Goal: Transaction & Acquisition: Purchase product/service

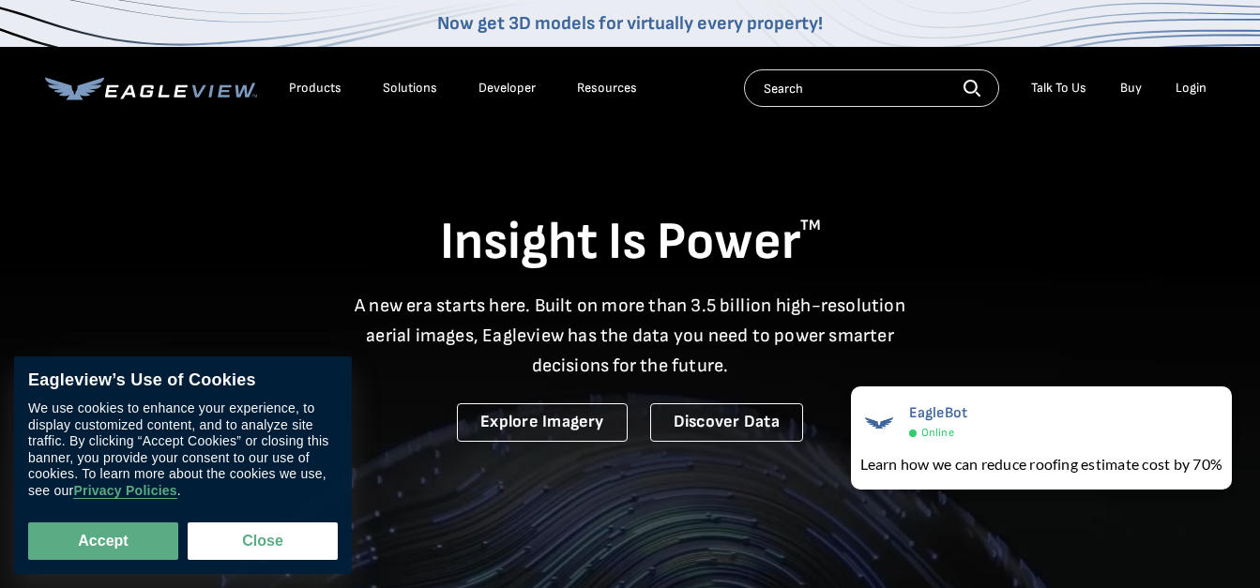
click at [1182, 84] on div "Login" at bounding box center [1191, 88] width 31 height 17
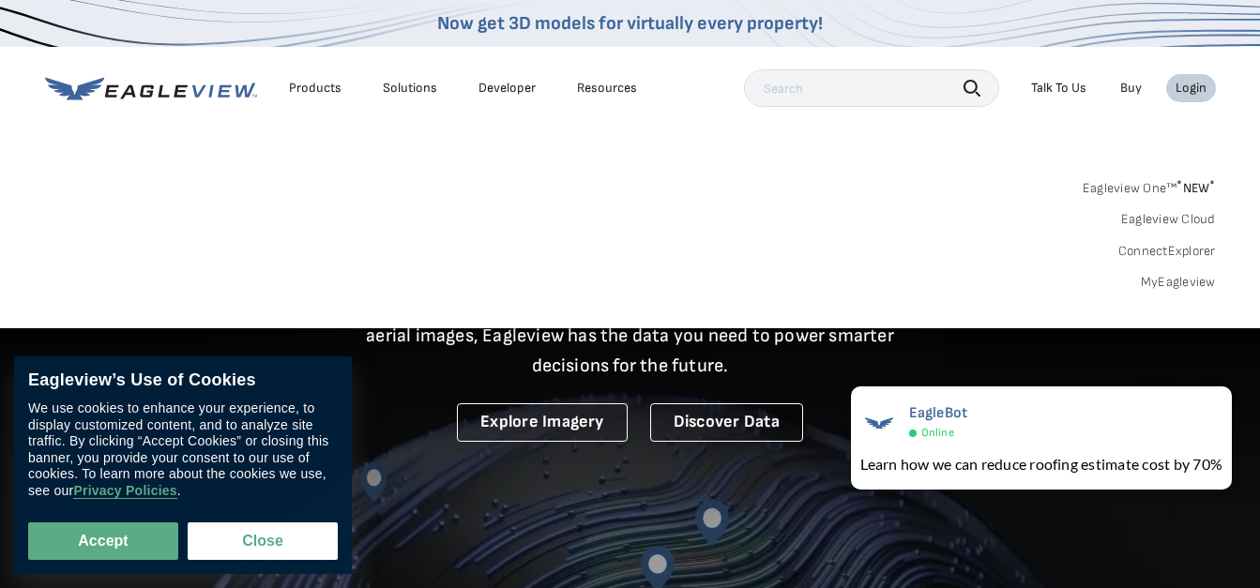
click at [1149, 288] on link "MyEagleview" at bounding box center [1178, 282] width 75 height 17
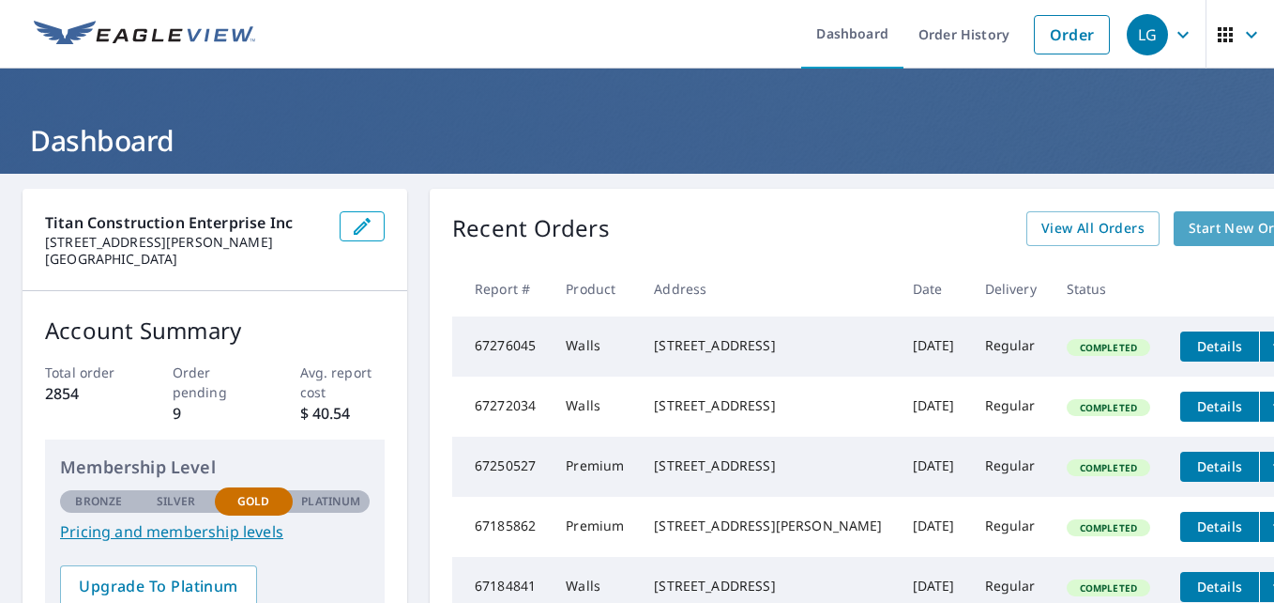
click at [1189, 221] on span "Start New Order" at bounding box center [1243, 228] width 109 height 23
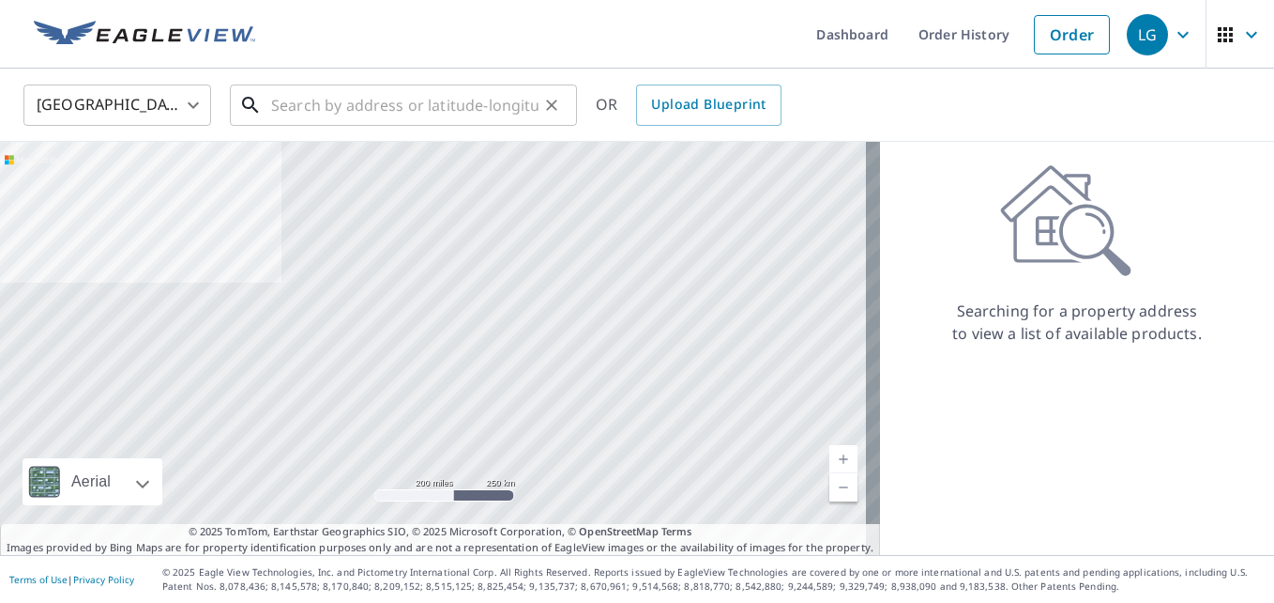
click at [499, 117] on input "text" at bounding box center [404, 105] width 267 height 53
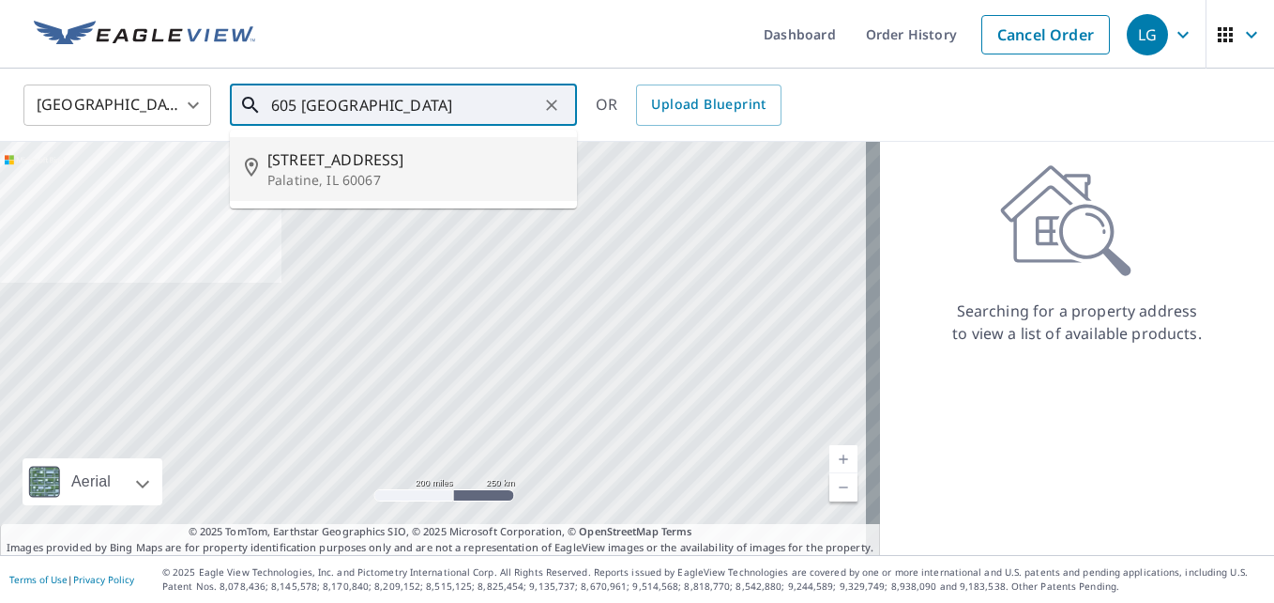
click at [417, 170] on span "[STREET_ADDRESS]" at bounding box center [414, 159] width 295 height 23
type input "[STREET_ADDRESS][PERSON_NAME]"
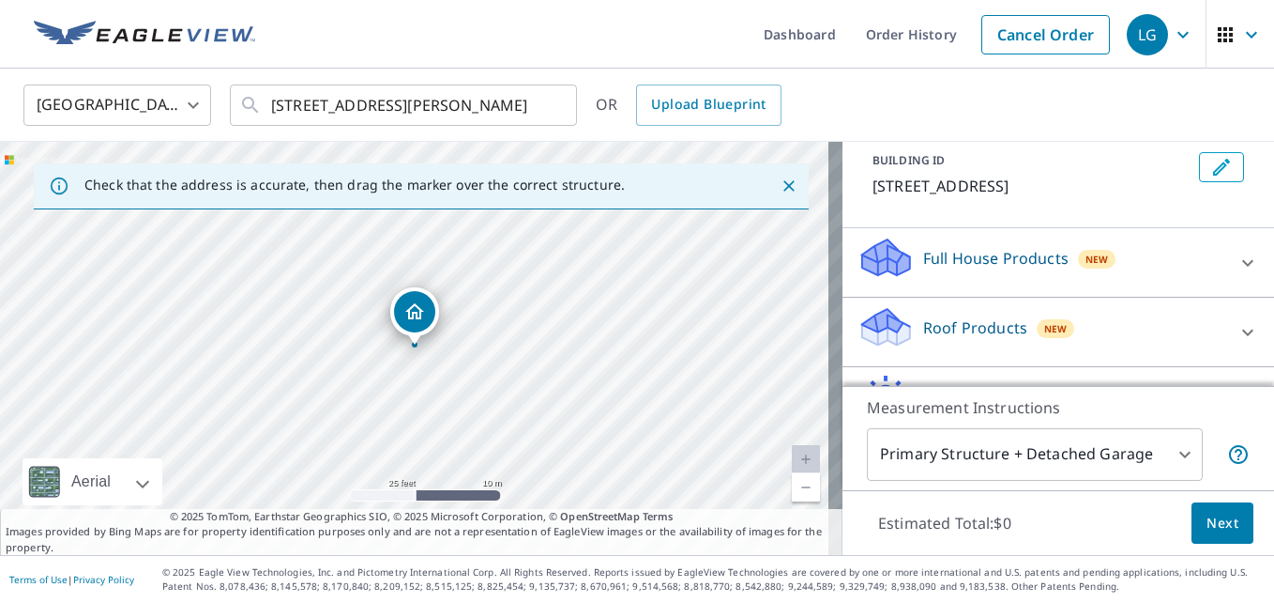
scroll to position [228, 0]
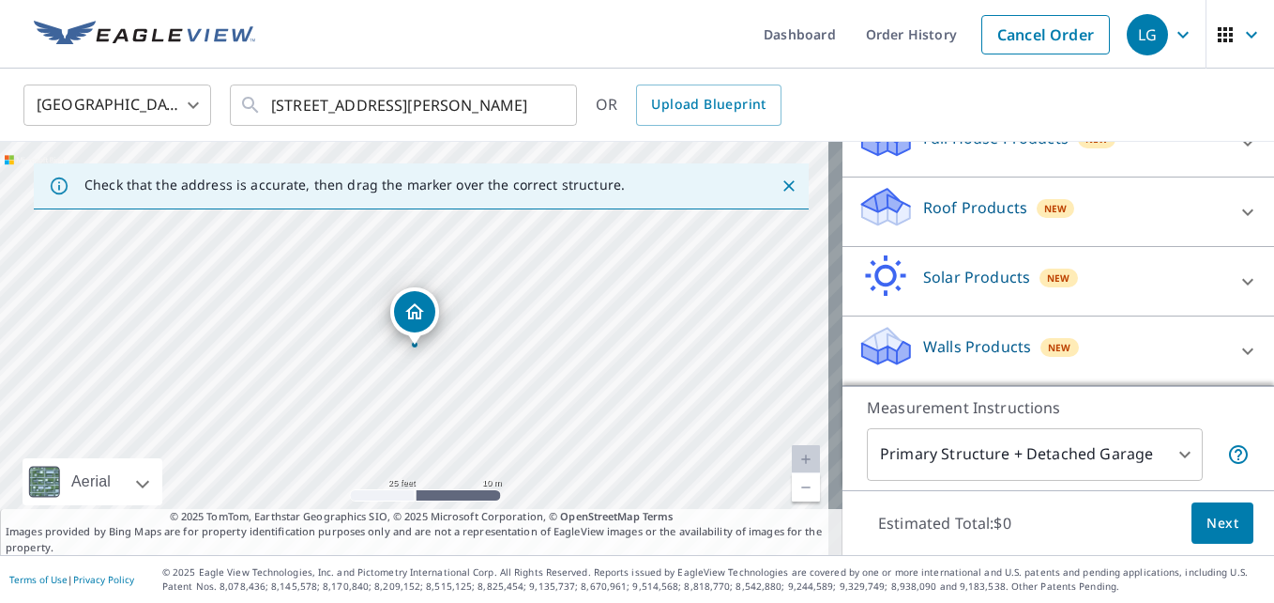
click at [970, 329] on div "Walls Products New" at bounding box center [1042, 350] width 368 height 53
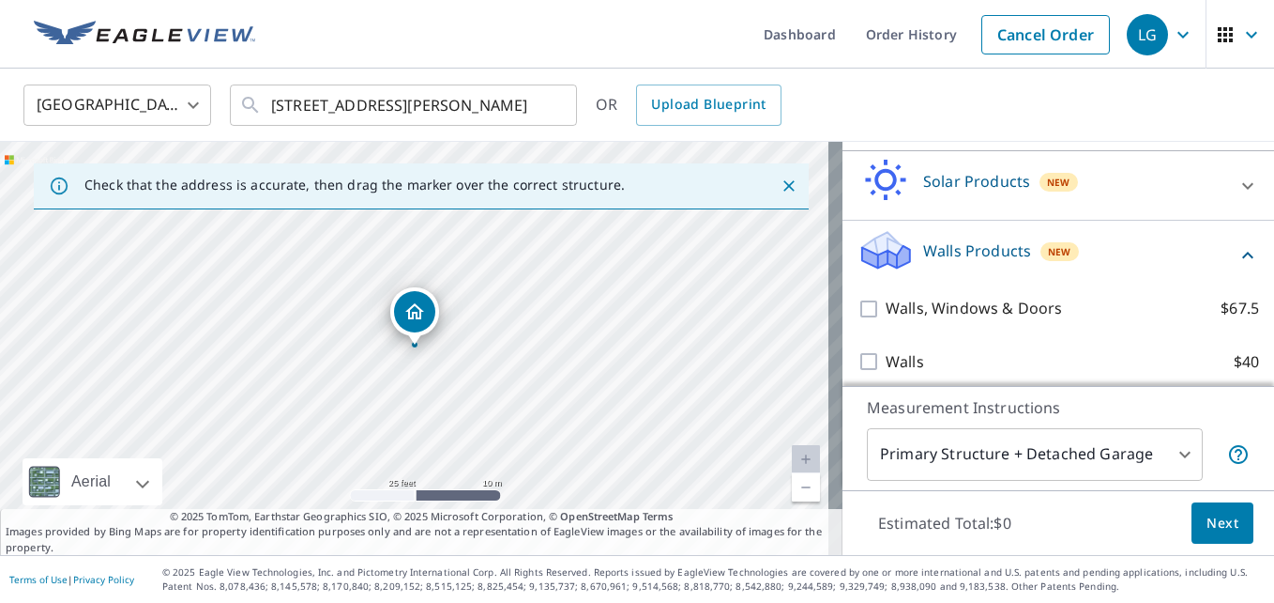
scroll to position [334, 0]
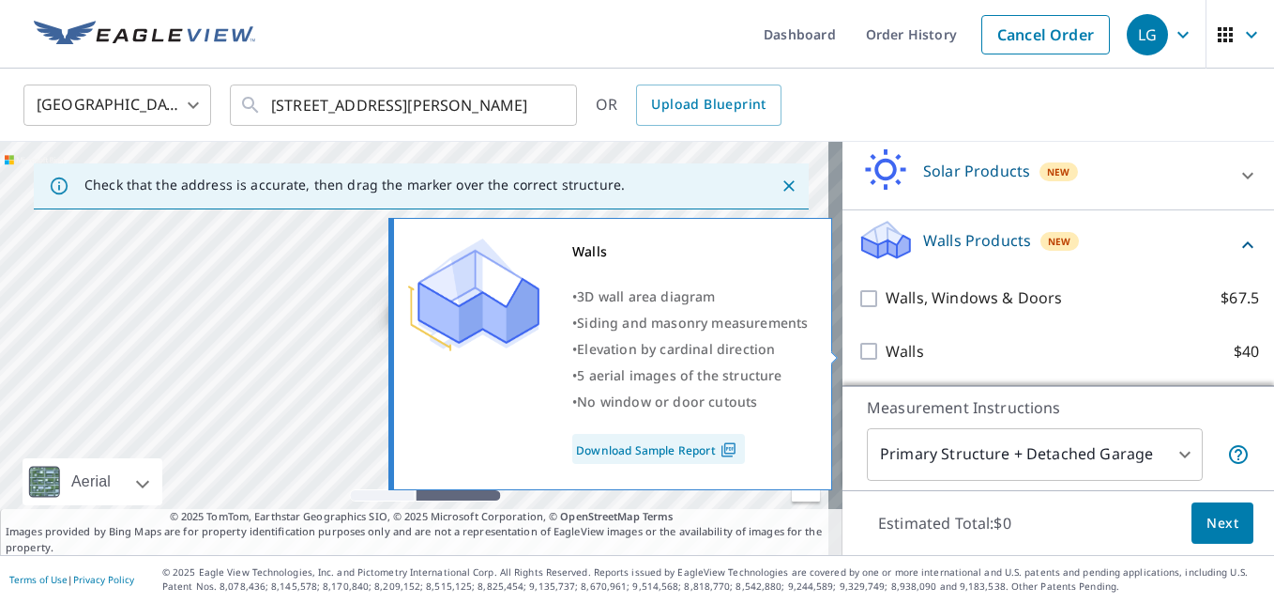
click at [960, 348] on label "Walls $40" at bounding box center [1073, 351] width 374 height 23
click at [886, 348] on input "Walls $40" at bounding box center [872, 351] width 28 height 23
checkbox input "true"
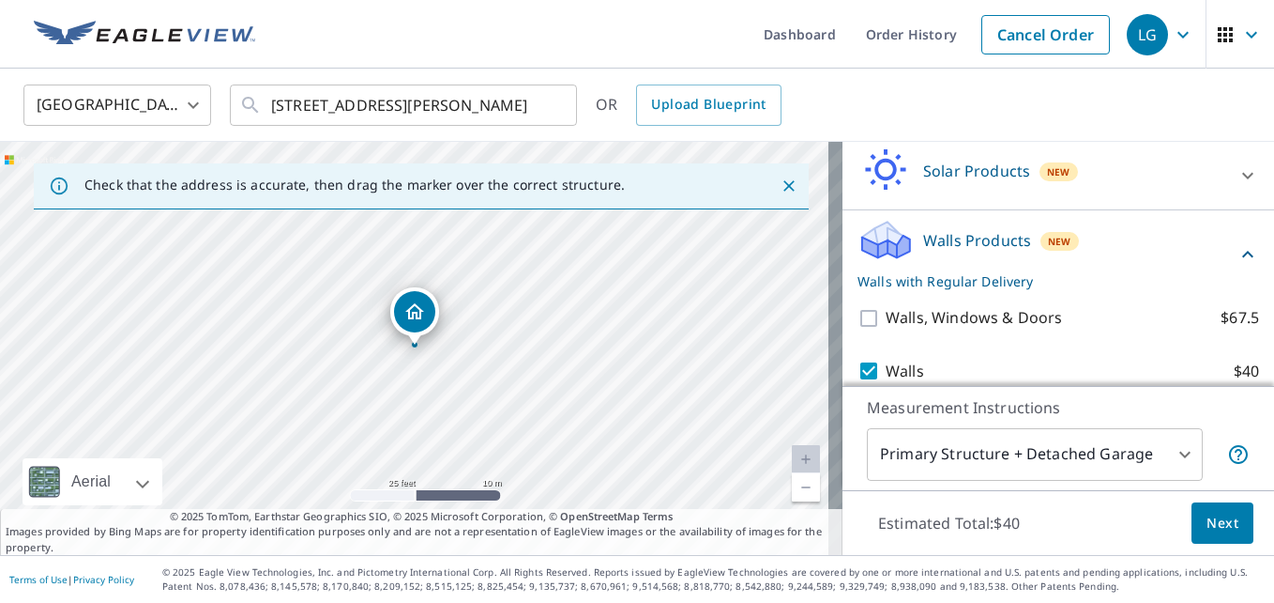
click at [880, 352] on div "Walls $40 Delivery Regular $0 8 ​" at bounding box center [1059, 391] width 402 height 95
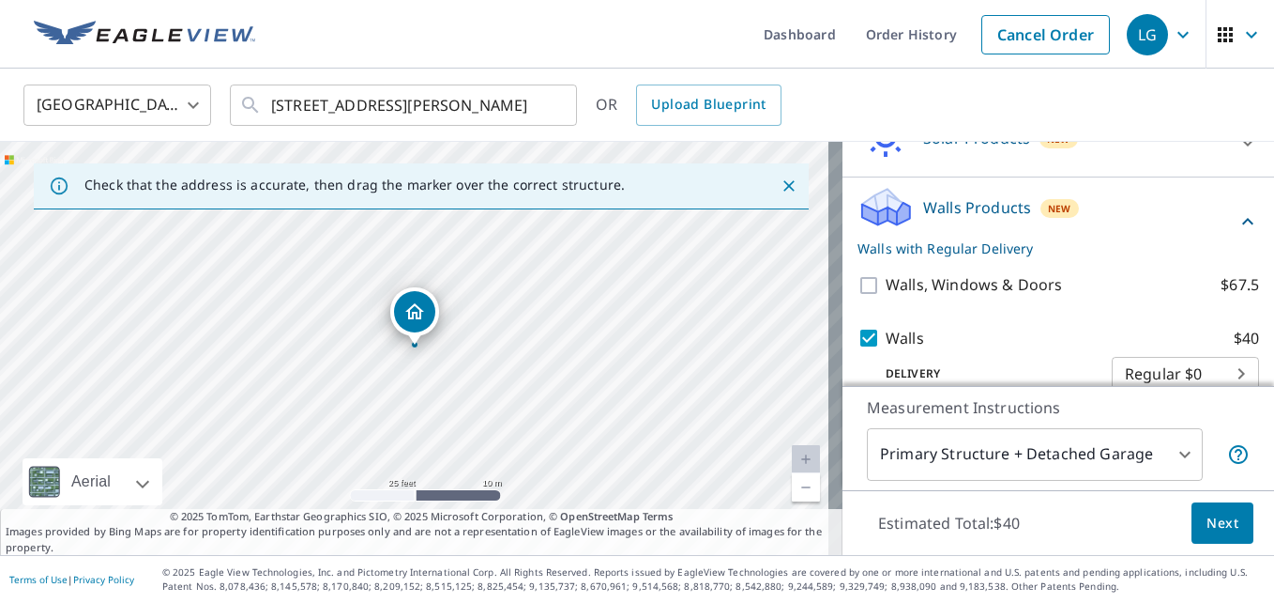
scroll to position [395, 0]
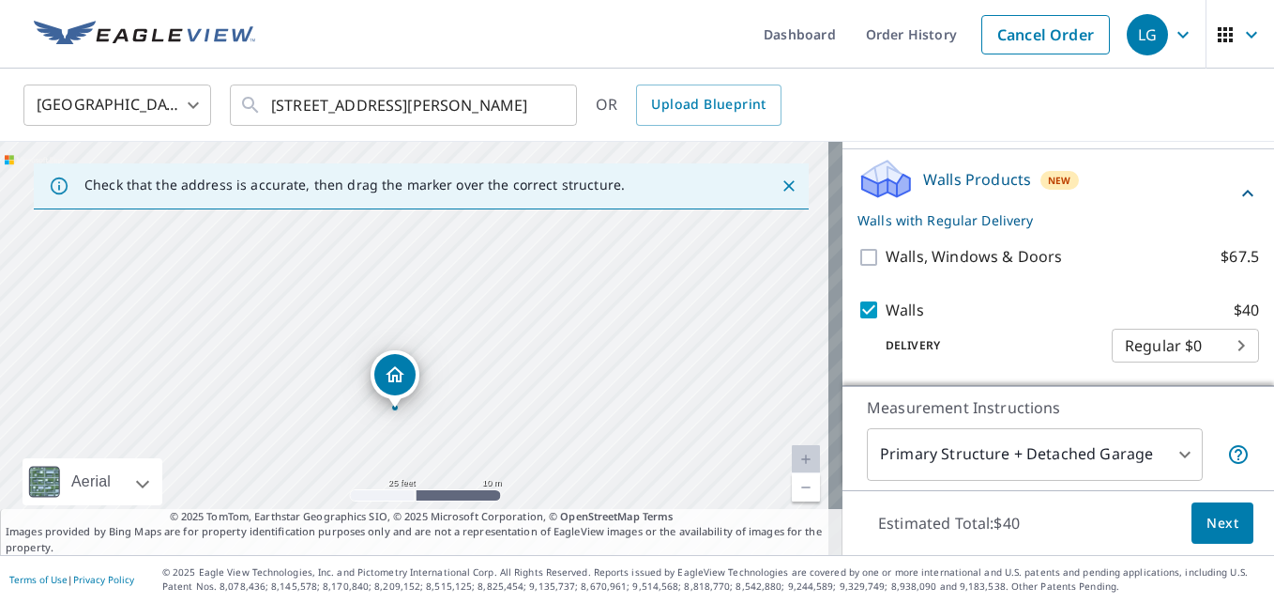
drag, startPoint x: 587, startPoint y: 313, endPoint x: 564, endPoint y: 337, distance: 32.5
click at [564, 337] on div "[STREET_ADDRESS][PERSON_NAME]" at bounding box center [421, 348] width 843 height 413
click at [1207, 529] on span "Next" at bounding box center [1223, 522] width 32 height 23
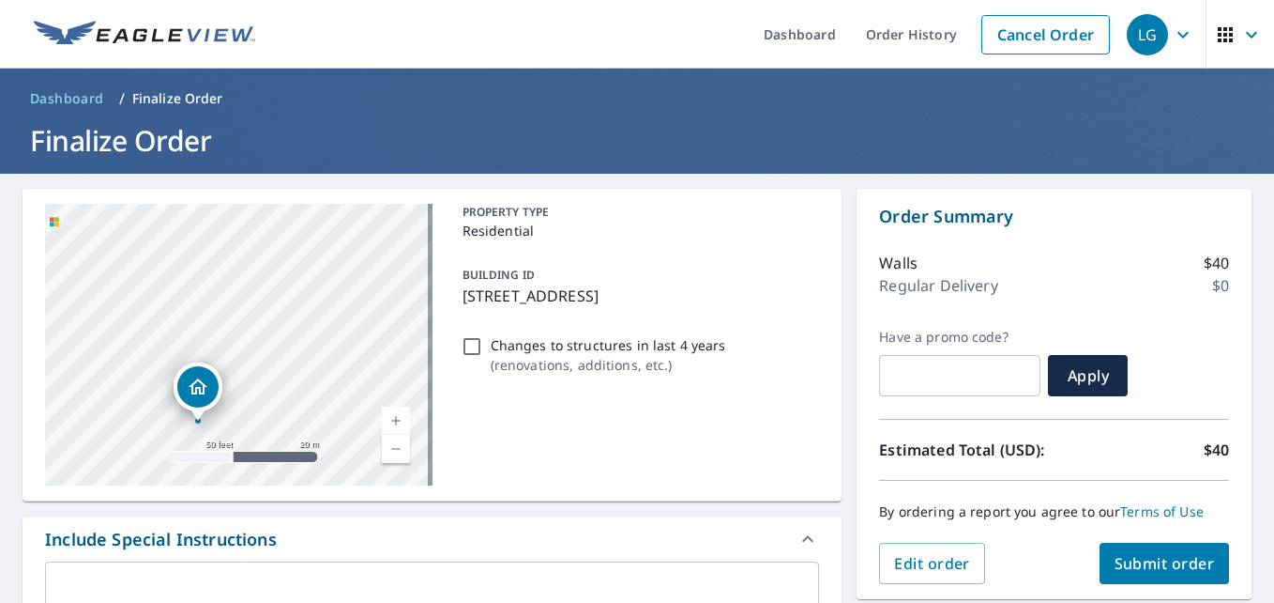
drag, startPoint x: 208, startPoint y: 374, endPoint x: 294, endPoint y: 145, distance: 245.3
click at [294, 145] on div "Dashboard Order History Cancel Order LG Dashboard / Finalize Order Finalize Ord…" at bounding box center [637, 301] width 1274 height 603
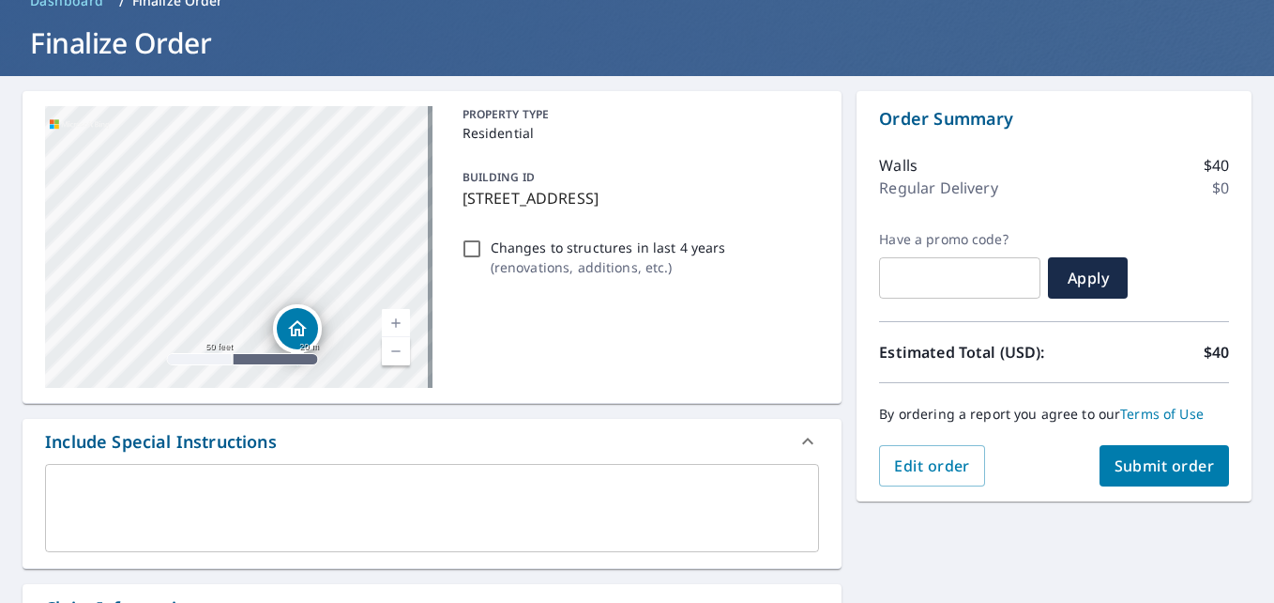
scroll to position [188, 0]
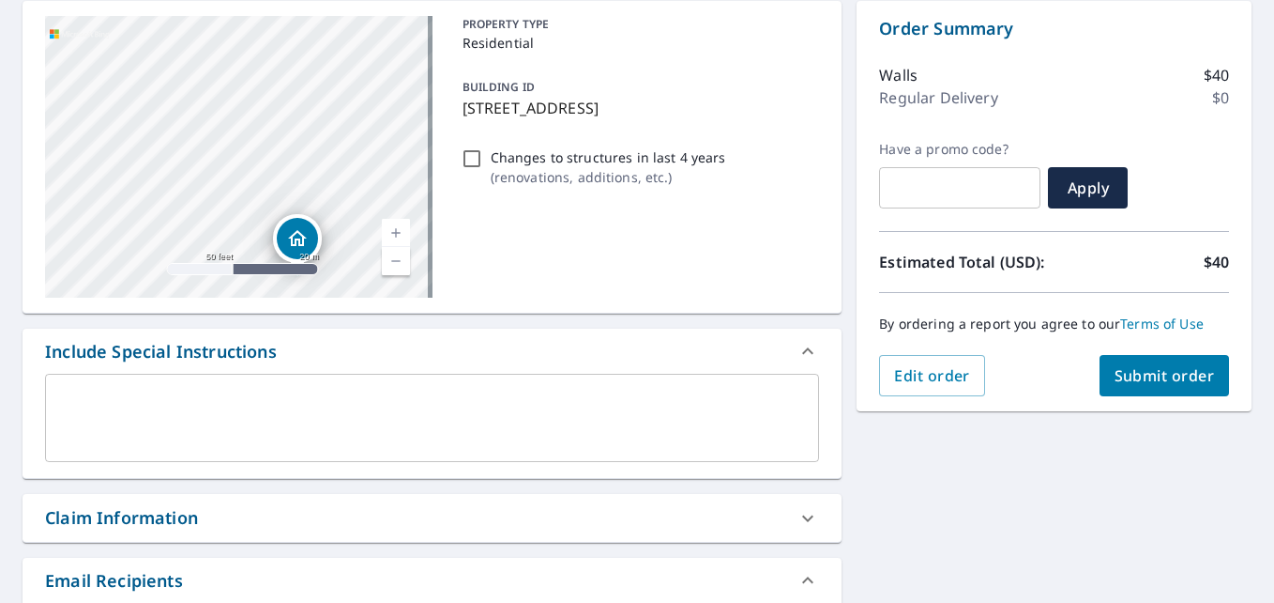
click at [558, 391] on textarea at bounding box center [432, 417] width 748 height 53
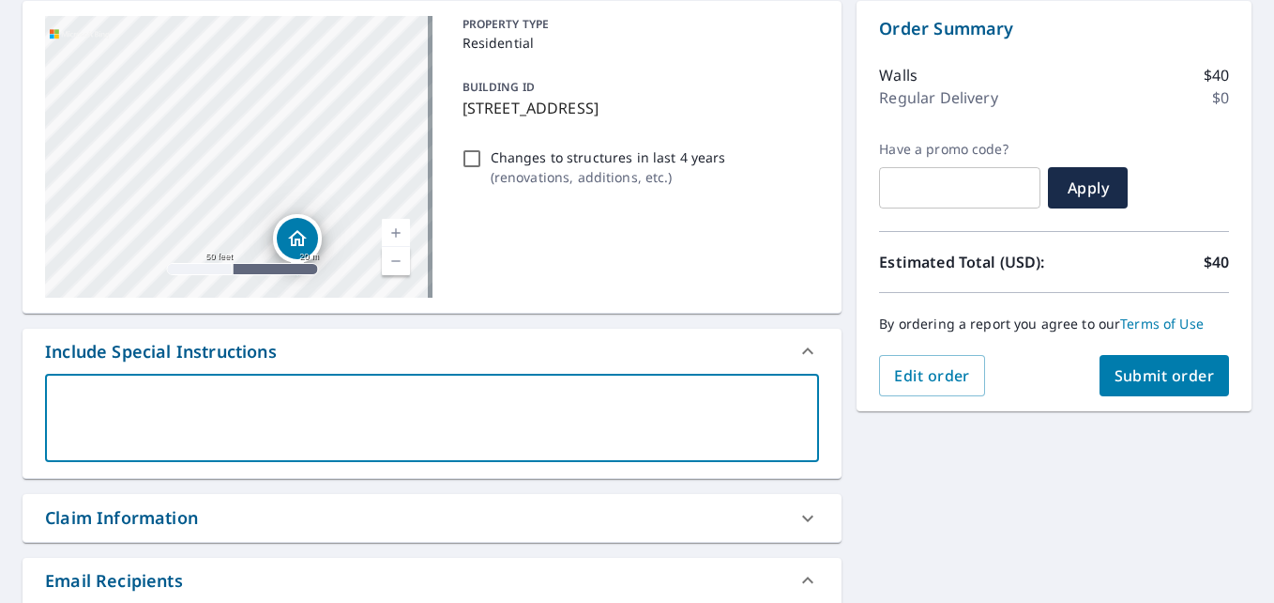
type textarea "N"
type textarea "x"
type textarea "Ne"
type textarea "x"
type textarea "Nee"
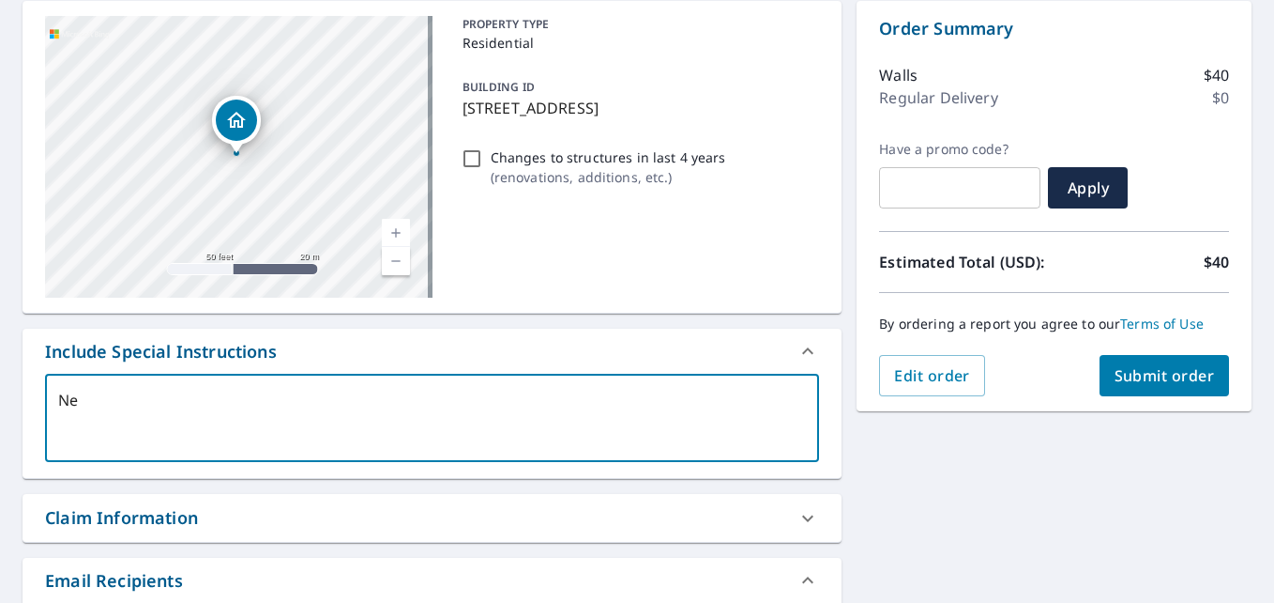
type textarea "x"
type textarea "Need"
type textarea "x"
type textarea "Need"
type textarea "x"
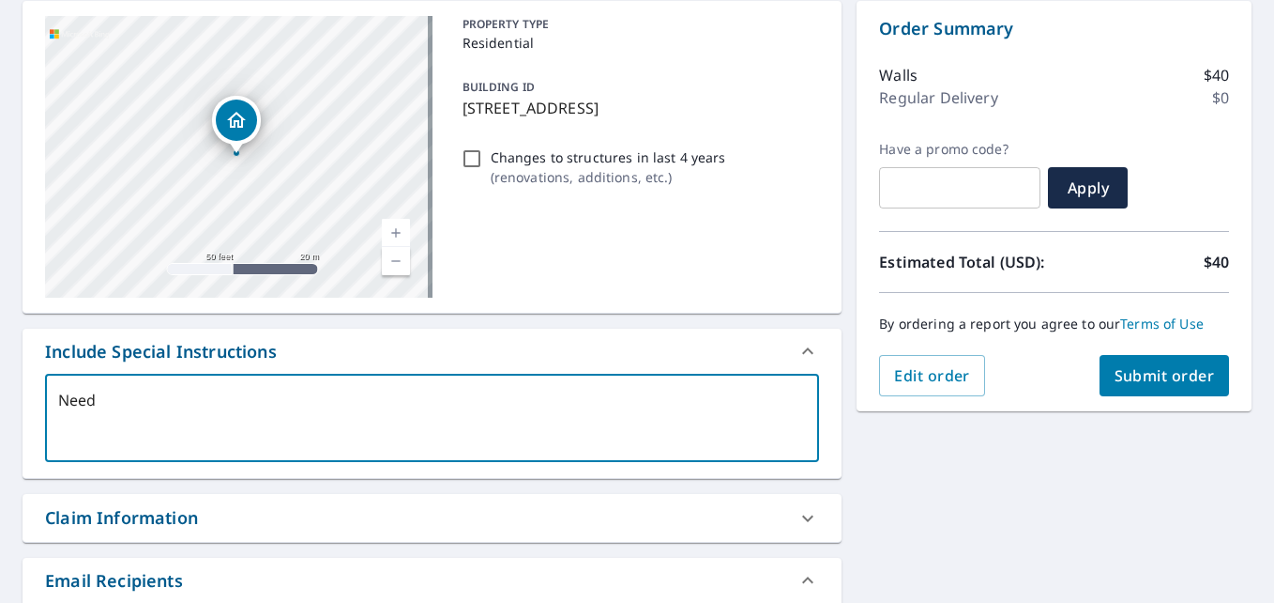
type textarea "Need t"
type textarea "x"
type textarea "Need th"
type textarea "x"
type textarea "Need thw"
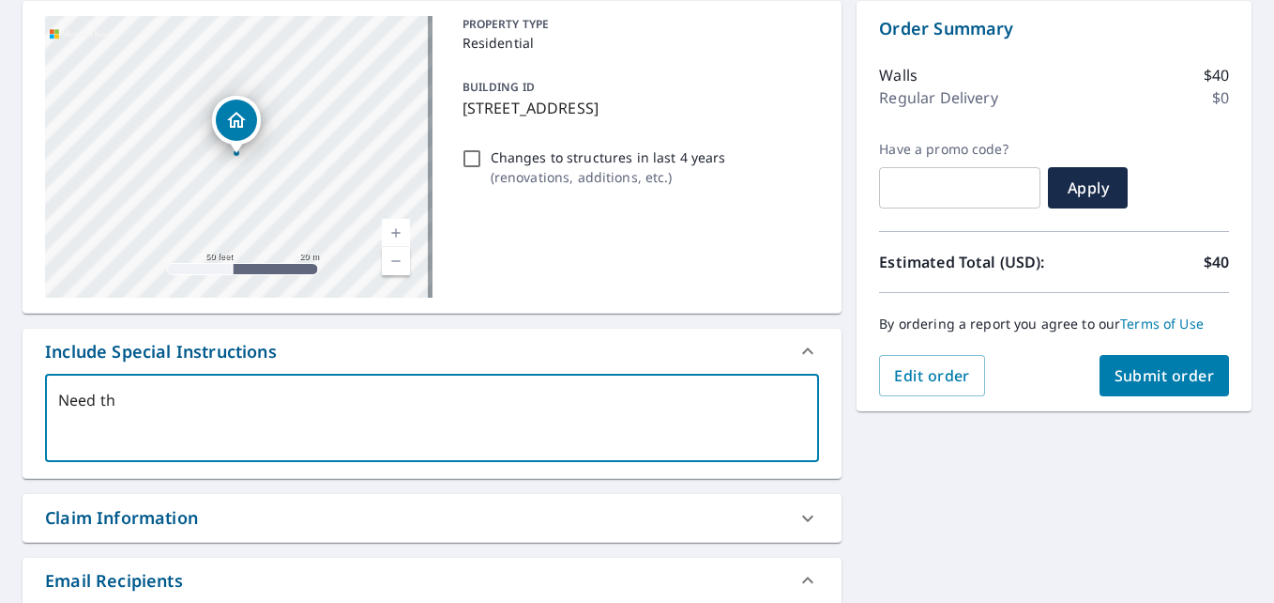
type textarea "x"
type textarea "Need thw"
type textarea "x"
type textarea "Need thw h"
type textarea "x"
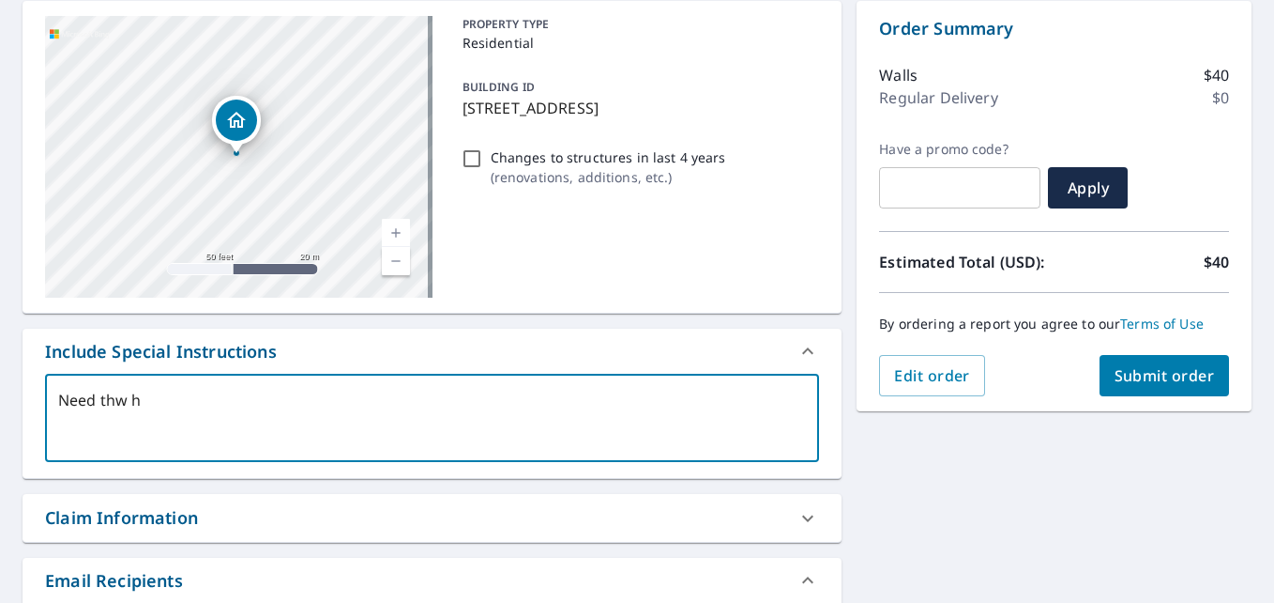
type textarea "Need thw ho"
type textarea "x"
type textarea "Need thw hol"
type textarea "x"
type textarea "Need thw hole"
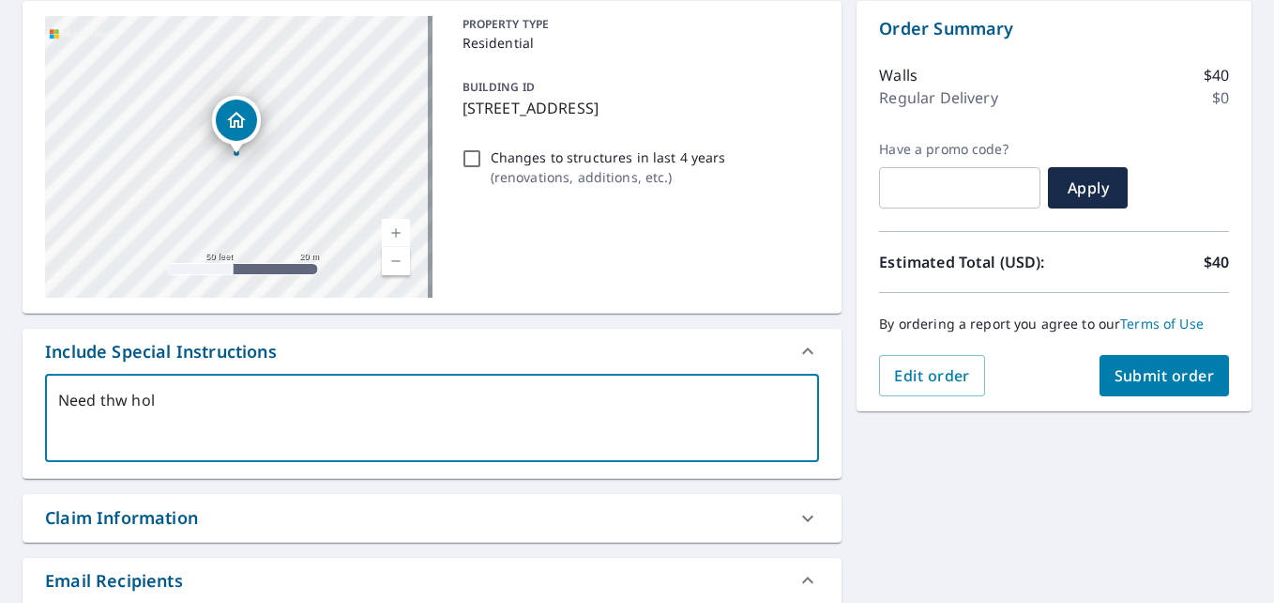
type textarea "x"
type textarea "Need thw hol"
type textarea "x"
type textarea "Need thw ho"
type textarea "x"
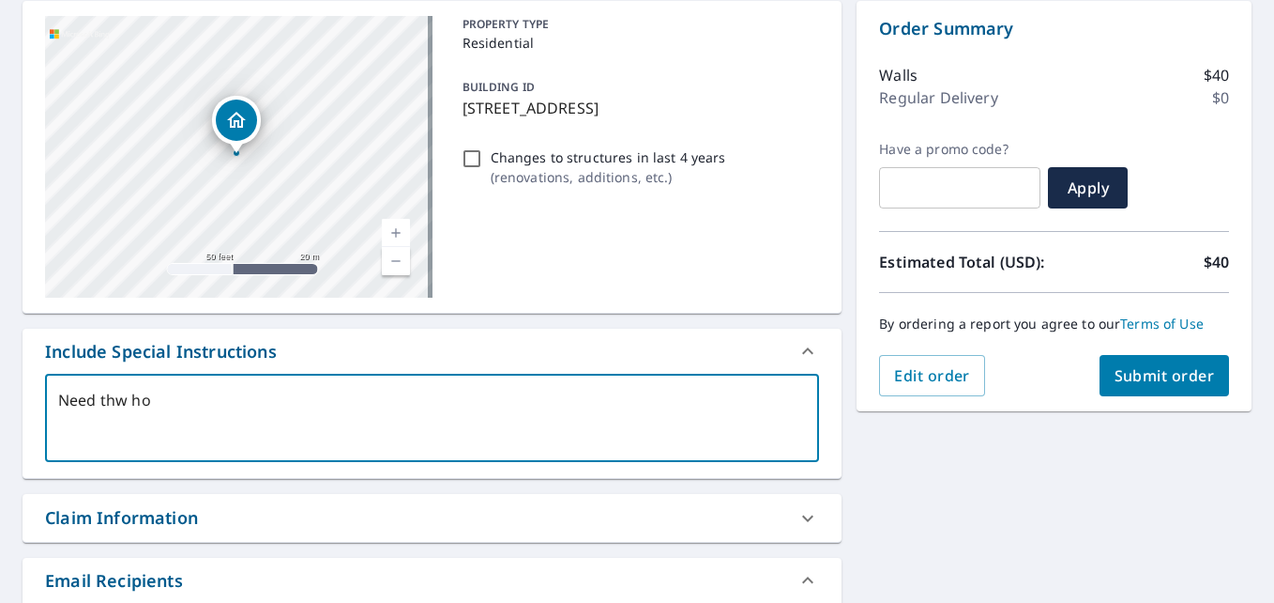
type textarea "Need thw h"
type textarea "x"
type textarea "Need thw"
type textarea "x"
type textarea "Need thw"
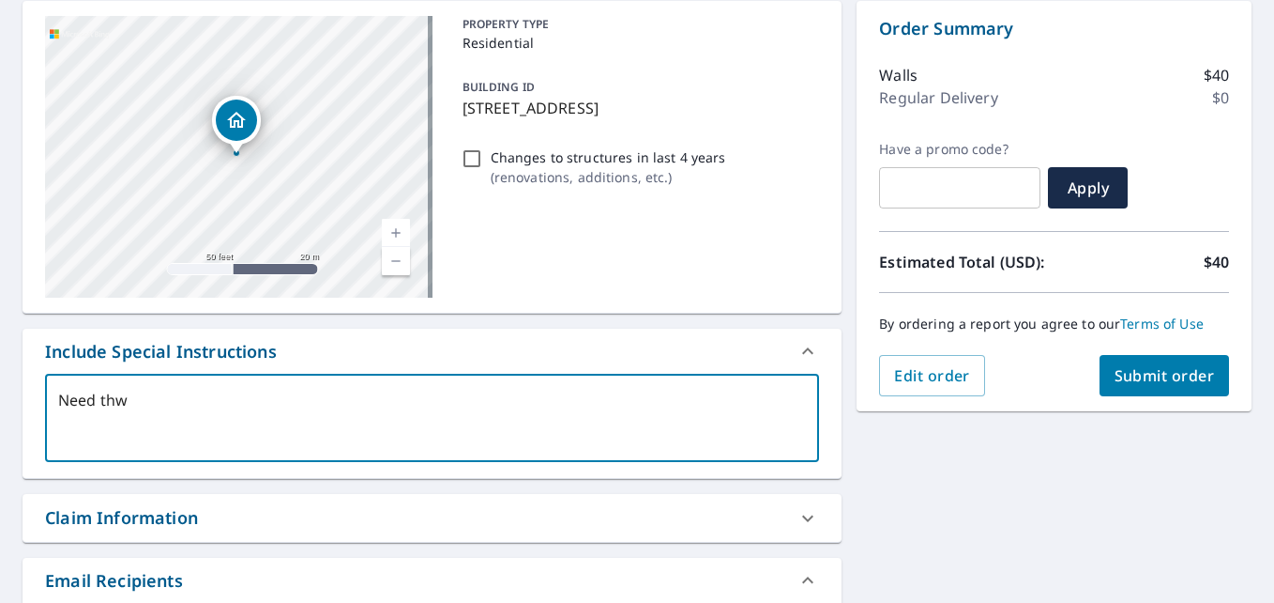
type textarea "x"
type textarea "Need th"
type textarea "x"
type textarea "Need the"
type textarea "x"
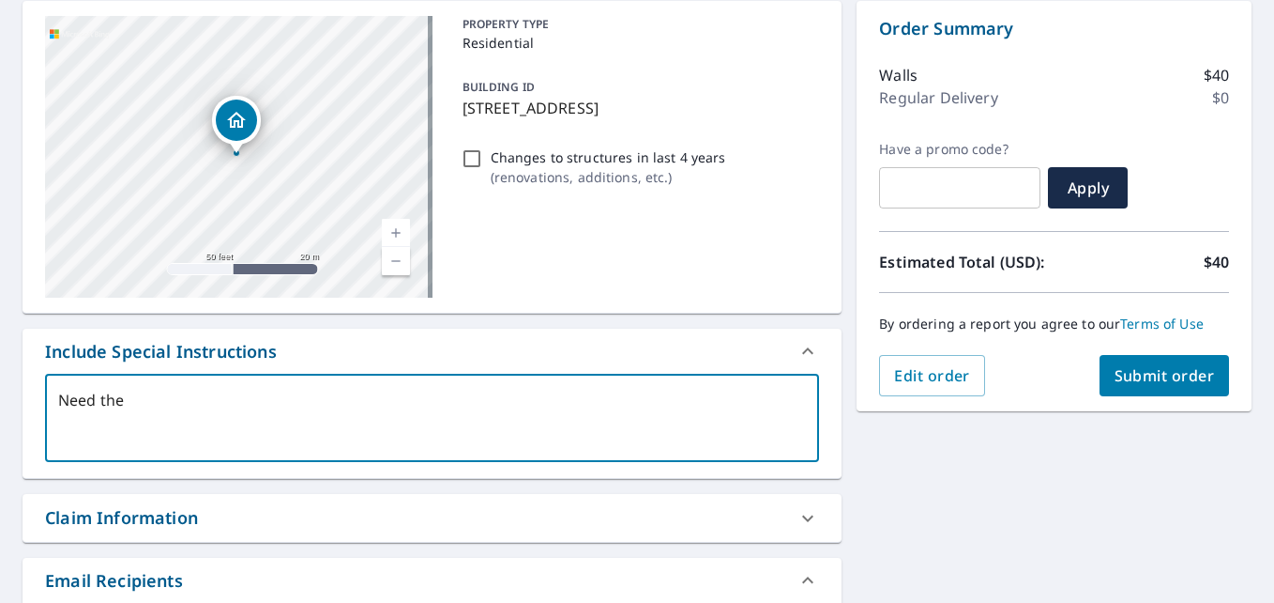
type textarea "Need the"
type textarea "x"
type textarea "Need the w"
type textarea "x"
type textarea "Need the wh"
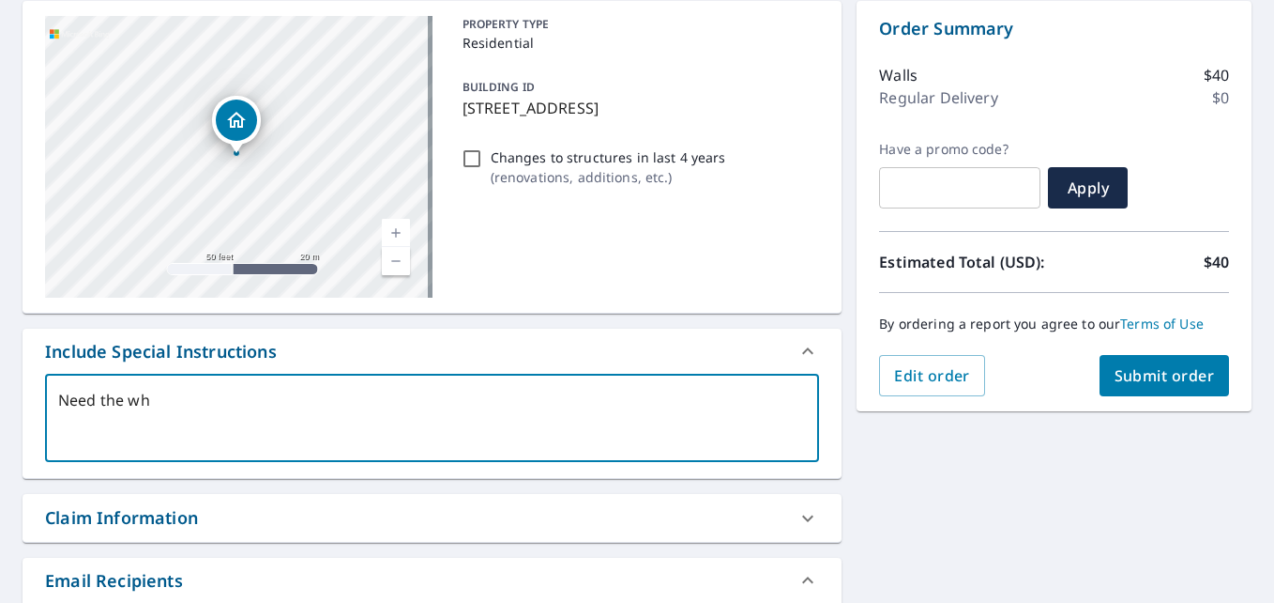
type textarea "x"
type textarea "Need the who"
type textarea "x"
type textarea "Need the whoe"
type textarea "x"
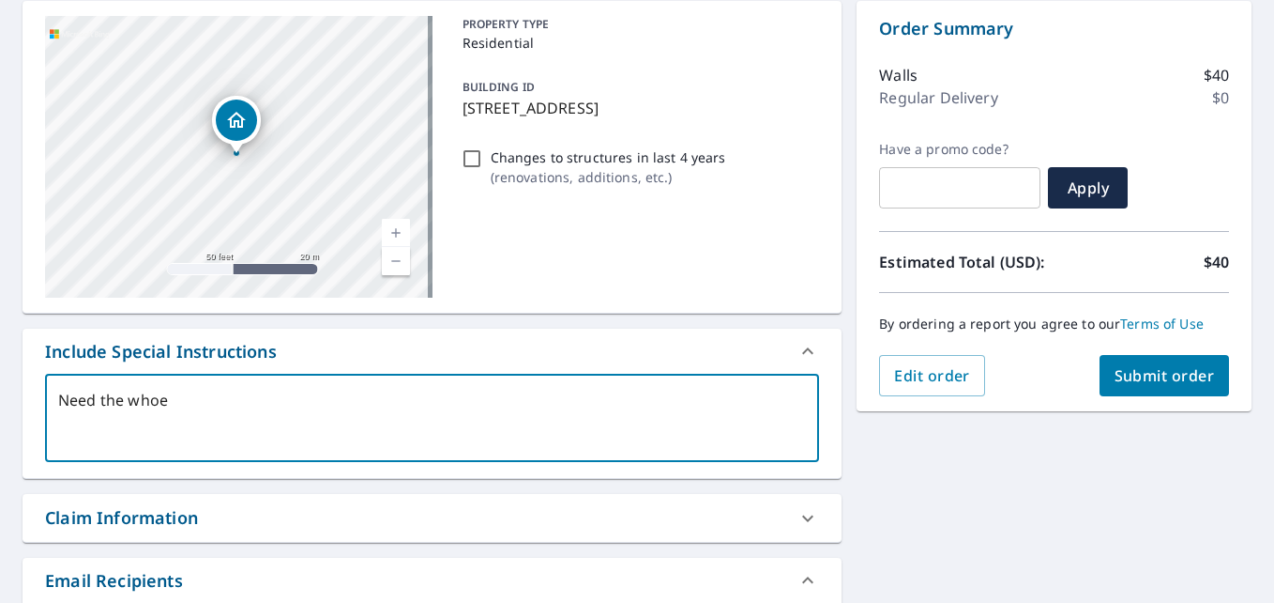
type textarea "Need the whoe"
type textarea "x"
type textarea "Need the whoe b"
type textarea "x"
type textarea "Need the whoe bu"
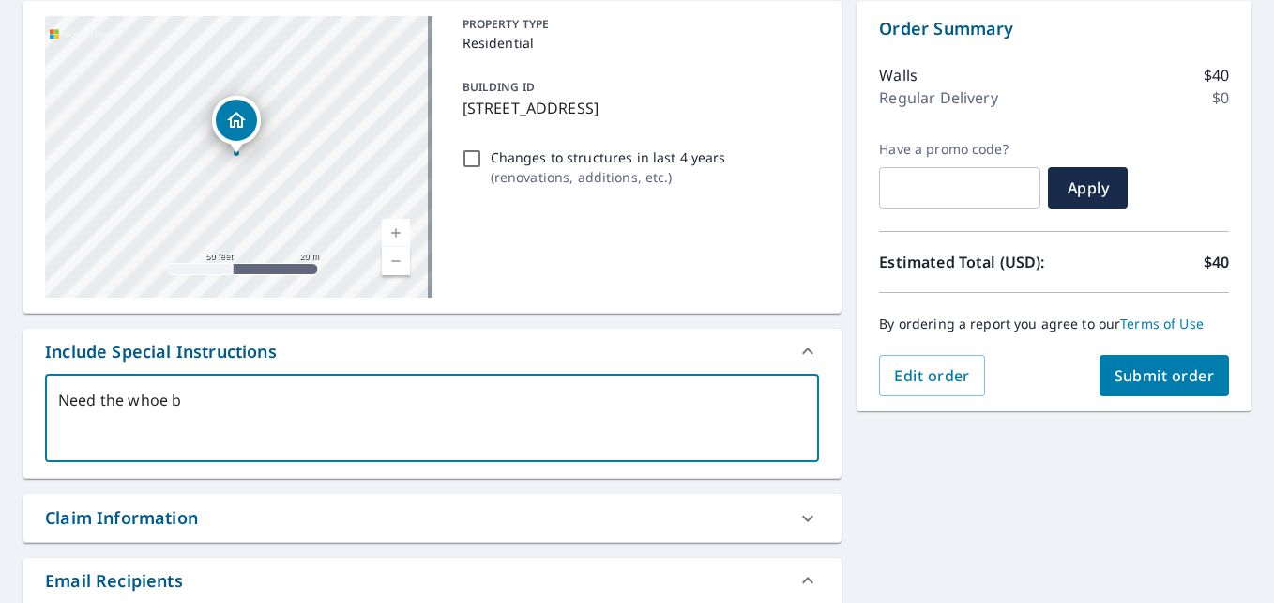
type textarea "x"
type textarea "Need the whoe b"
type textarea "x"
type textarea "Need the whoe"
type textarea "x"
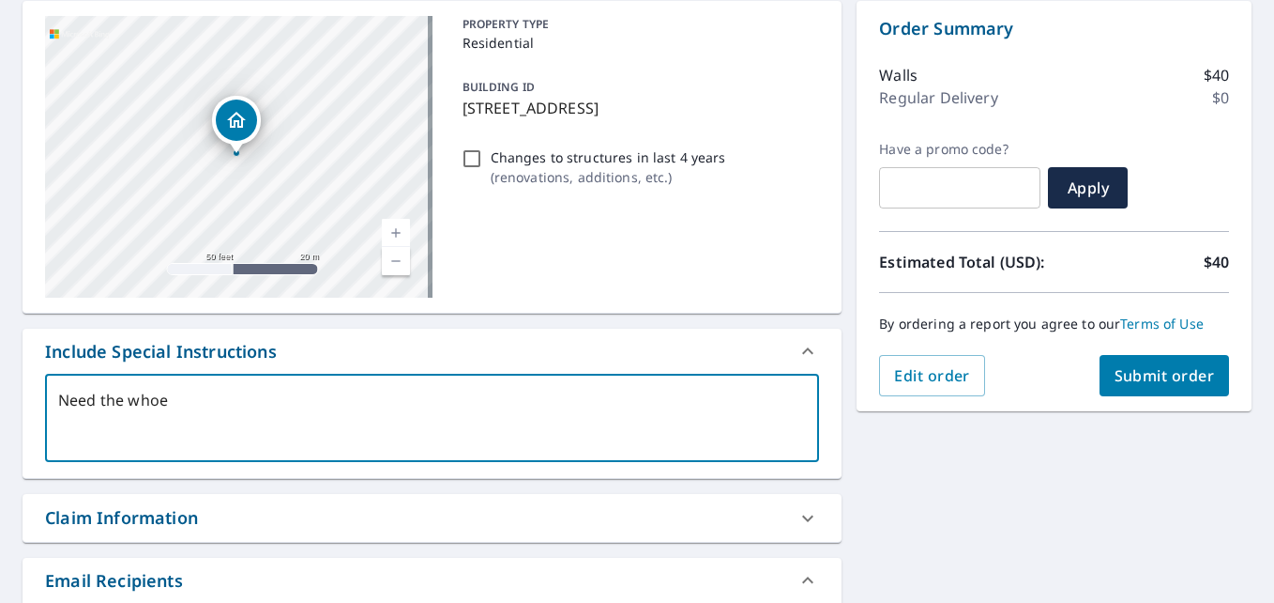
type textarea "Need the whoe"
type textarea "x"
type textarea "Need the who"
type textarea "x"
type textarea "Need the wh"
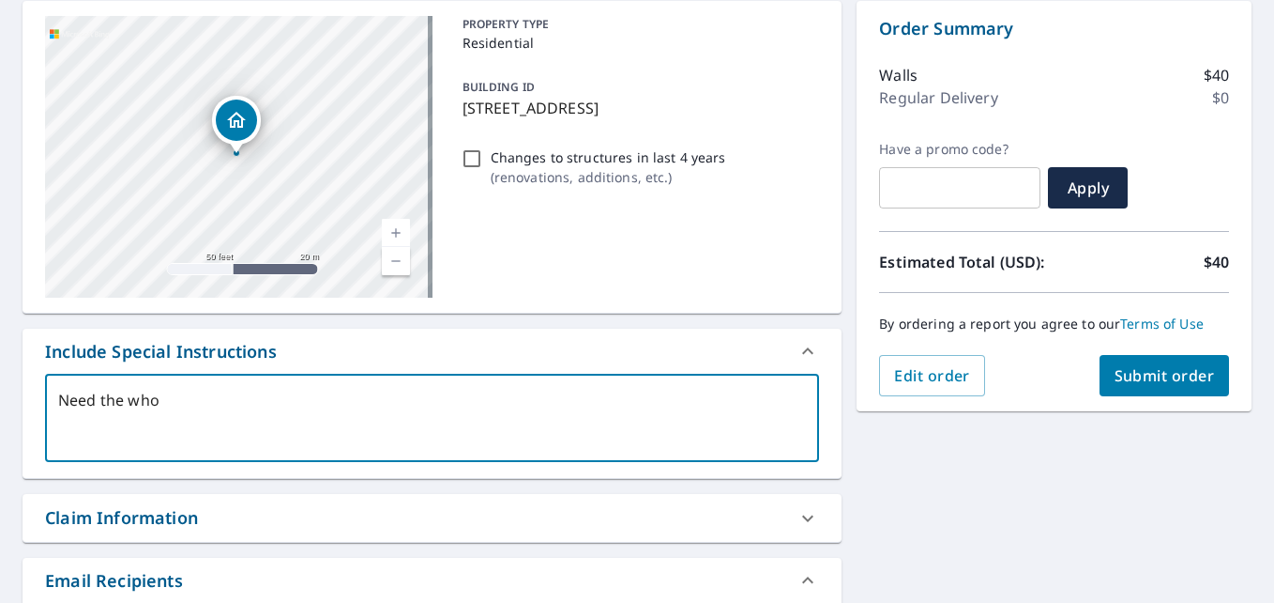
type textarea "x"
type textarea "Need the whl"
type textarea "x"
type textarea "Need the wh"
type textarea "x"
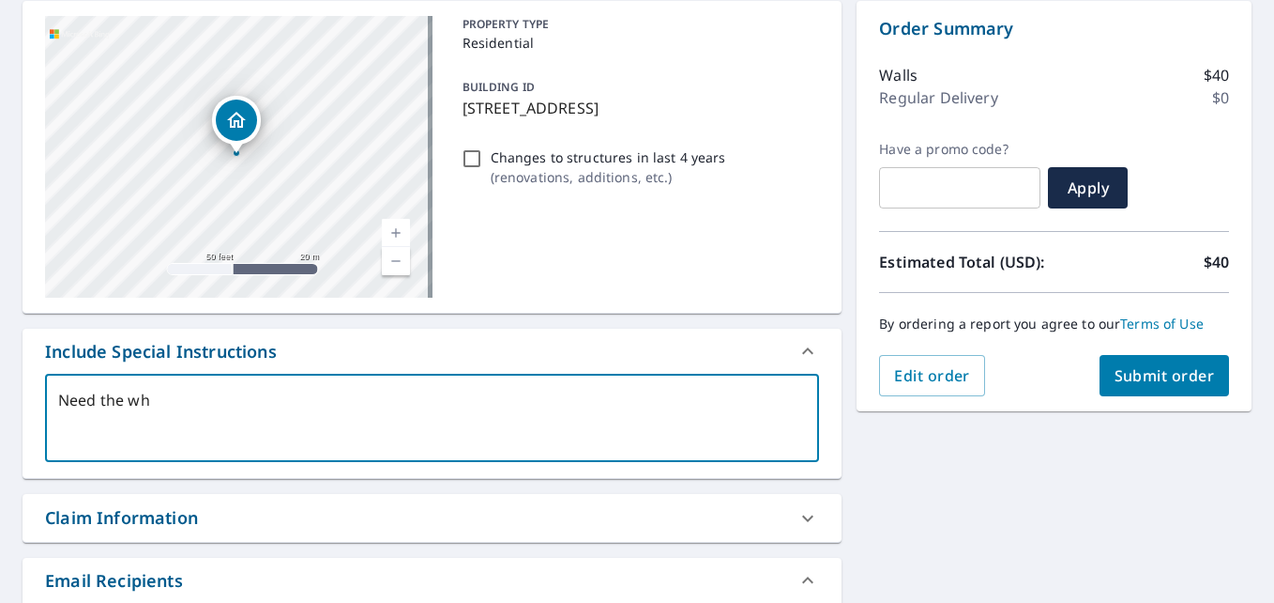
type textarea "Need the who"
type textarea "x"
type textarea "Need the whol"
type textarea "x"
type textarea "Need the whole"
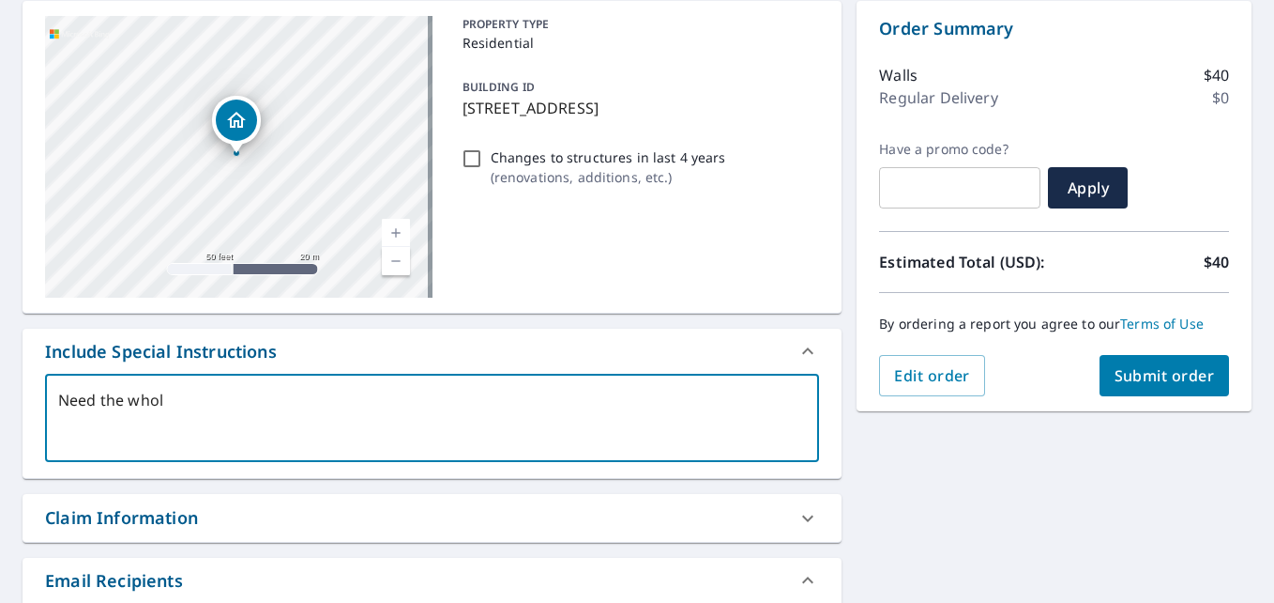
type textarea "x"
type textarea "Need the whole"
type textarea "x"
type textarea "Need the whole b"
type textarea "x"
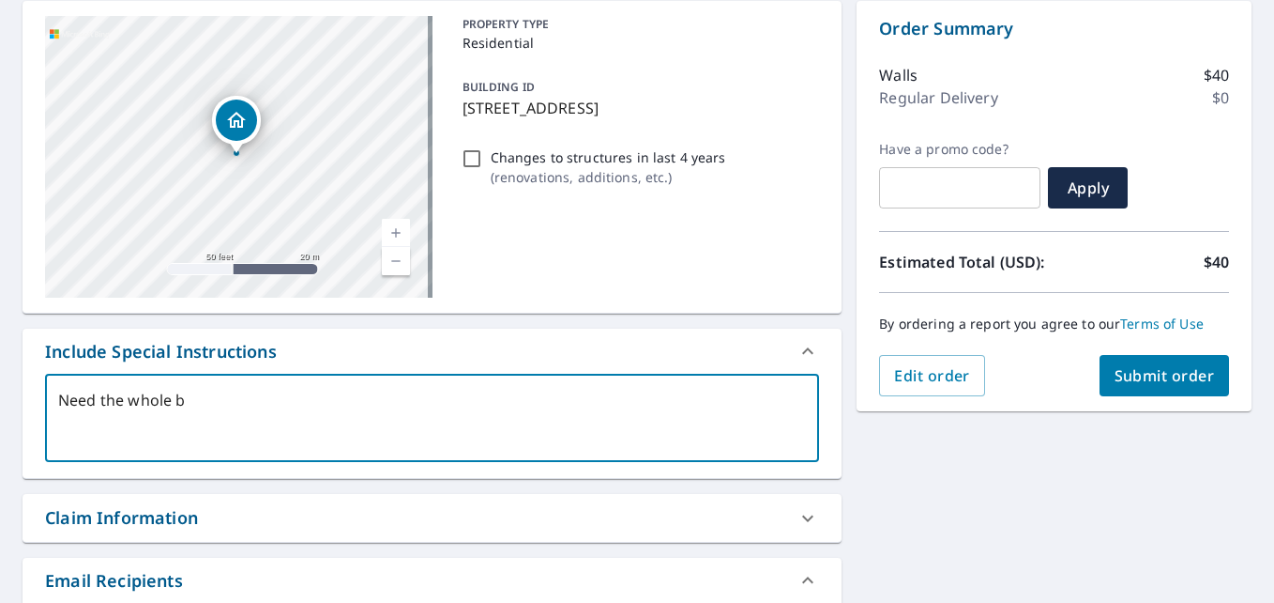
type textarea "Need the whole bu"
type textarea "x"
type textarea "Need the whole [PERSON_NAME]"
type textarea "x"
type textarea "Need the whole buil"
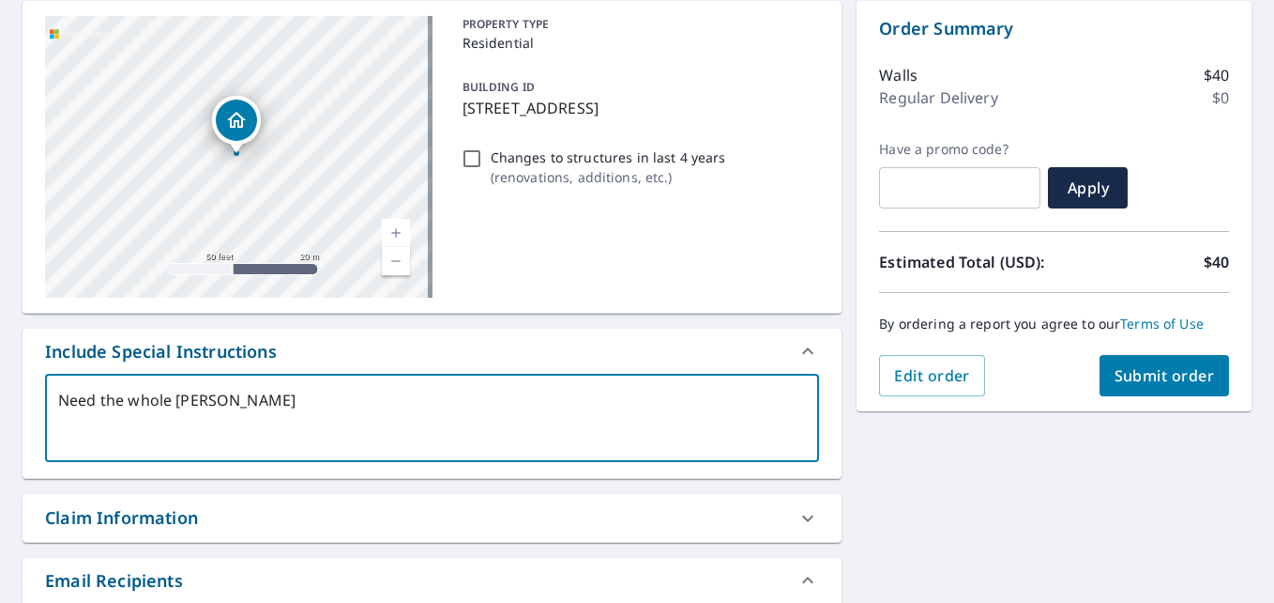
type textarea "x"
type textarea "Need the whole build"
type textarea "x"
type textarea "Need the whole buildi"
type textarea "x"
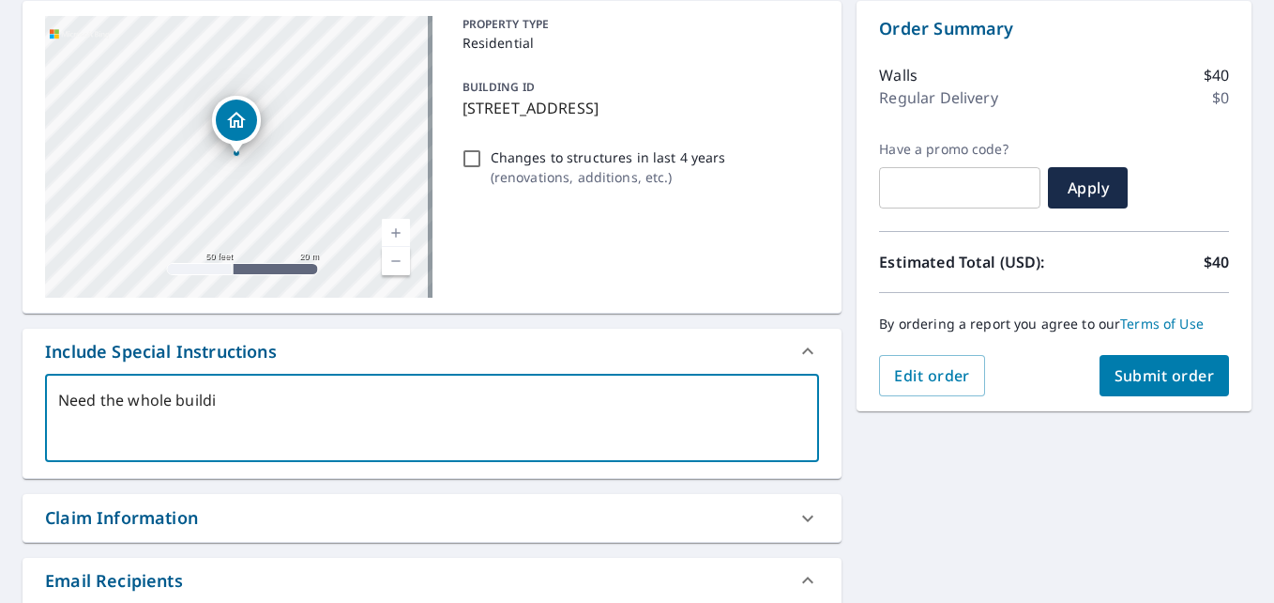
type textarea "Need the whole buildin"
type textarea "x"
type textarea "Need the whole building"
type textarea "x"
type textarea "Need the whole building"
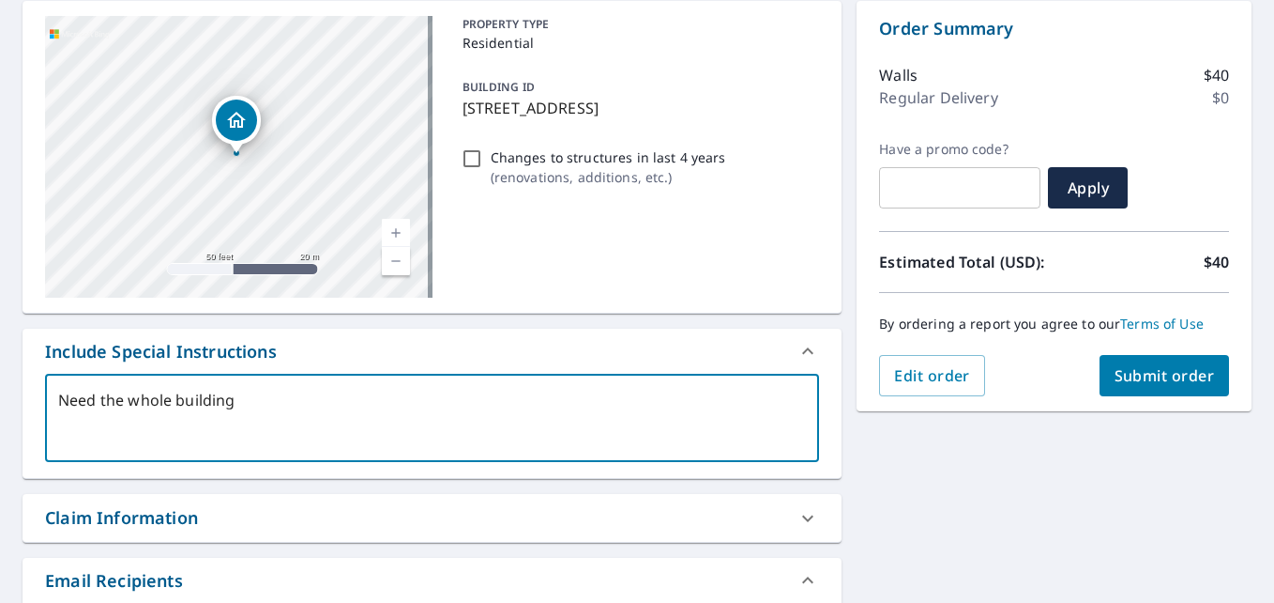
type textarea "x"
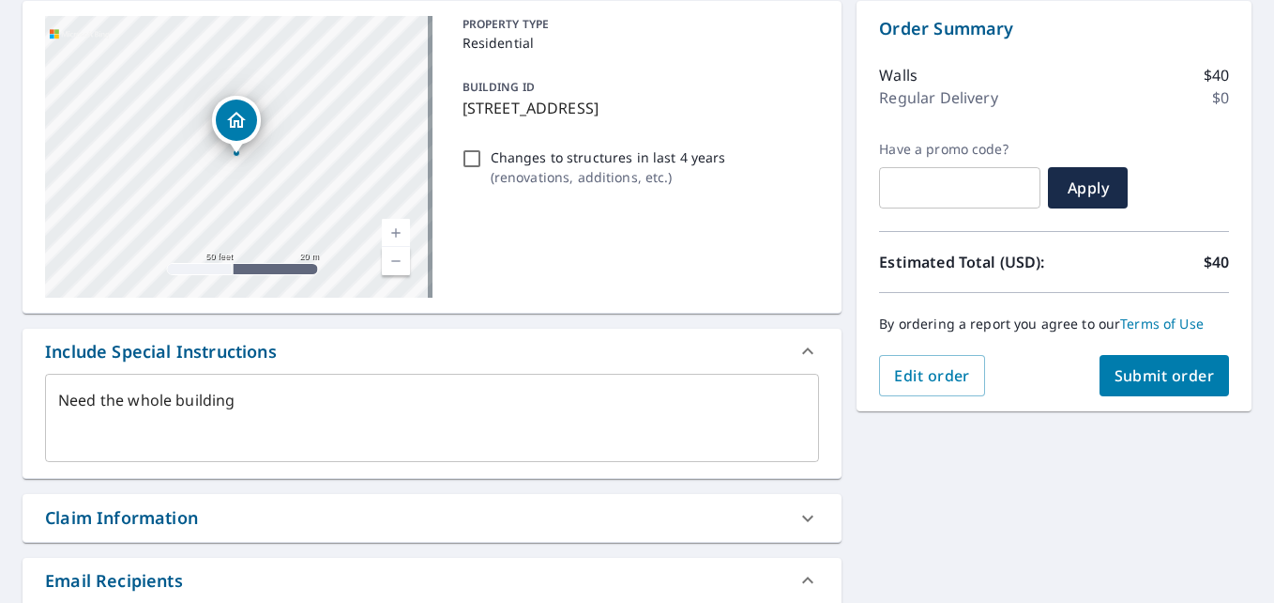
click at [900, 461] on div "**********" at bounding box center [637, 477] width 1274 height 982
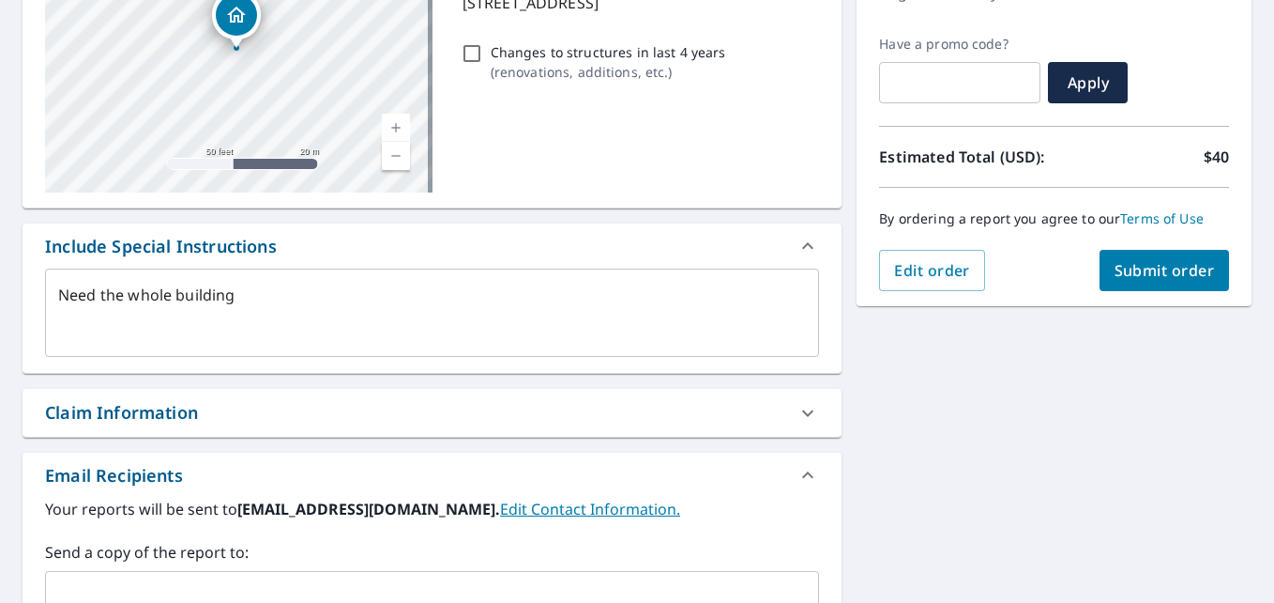
scroll to position [469, 0]
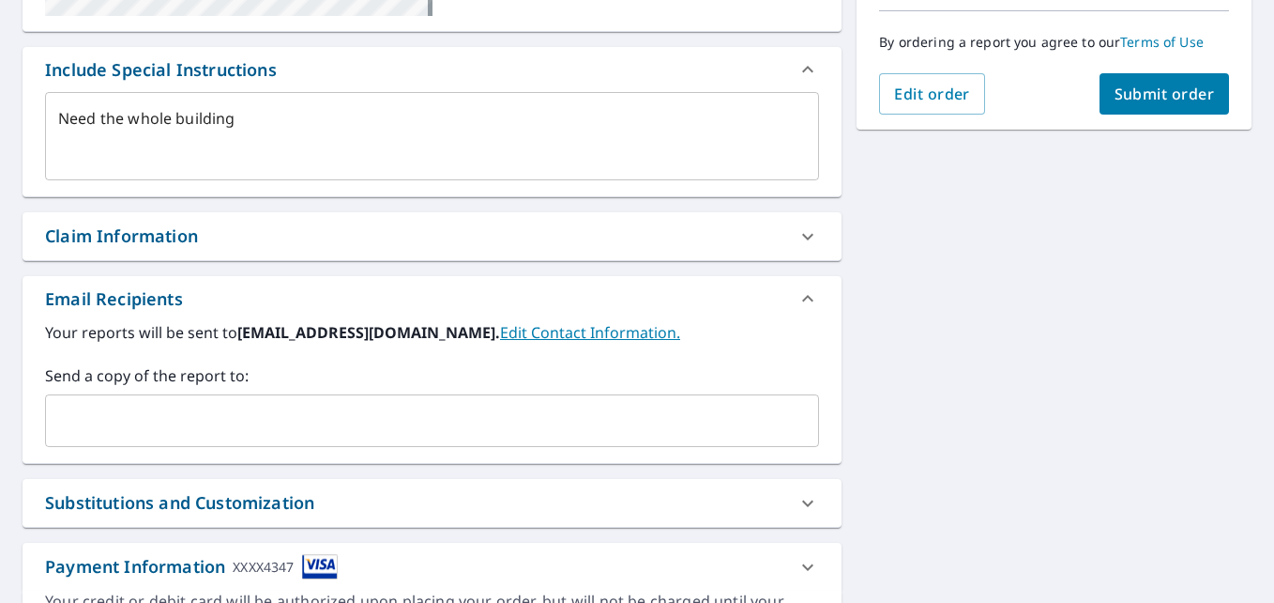
click at [227, 443] on div "​" at bounding box center [432, 420] width 774 height 53
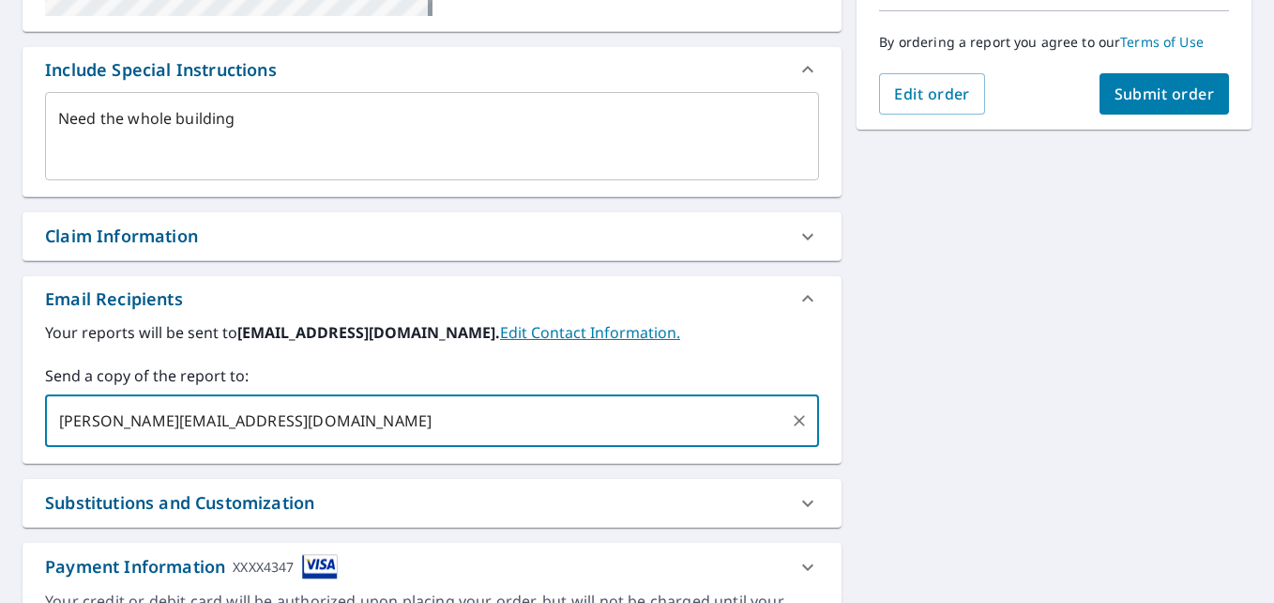
type input "[PERSON_NAME][EMAIL_ADDRESS][DOMAIN_NAME]"
type textarea "x"
click at [968, 262] on div "**********" at bounding box center [637, 195] width 1274 height 982
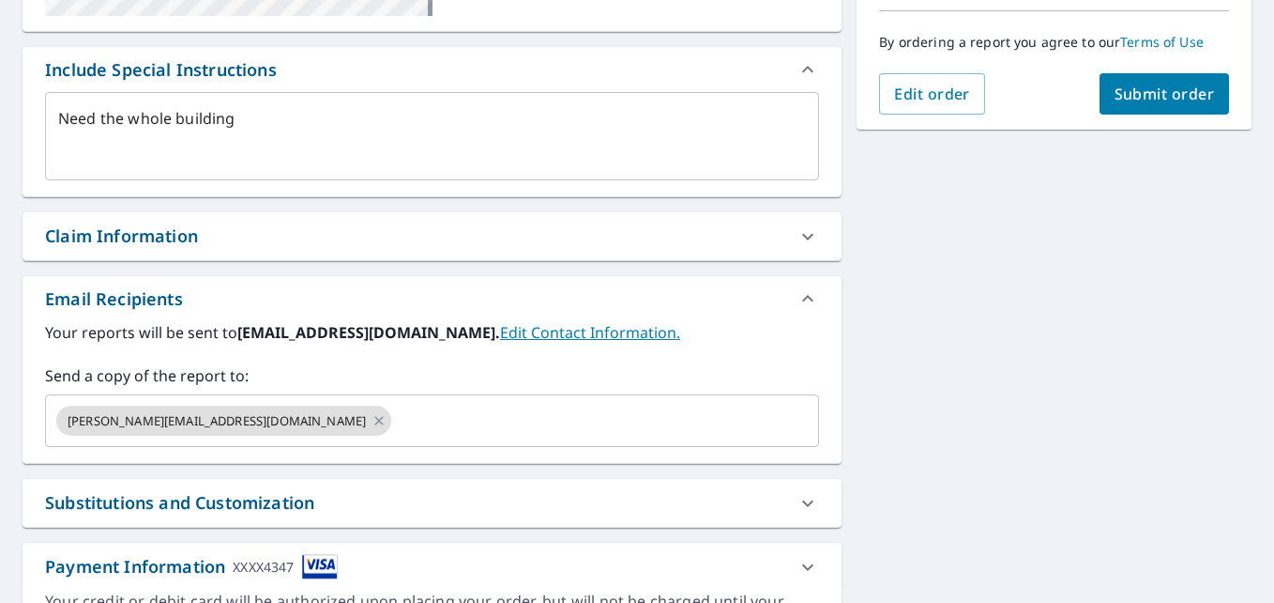
click at [1152, 63] on div "By ordering a report you agree to our Terms of Use" at bounding box center [1054, 42] width 350 height 62
click at [1144, 91] on span "Submit order" at bounding box center [1165, 94] width 100 height 21
type textarea "x"
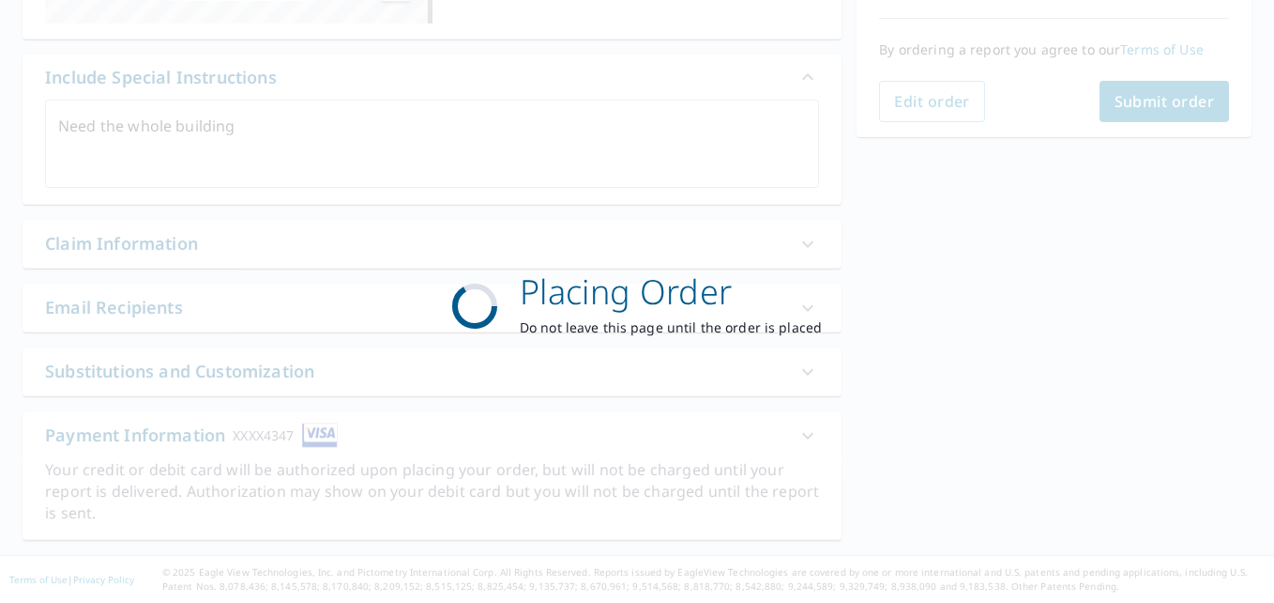
scroll to position [462, 0]
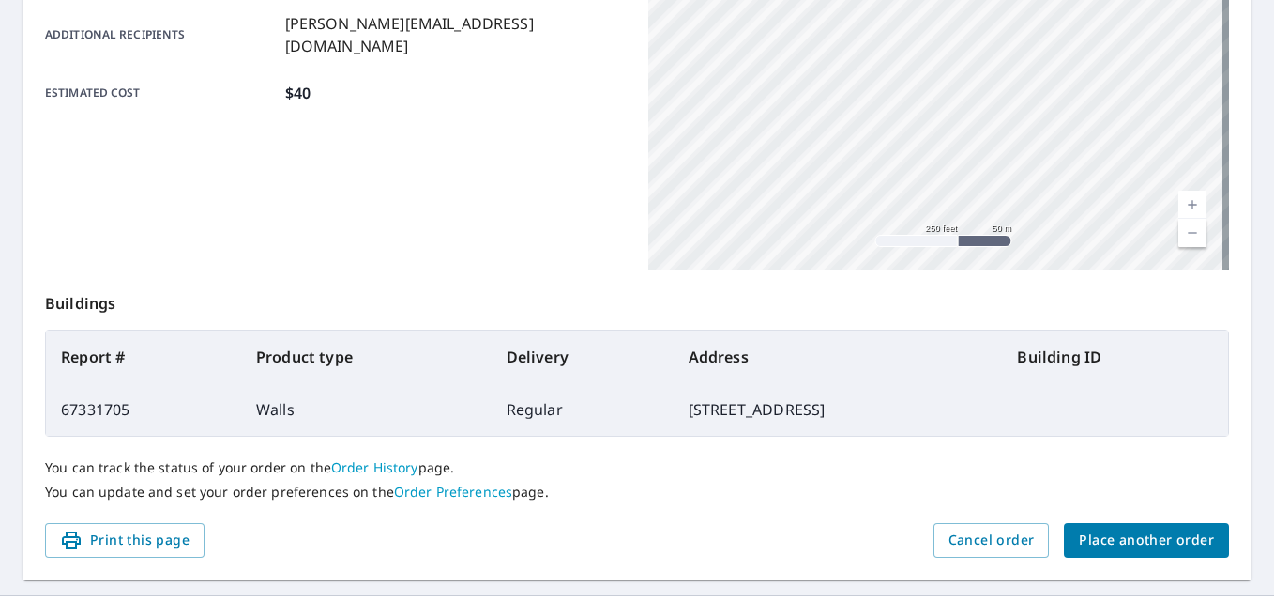
click at [862, 342] on th "Address" at bounding box center [838, 356] width 329 height 53
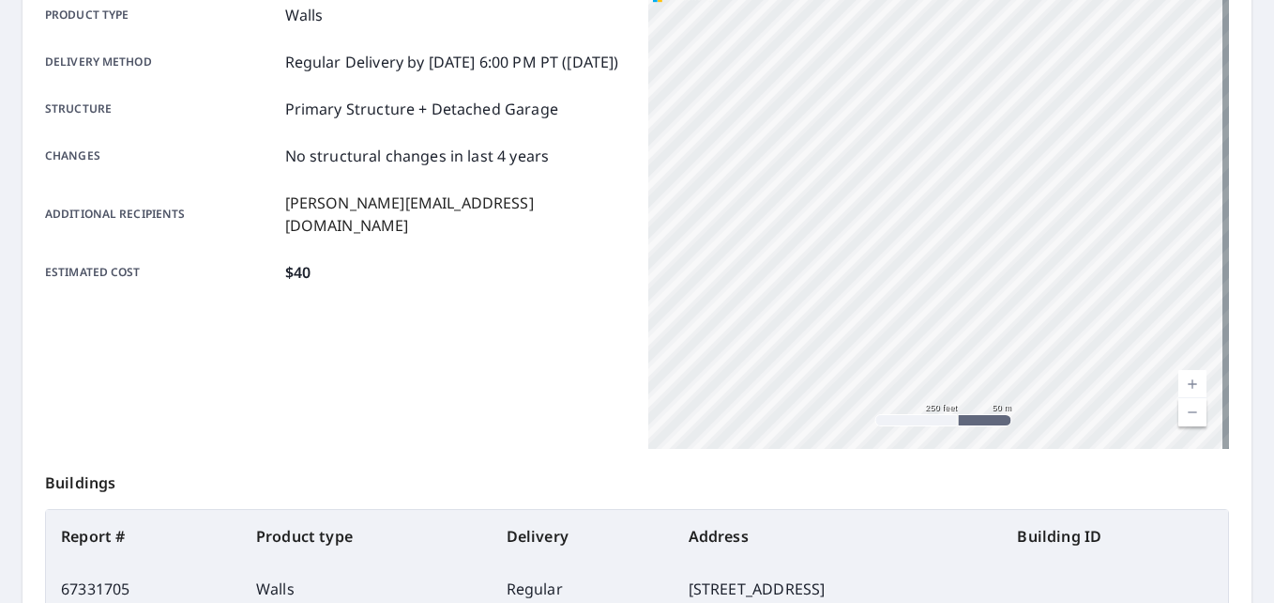
scroll to position [33, 0]
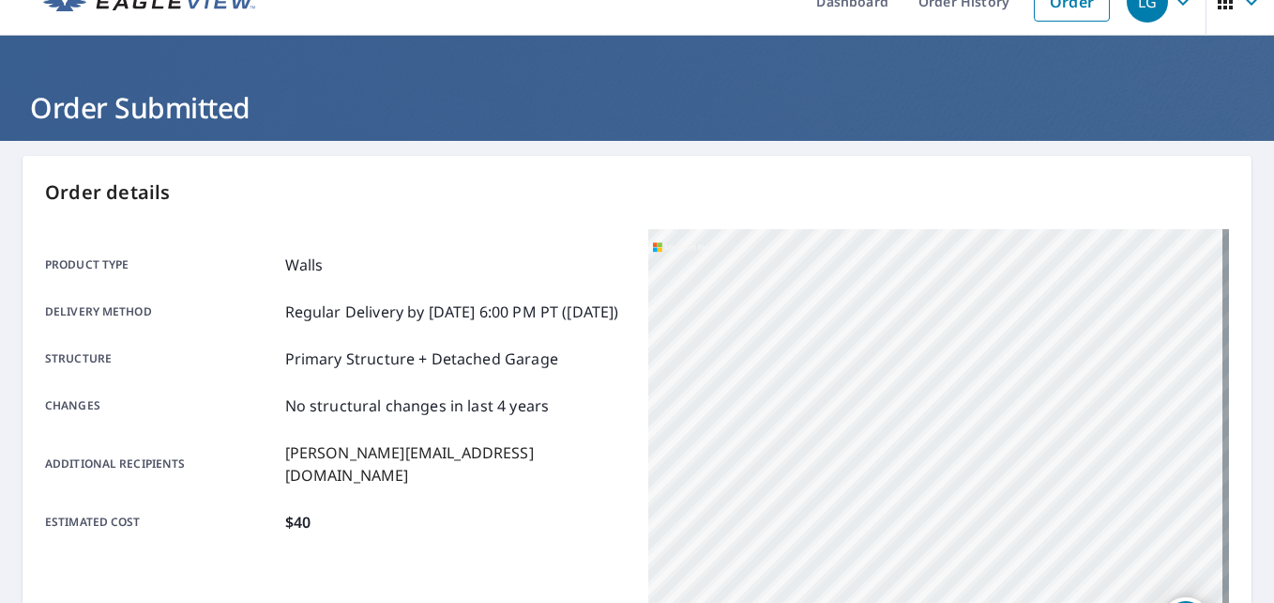
click at [521, 161] on div "Order details Product type Walls Delivery method Regular Delivery by [DATE] 6:0…" at bounding box center [637, 582] width 1229 height 853
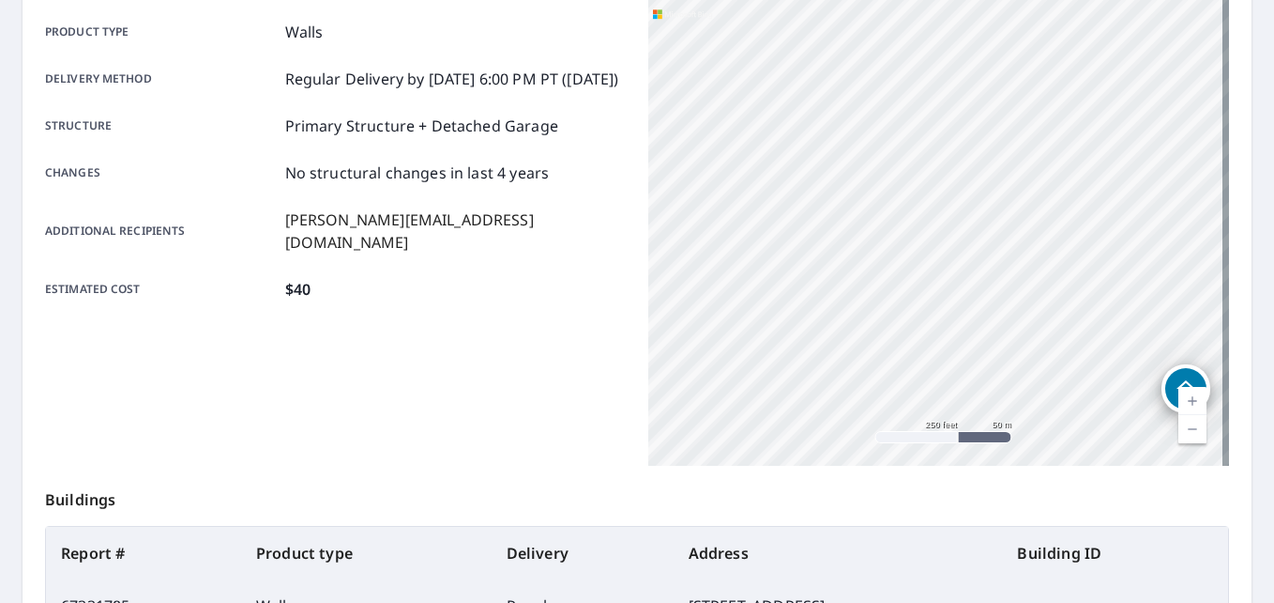
scroll to position [502, 0]
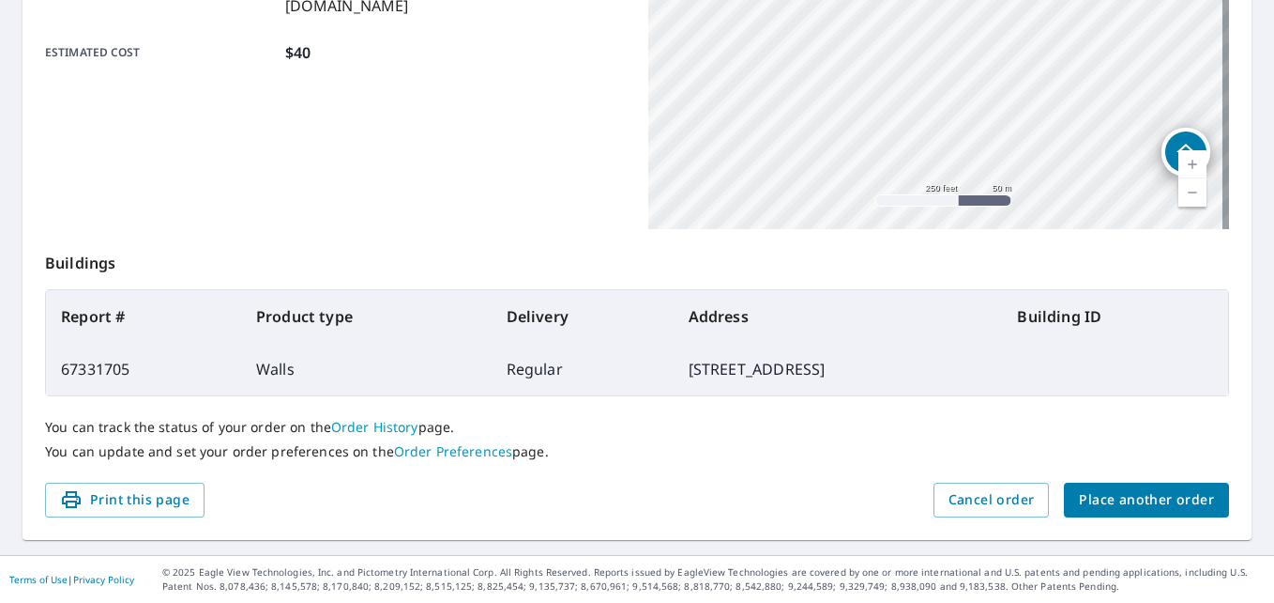
click at [1141, 517] on div "Order details Product type Walls Delivery method Regular Delivery by [DATE] 6:0…" at bounding box center [637, 113] width 1229 height 853
click at [1143, 508] on span "Place another order" at bounding box center [1146, 499] width 135 height 23
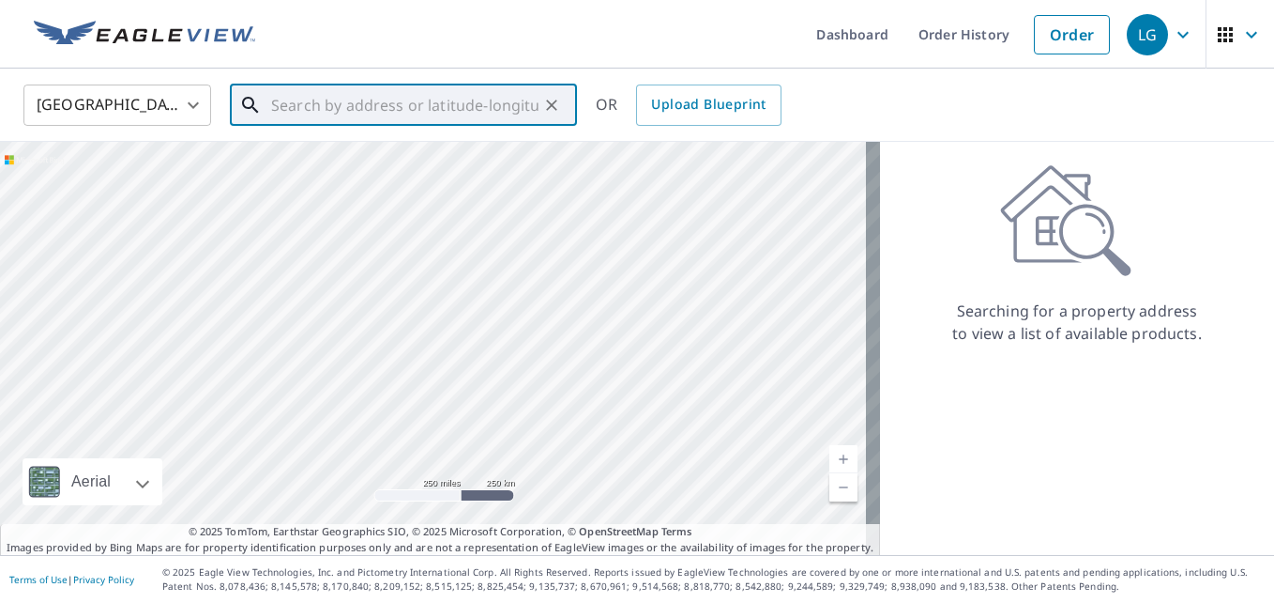
click at [440, 114] on input "text" at bounding box center [404, 105] width 267 height 53
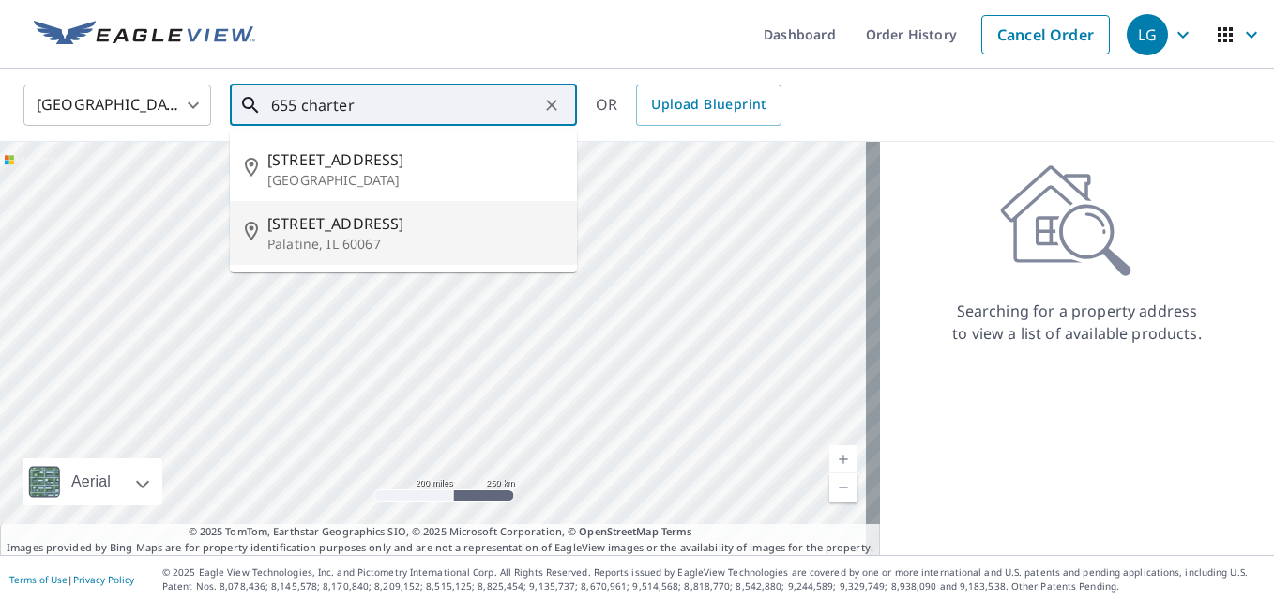
click at [372, 219] on span "[STREET_ADDRESS]" at bounding box center [414, 223] width 295 height 23
type input "[STREET_ADDRESS][PERSON_NAME]"
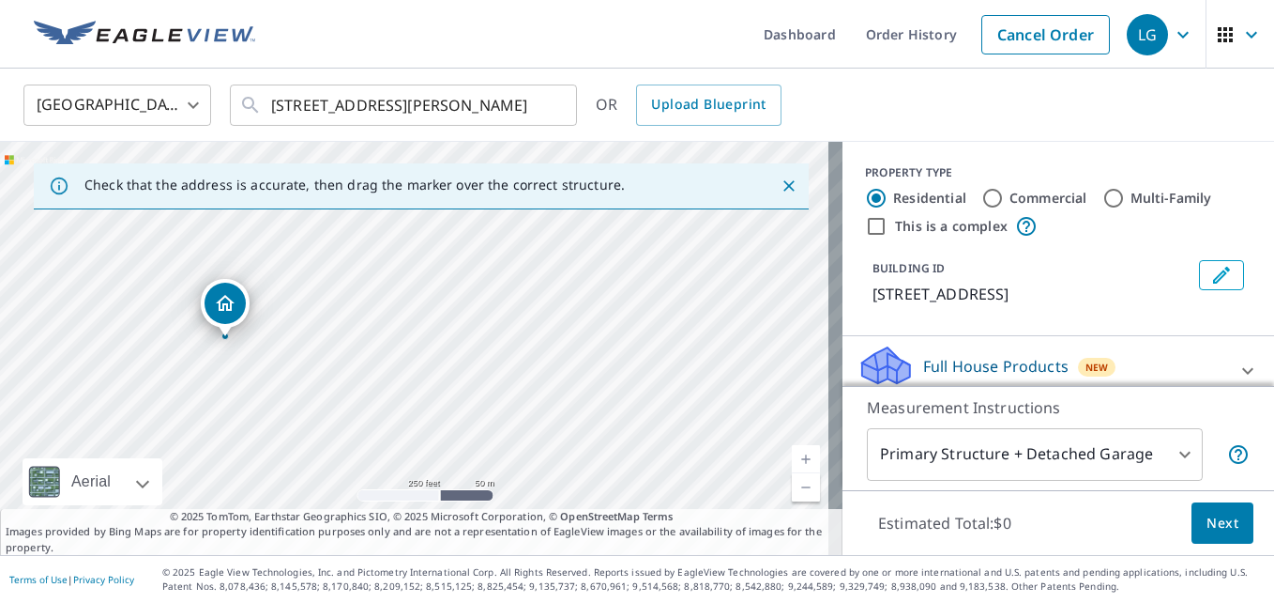
click at [586, 24] on ul "Dashboard Order History Cancel Order" at bounding box center [693, 34] width 853 height 69
click at [600, 389] on div "[STREET_ADDRESS][PERSON_NAME]" at bounding box center [421, 348] width 843 height 413
drag, startPoint x: 503, startPoint y: 305, endPoint x: 665, endPoint y: 147, distance: 226.3
click at [665, 147] on div "[STREET_ADDRESS][PERSON_NAME]" at bounding box center [421, 348] width 843 height 413
drag, startPoint x: 489, startPoint y: 206, endPoint x: 507, endPoint y: 131, distance: 76.3
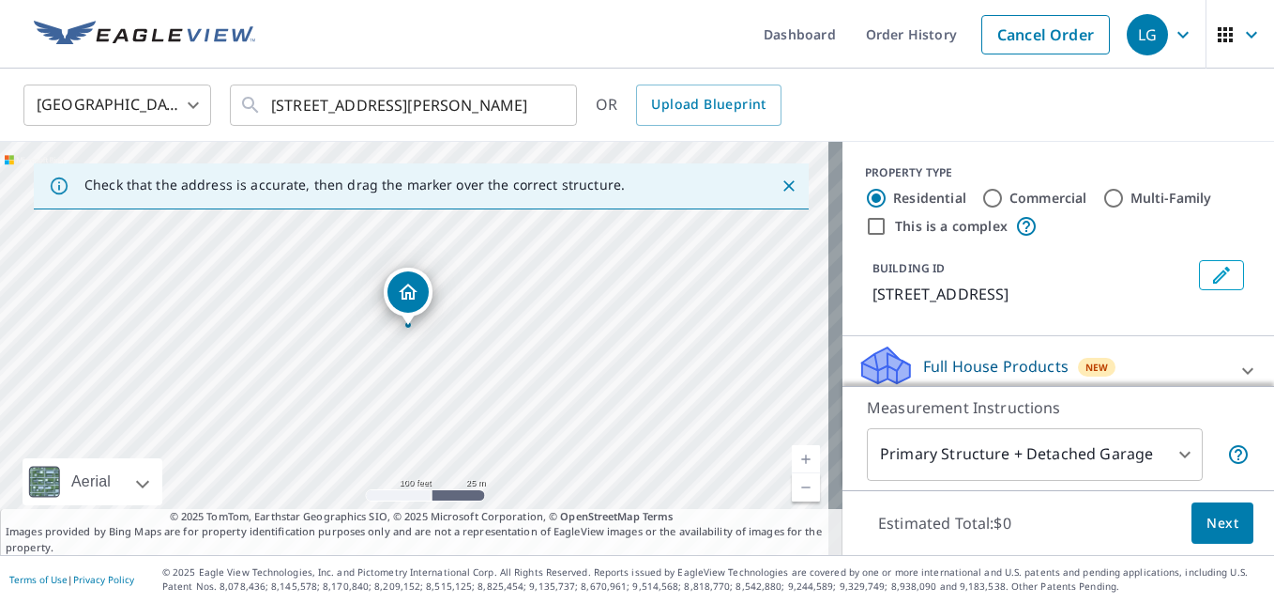
click at [507, 130] on div "United States US ​ [STREET_ADDRESS][PERSON_NAME] ​ OR Upload Blueprint Check th…" at bounding box center [637, 312] width 1274 height 486
click at [476, 296] on div "[STREET_ADDRESS][PERSON_NAME]" at bounding box center [421, 348] width 843 height 413
drag, startPoint x: 487, startPoint y: 294, endPoint x: 487, endPoint y: 282, distance: 12.2
click at [487, 282] on div "[STREET_ADDRESS][PERSON_NAME]" at bounding box center [421, 348] width 843 height 413
drag, startPoint x: 578, startPoint y: 350, endPoint x: 577, endPoint y: 382, distance: 31.9
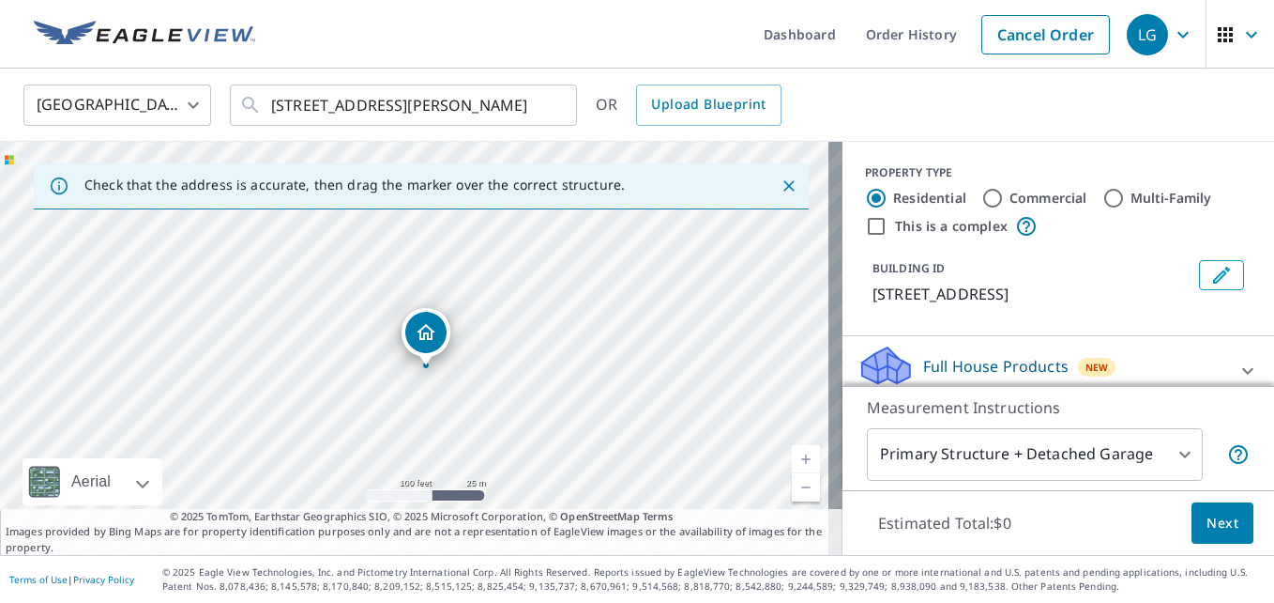
click at [577, 382] on div "[STREET_ADDRESS][PERSON_NAME]" at bounding box center [421, 348] width 843 height 413
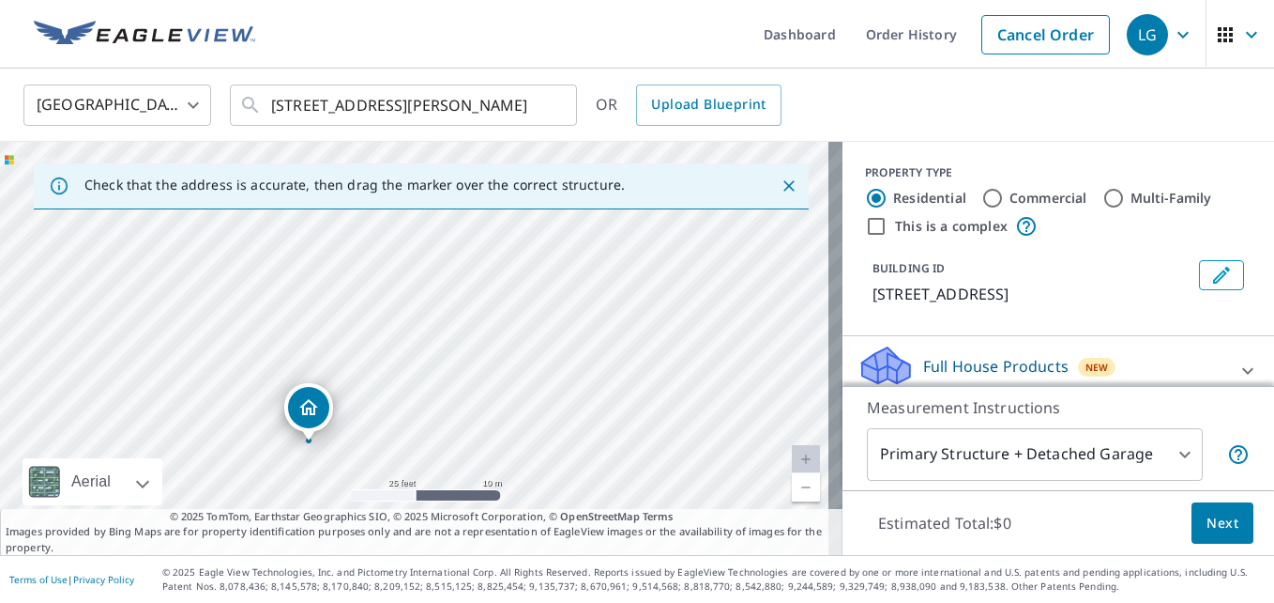
drag, startPoint x: 355, startPoint y: 295, endPoint x: 433, endPoint y: 379, distance: 114.9
click at [433, 379] on div "[STREET_ADDRESS][PERSON_NAME]" at bounding box center [421, 348] width 843 height 413
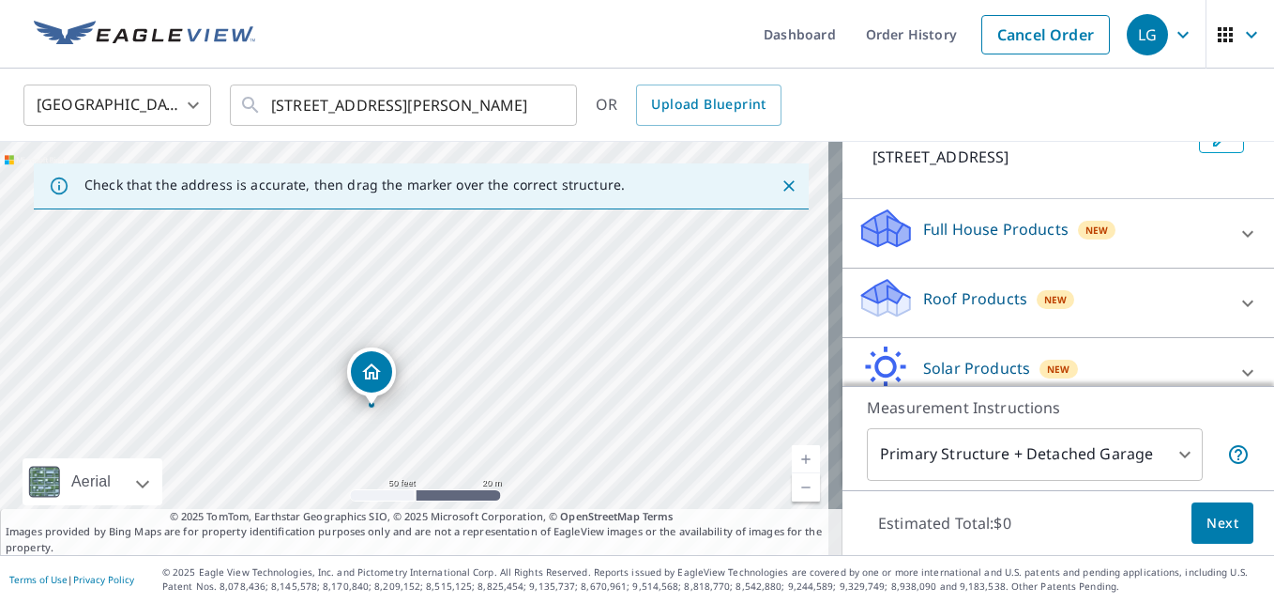
scroll to position [228, 0]
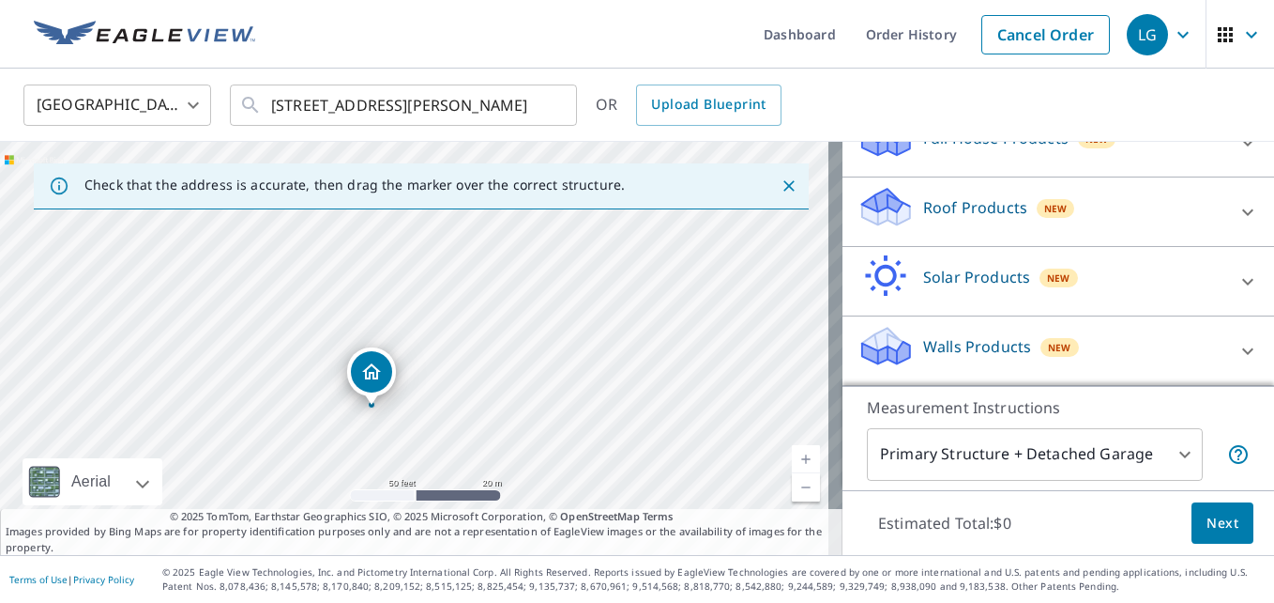
click at [1110, 342] on div "Walls Products New" at bounding box center [1042, 350] width 368 height 53
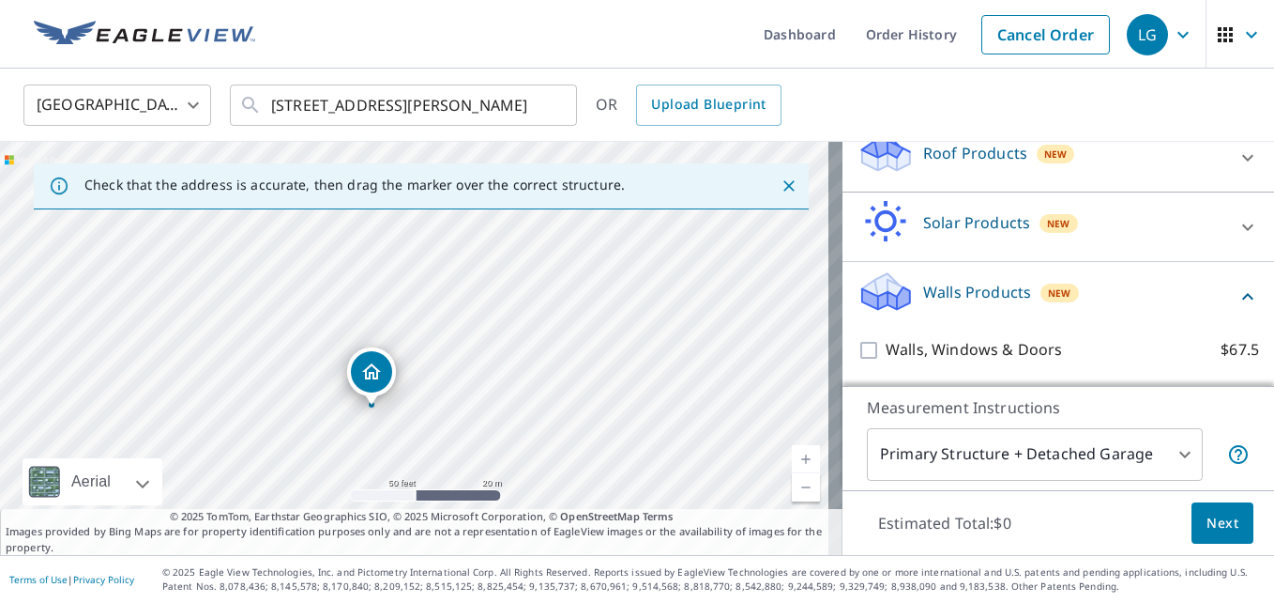
scroll to position [334, 0]
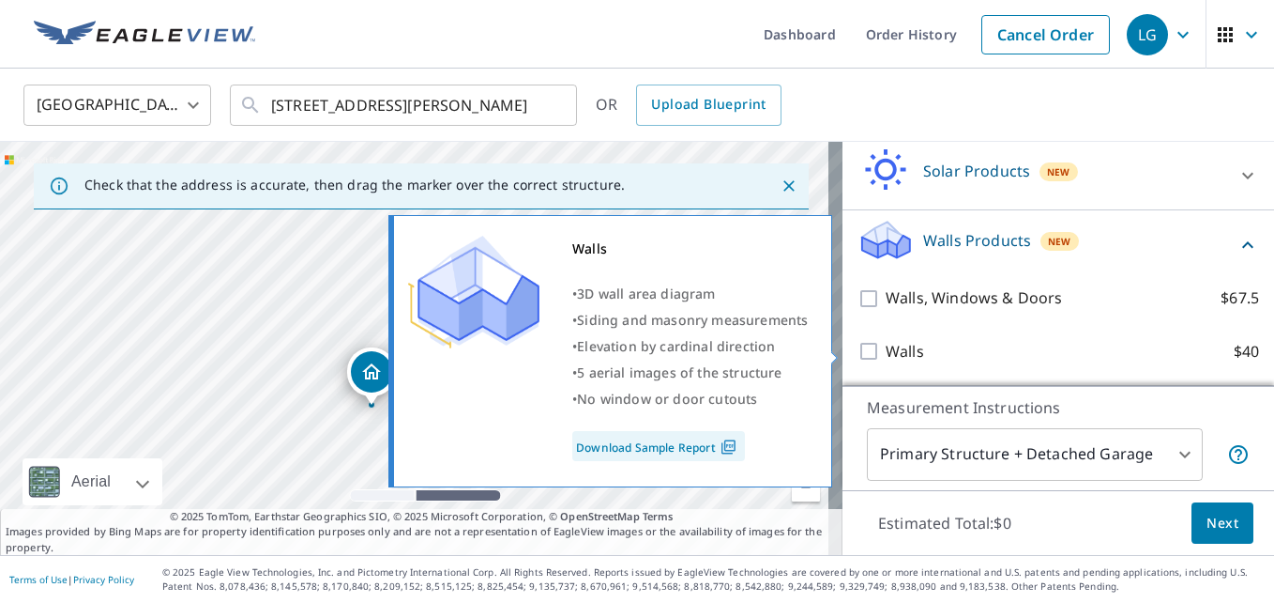
click at [869, 342] on input "Walls $40" at bounding box center [872, 351] width 28 height 23
checkbox input "true"
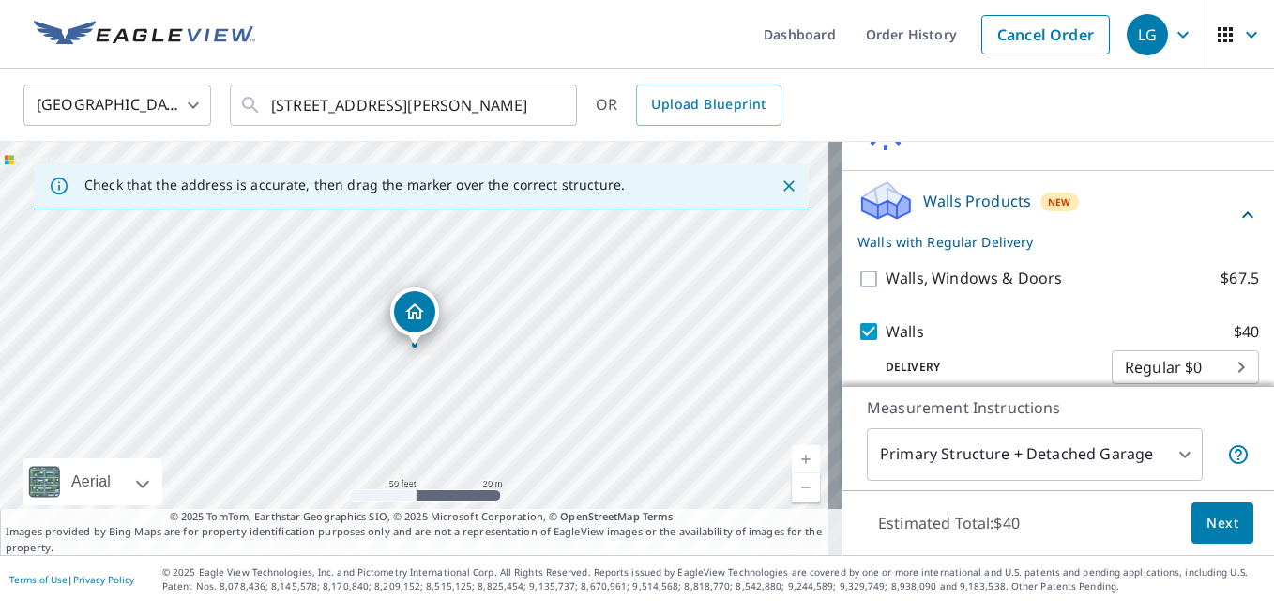
scroll to position [395, 0]
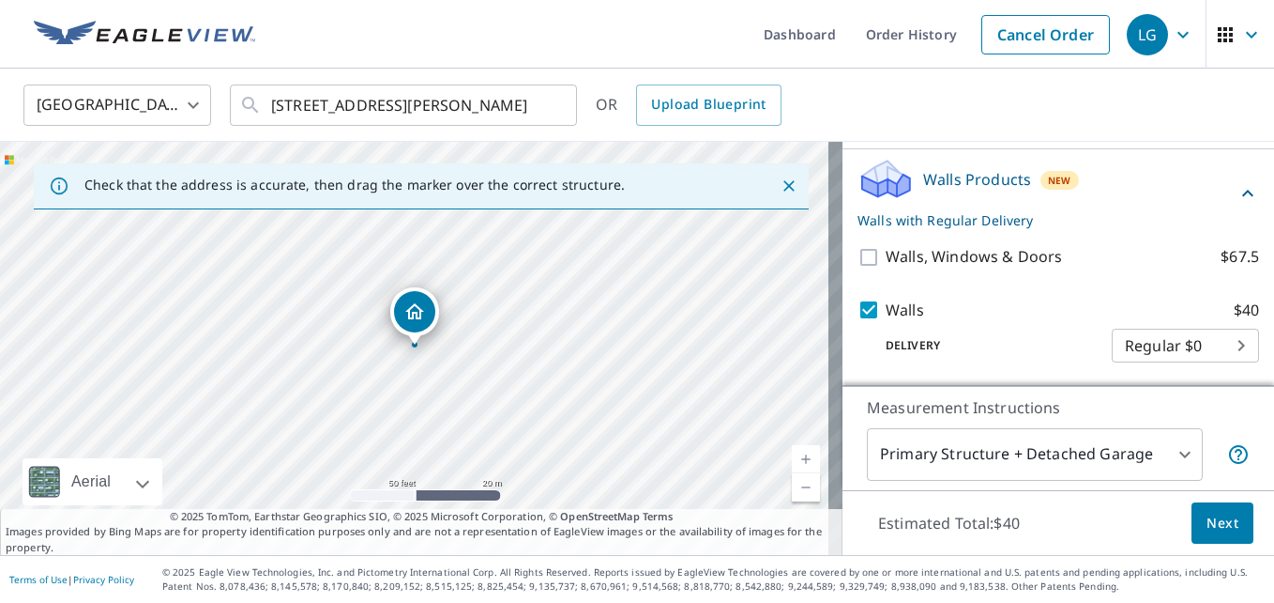
click at [1208, 523] on span "Next" at bounding box center [1223, 522] width 32 height 23
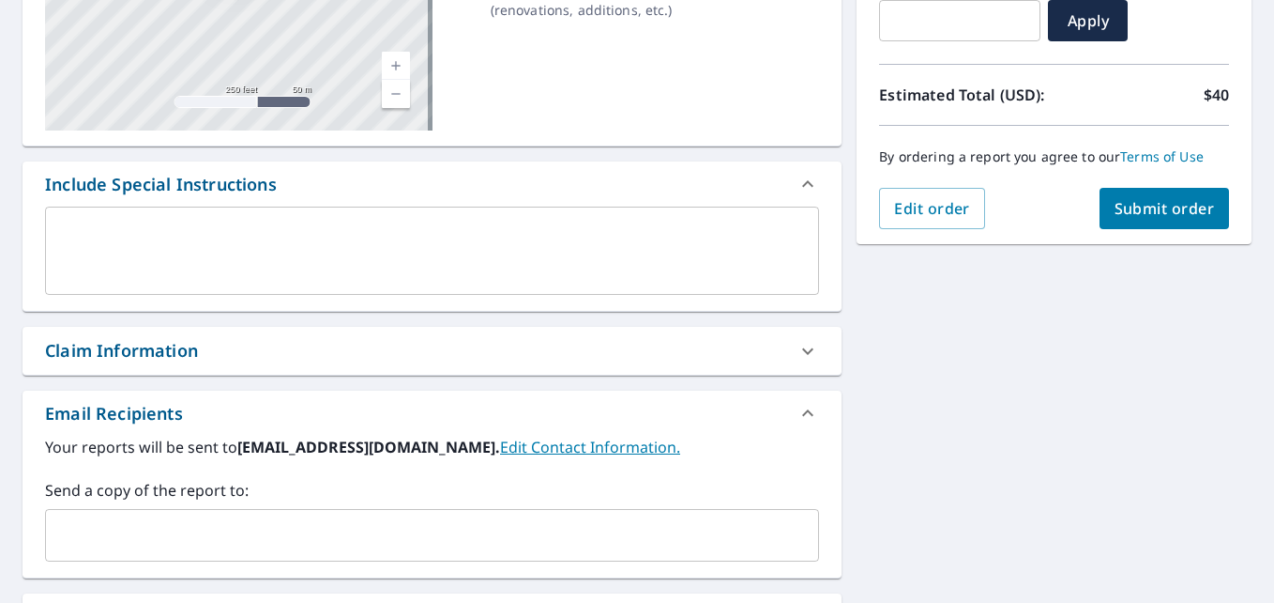
scroll to position [469, 0]
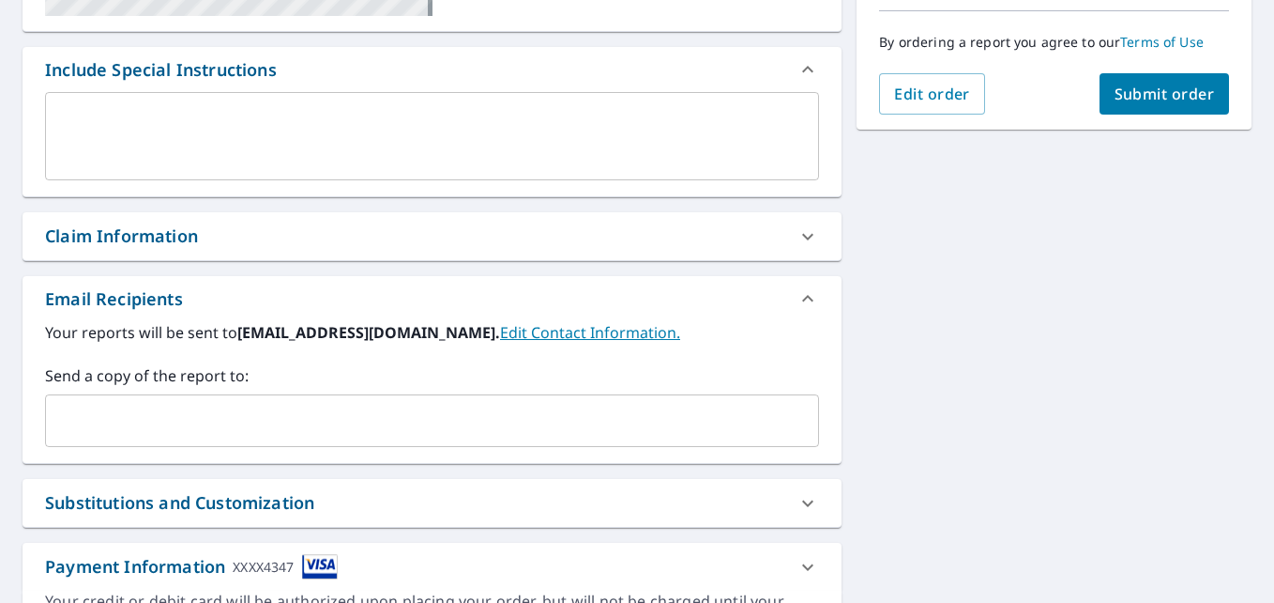
click at [193, 443] on div "​" at bounding box center [432, 420] width 774 height 53
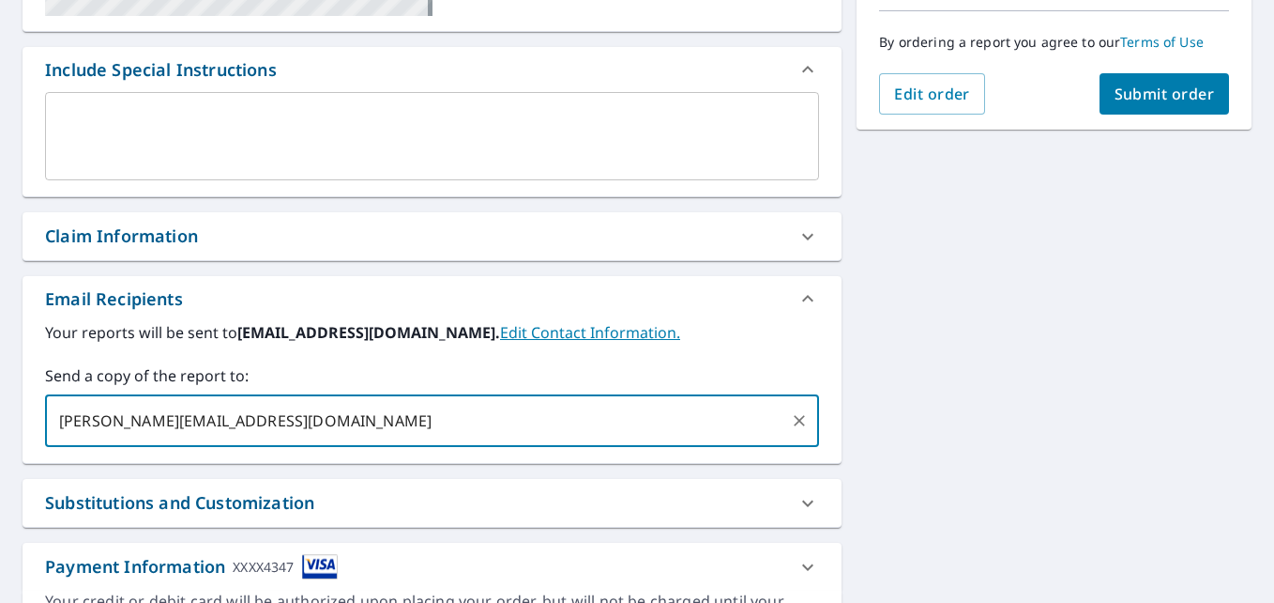
type input "[PERSON_NAME][EMAIL_ADDRESS][DOMAIN_NAME]"
click at [214, 160] on textarea at bounding box center [432, 136] width 748 height 53
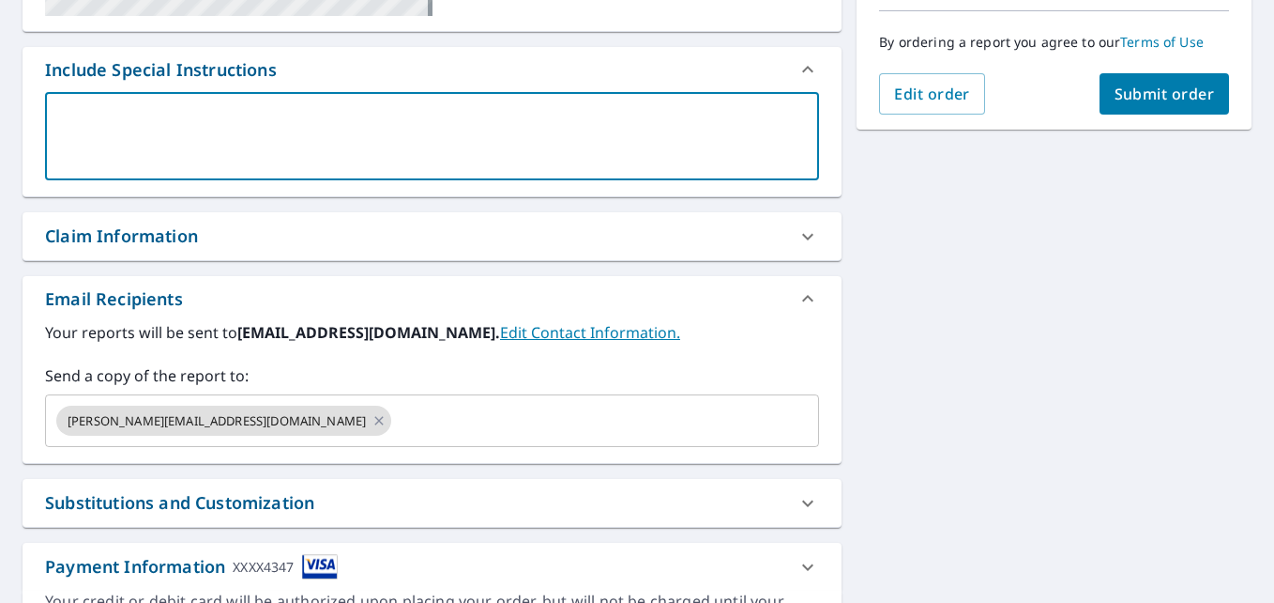
paste textarea "Need the whole building"
type textarea "Need the whole building"
type textarea "x"
type textarea "Need the whole building"
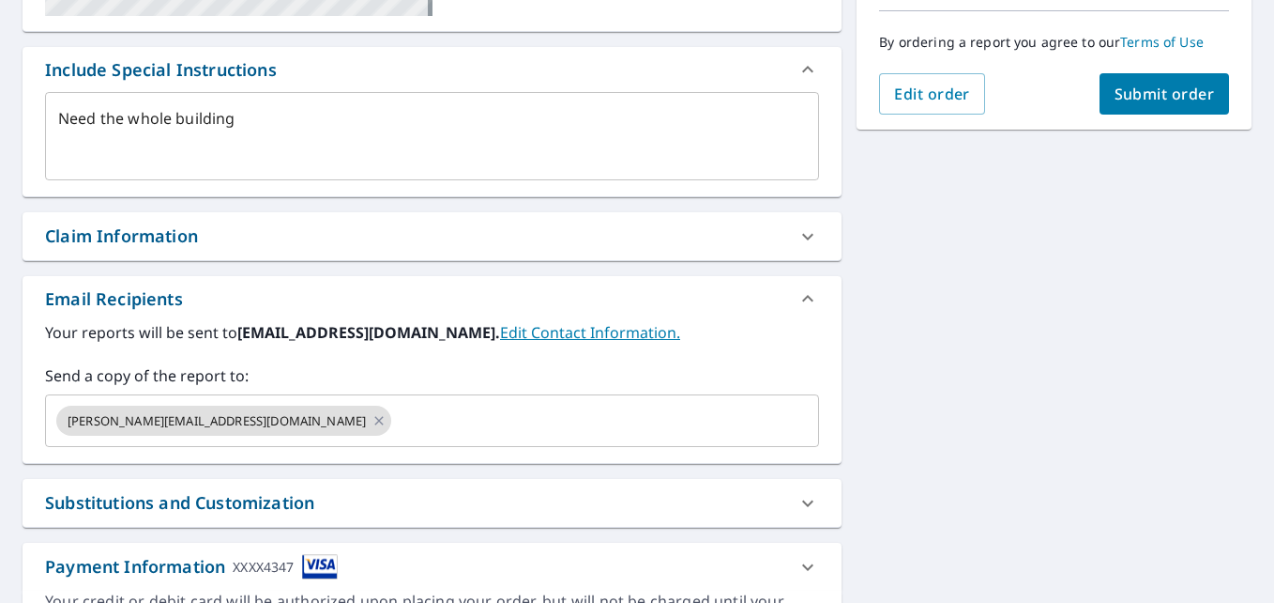
click at [1061, 325] on div "[STREET_ADDRESS][PERSON_NAME] Aerial Road A standard road map Aerial A detailed…" at bounding box center [637, 195] width 1274 height 982
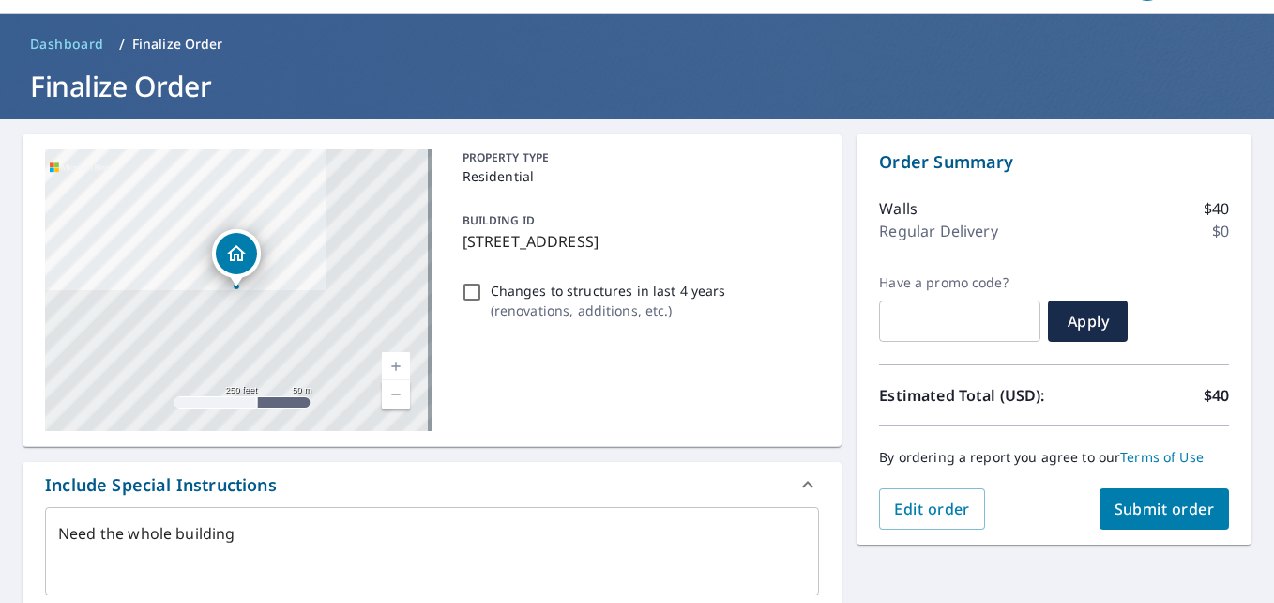
scroll to position [38, 0]
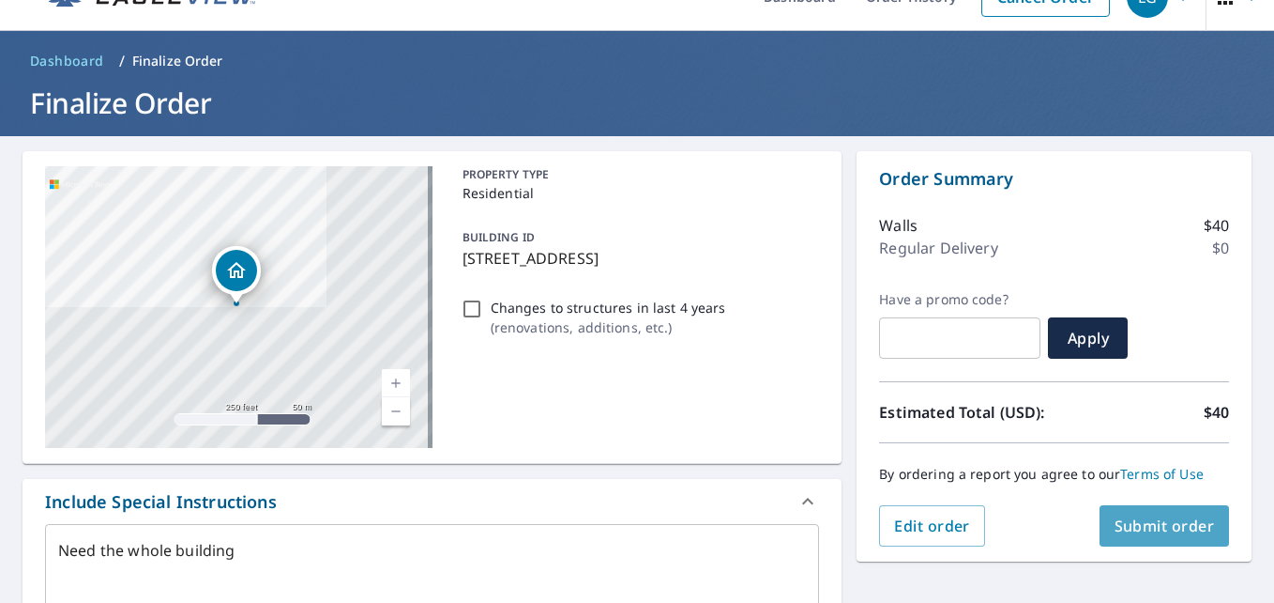
click at [1128, 529] on span "Submit order" at bounding box center [1165, 525] width 100 height 21
type textarea "x"
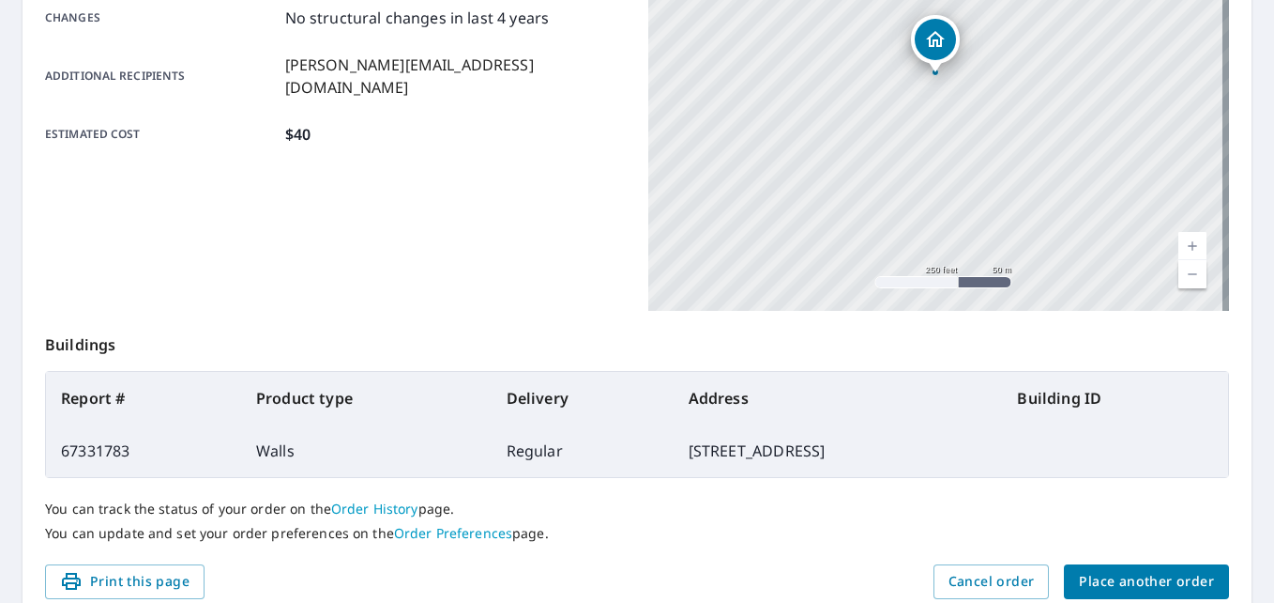
scroll to position [502, 0]
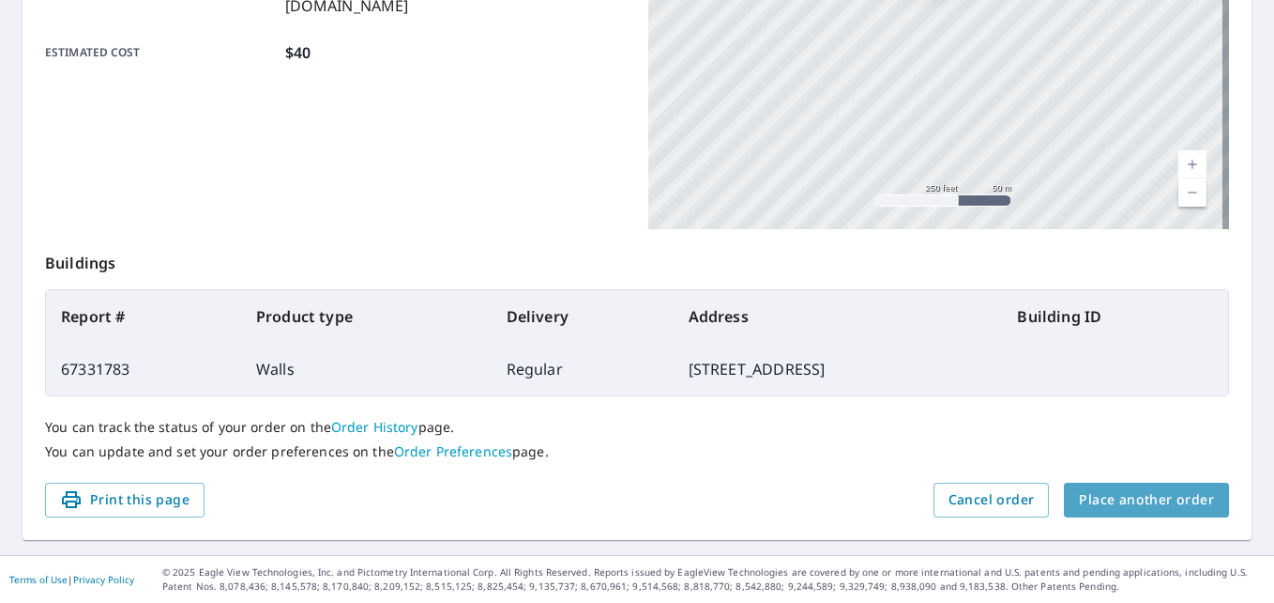
click at [1155, 499] on span "Place another order" at bounding box center [1146, 499] width 135 height 23
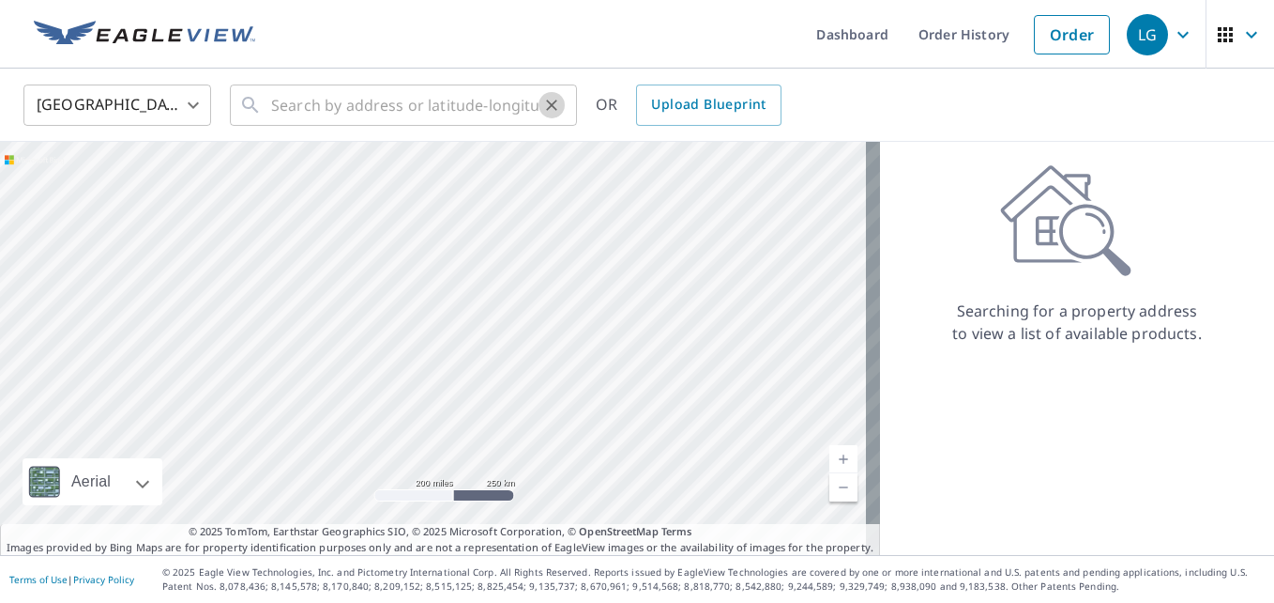
click at [545, 97] on icon "Clear" at bounding box center [551, 105] width 19 height 19
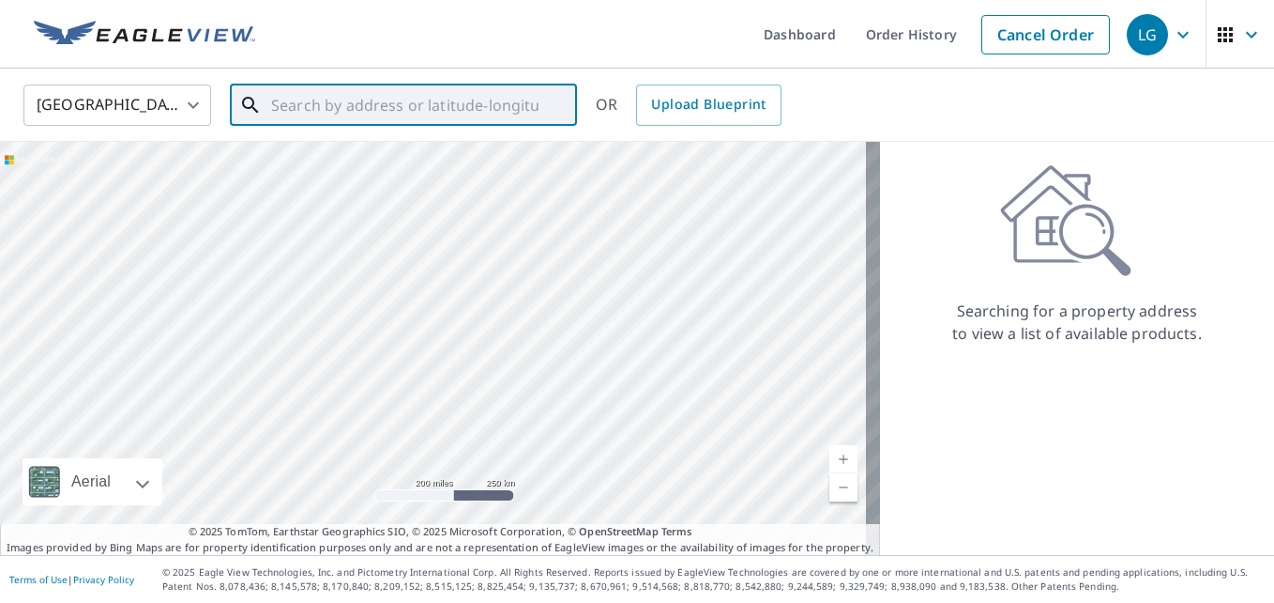
click at [489, 101] on input "text" at bounding box center [404, 105] width 267 height 53
type input "5"
click at [412, 168] on span "[STREET_ADDRESS]" at bounding box center [414, 159] width 295 height 23
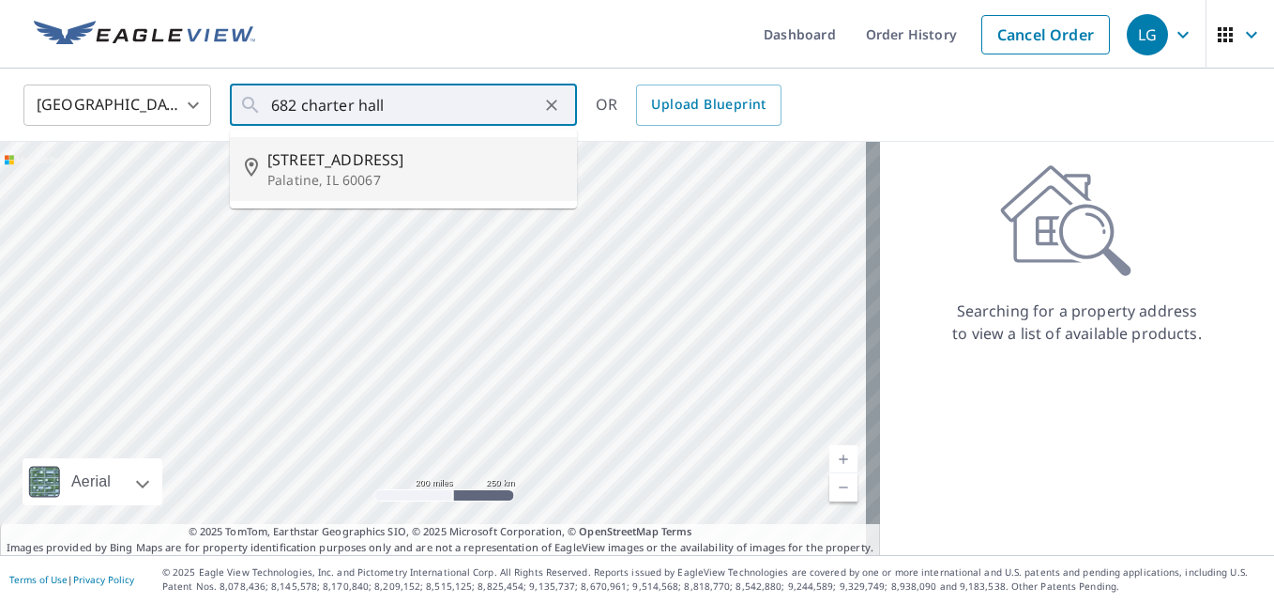
type input "[STREET_ADDRESS][PERSON_NAME]"
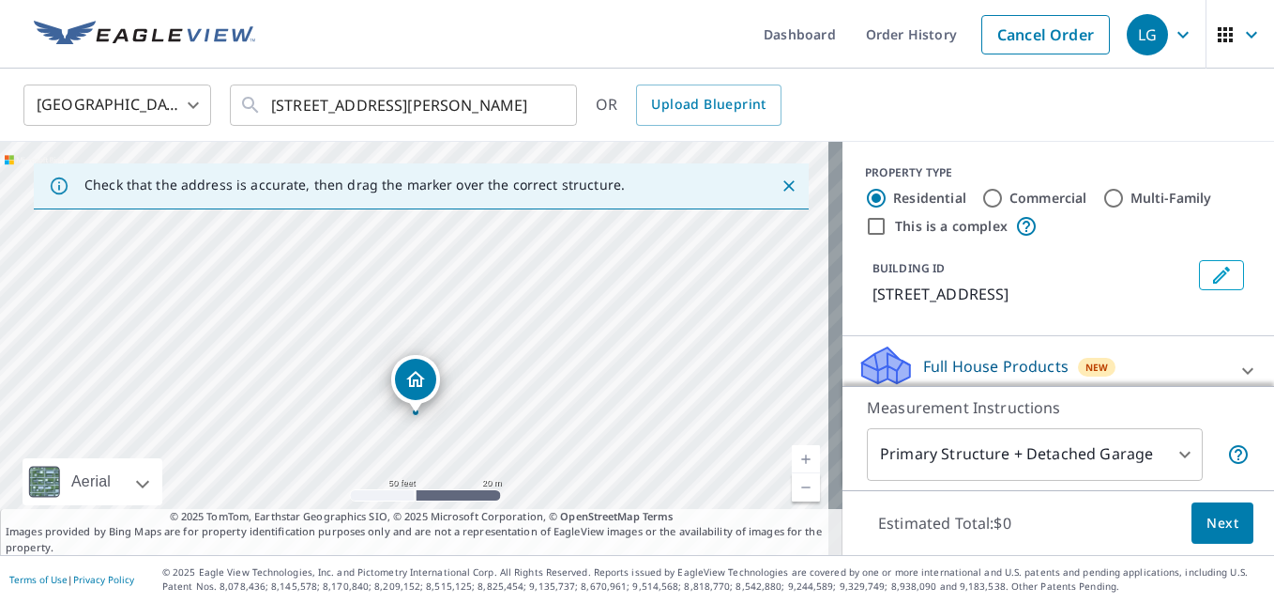
drag, startPoint x: 603, startPoint y: 312, endPoint x: 603, endPoint y: 379, distance: 67.6
click at [603, 379] on div "[STREET_ADDRESS][PERSON_NAME]" at bounding box center [421, 348] width 843 height 413
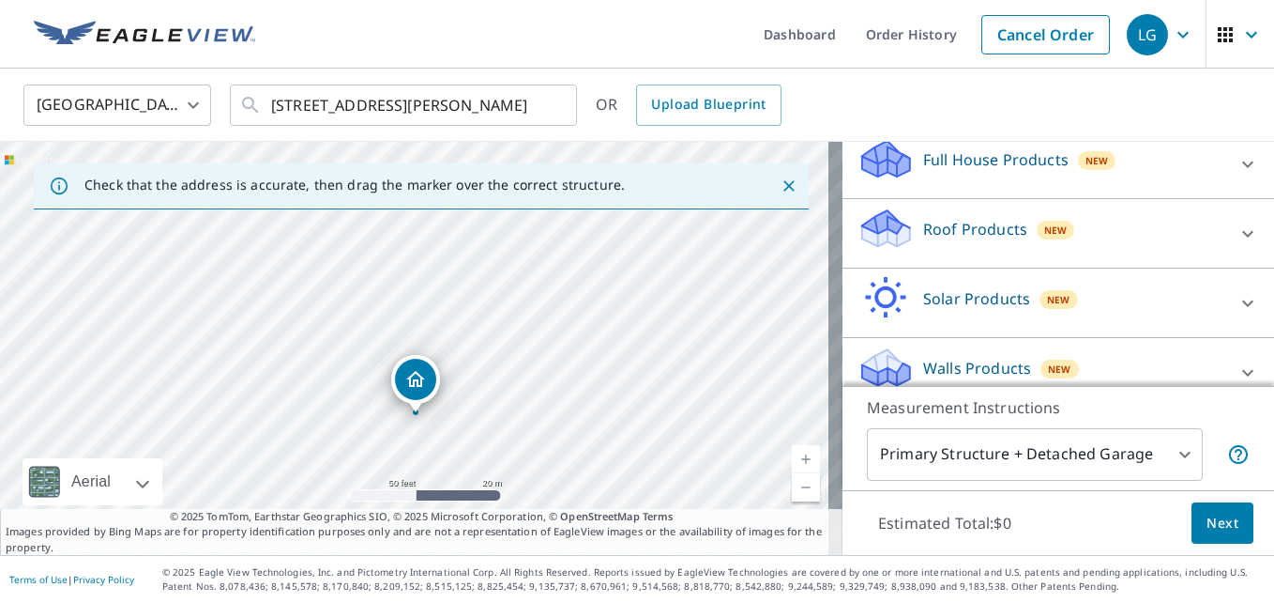
scroll to position [228, 0]
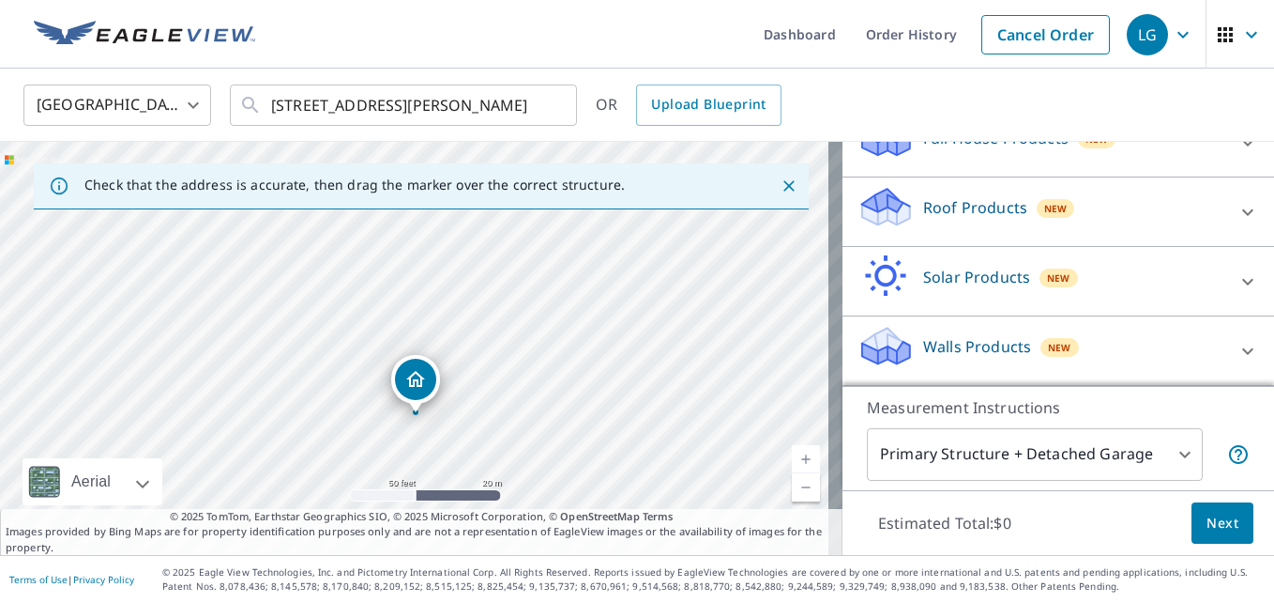
click at [923, 339] on p "Walls Products" at bounding box center [977, 346] width 108 height 23
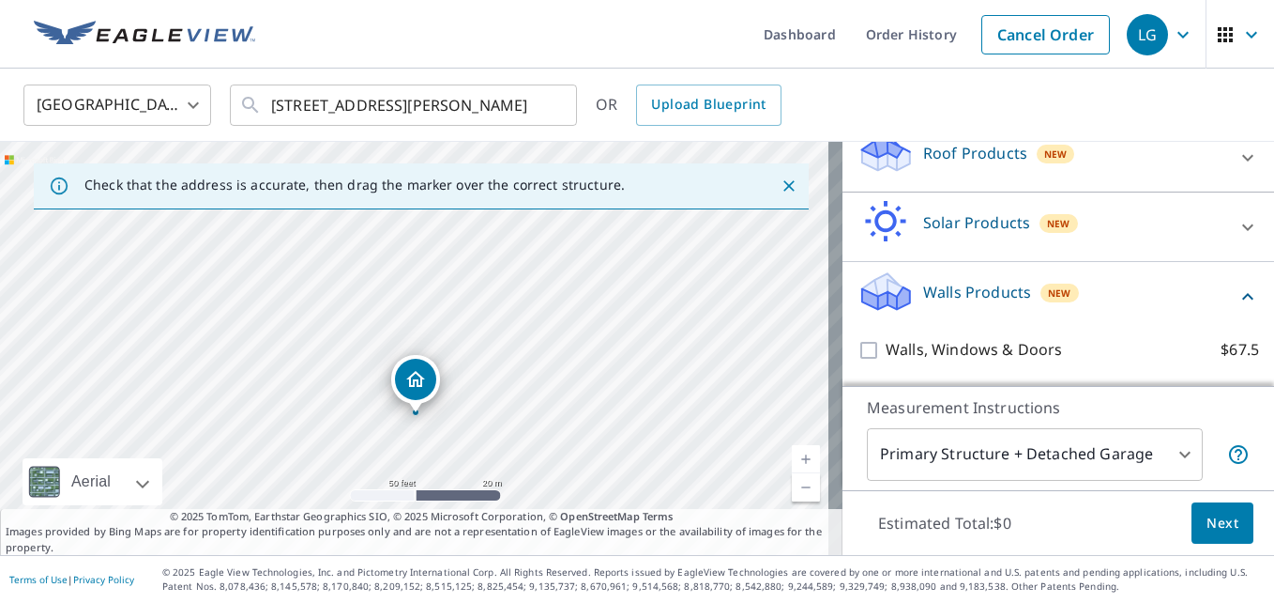
scroll to position [334, 0]
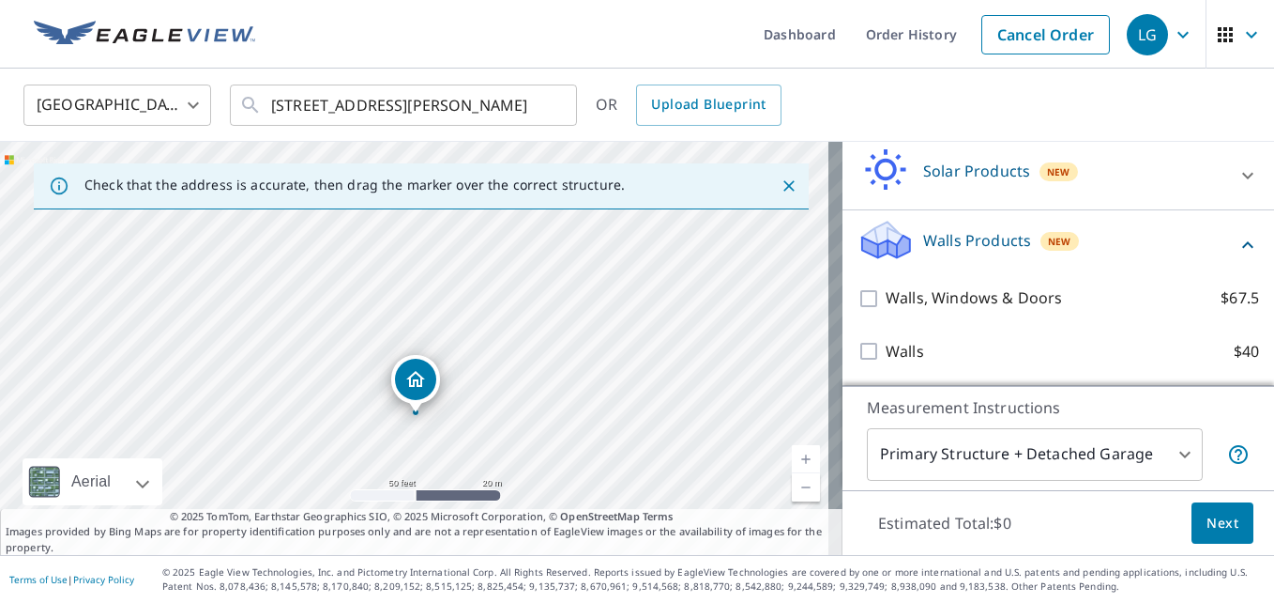
click at [910, 340] on label "Walls $40" at bounding box center [1073, 351] width 374 height 23
click at [886, 340] on input "Walls $40" at bounding box center [872, 351] width 28 height 23
checkbox input "true"
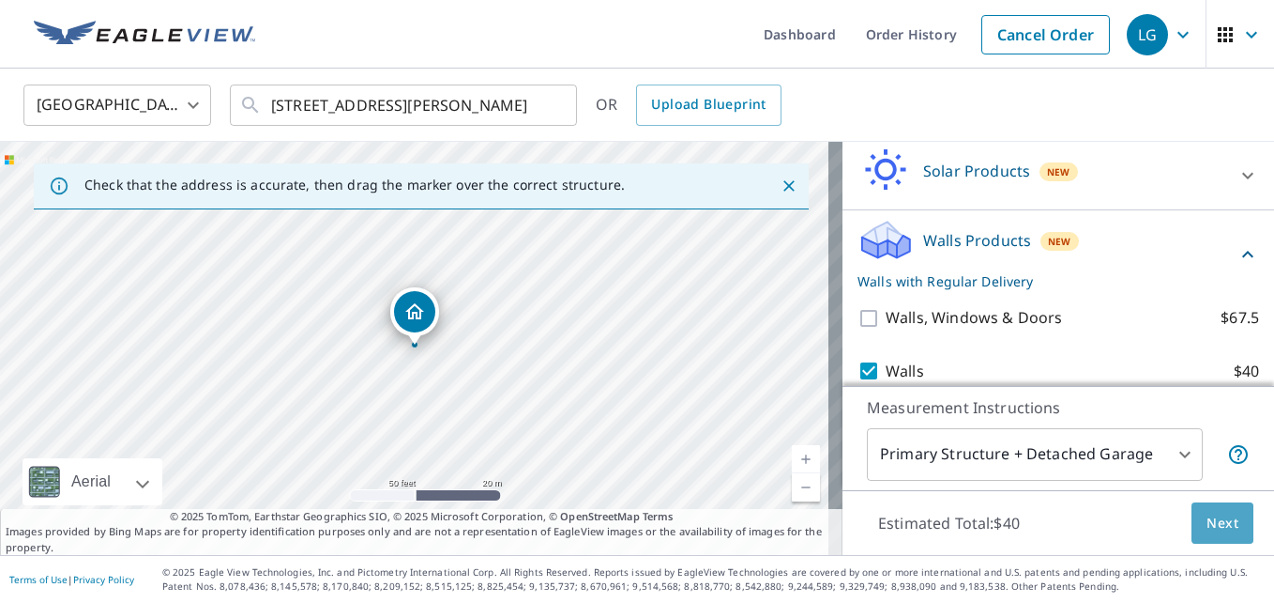
click at [1213, 533] on span "Next" at bounding box center [1223, 522] width 32 height 23
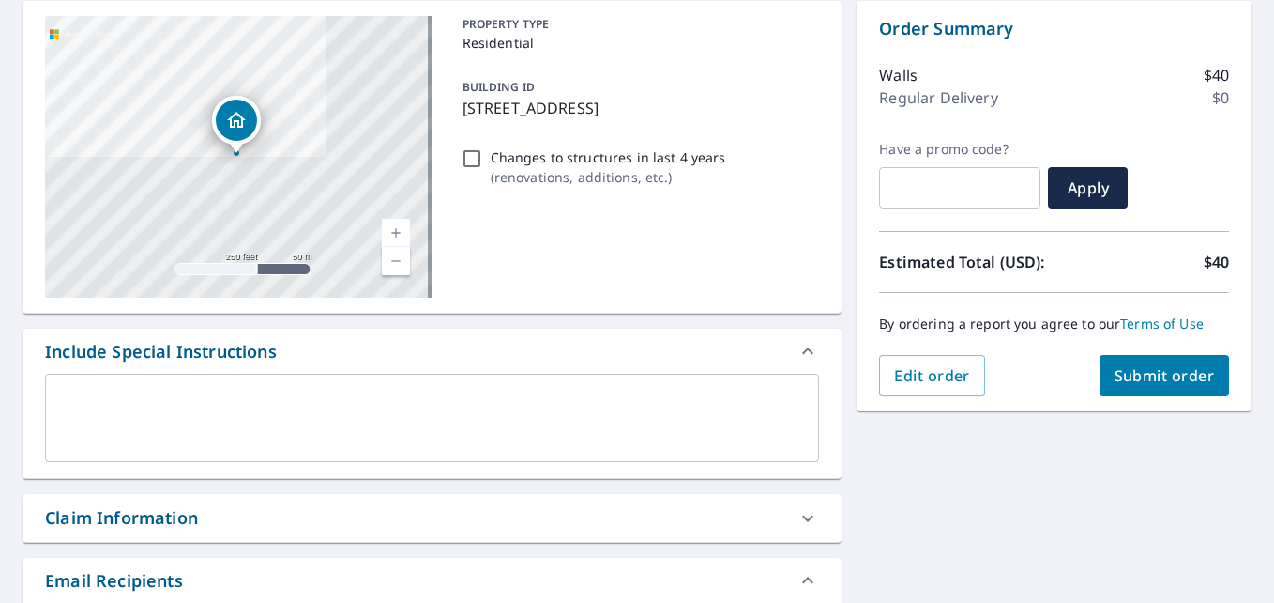
click at [347, 412] on textarea at bounding box center [432, 417] width 748 height 53
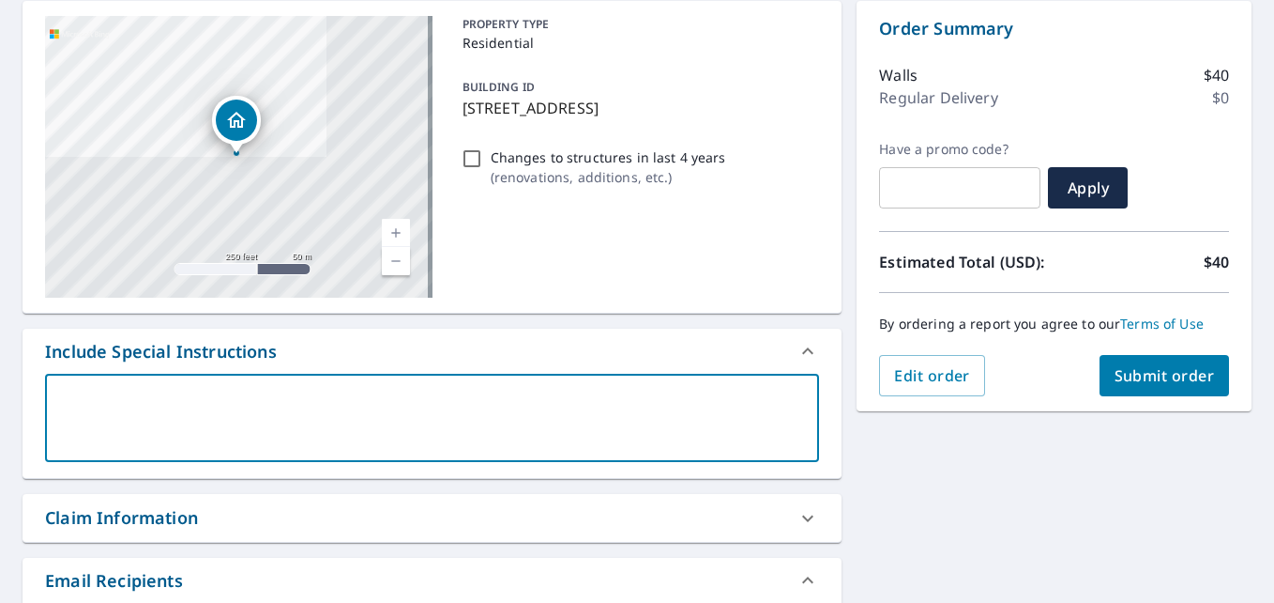
paste textarea "Need the whole building"
type textarea "Need the whole building"
type textarea "x"
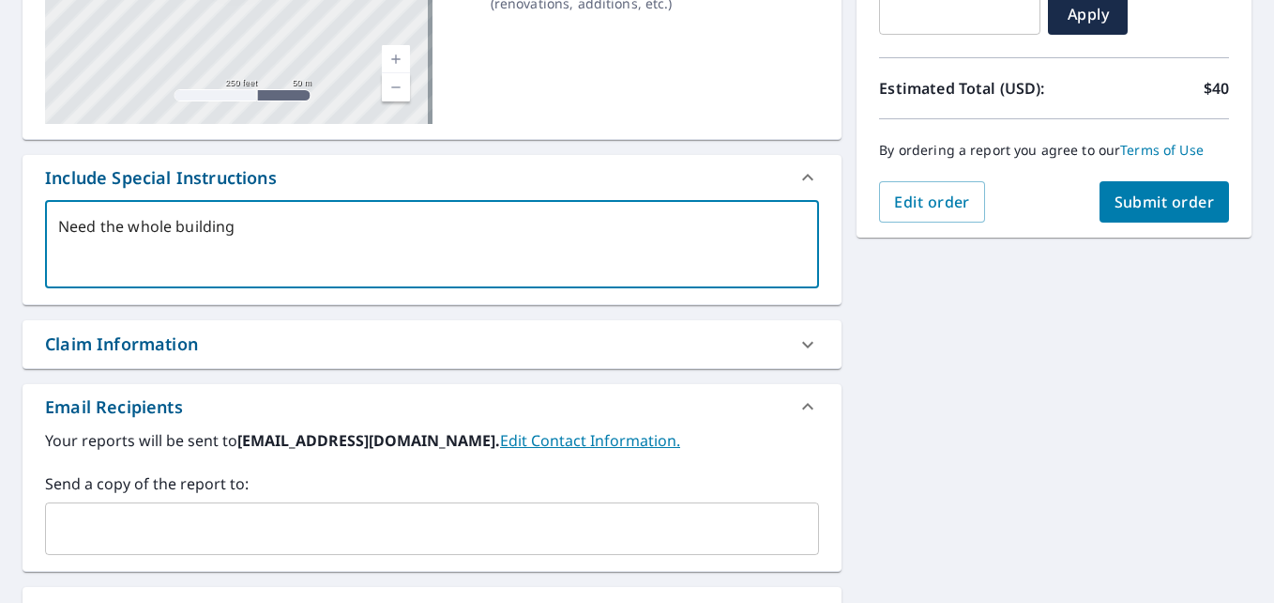
scroll to position [375, 0]
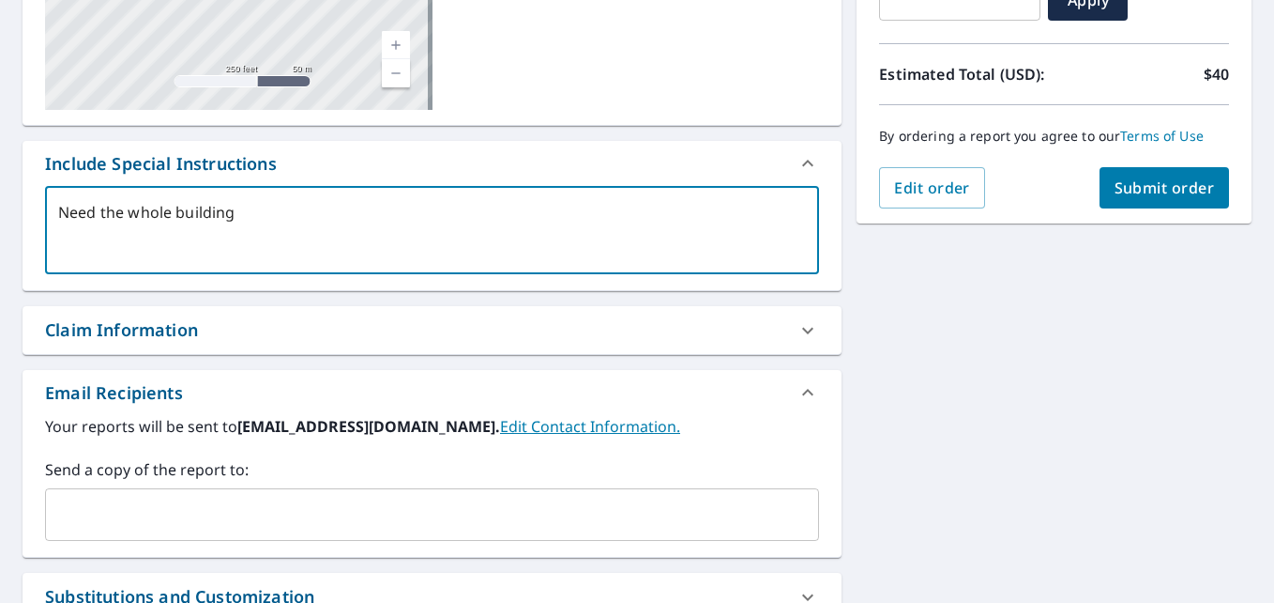
type textarea "Need the whole building"
type textarea "x"
click at [210, 517] on input "text" at bounding box center [417, 514] width 729 height 36
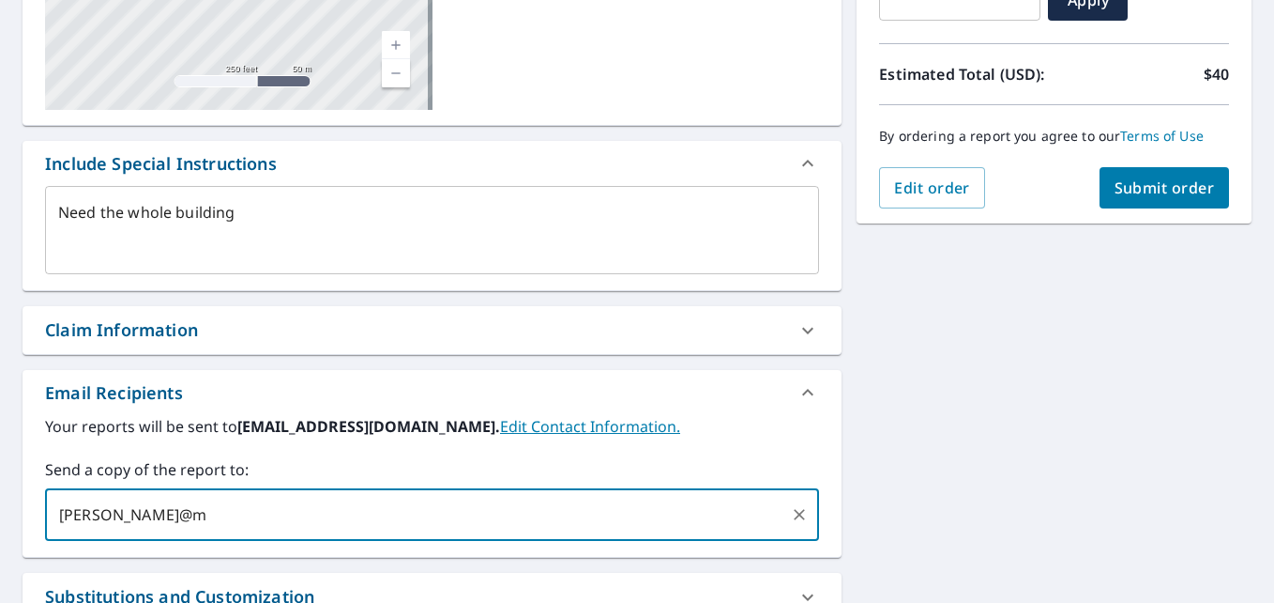
type input "[PERSON_NAME]@my"
type textarea "x"
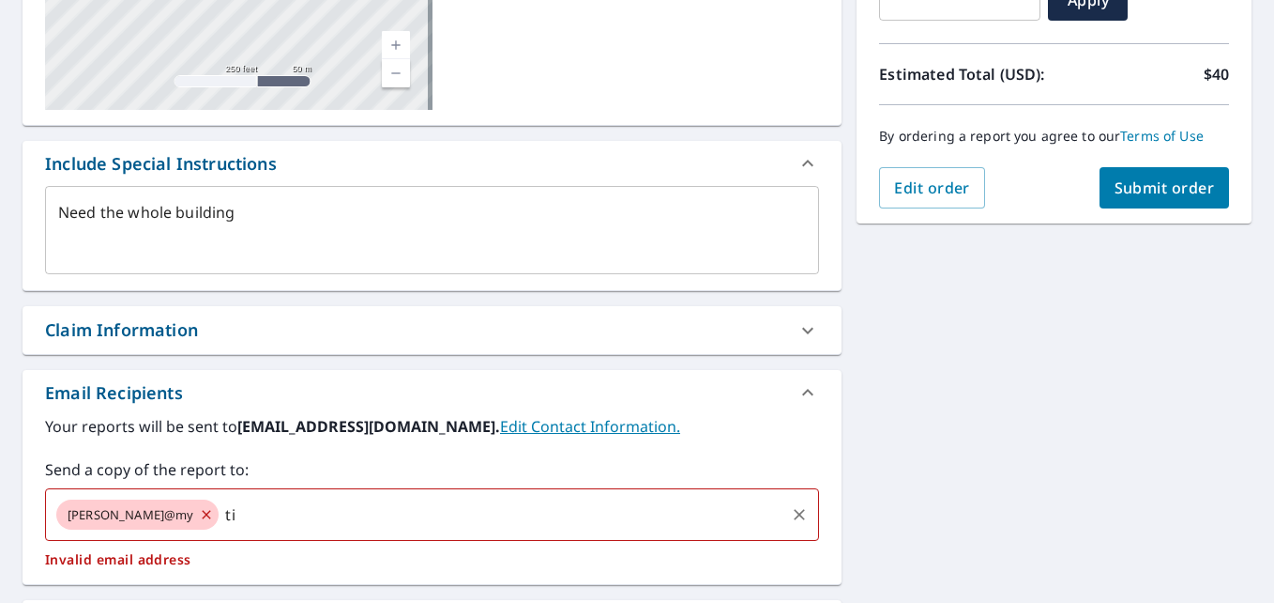
type input "t"
type textarea "x"
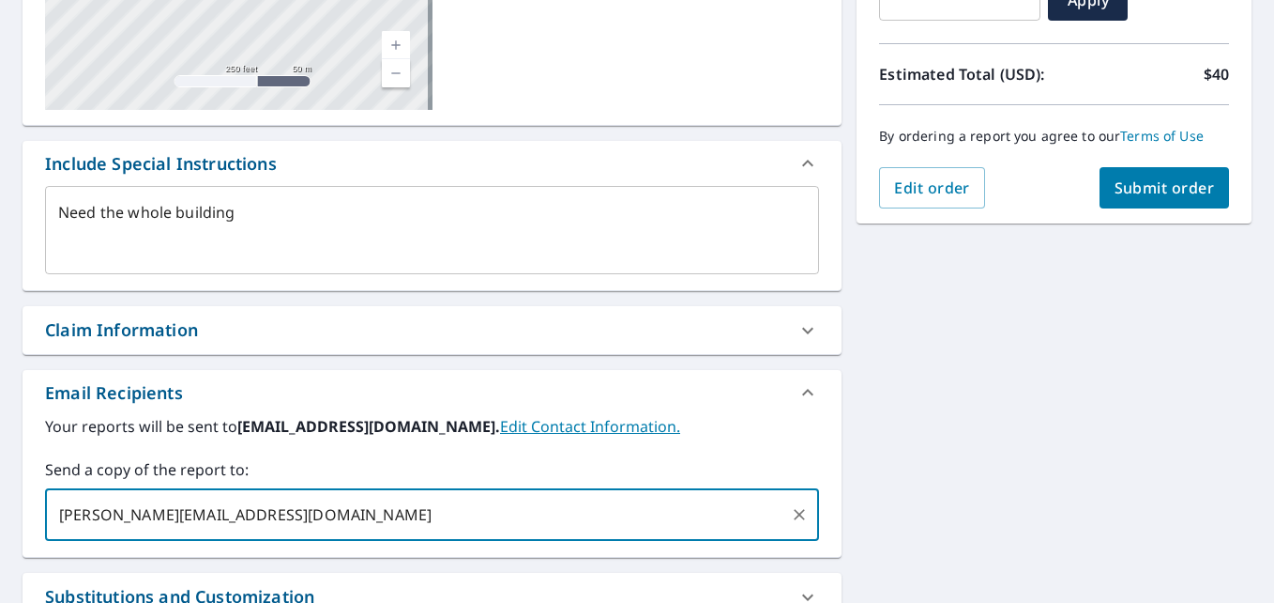
type input "[PERSON_NAME][EMAIL_ADDRESS][DOMAIN_NAME]"
type textarea "x"
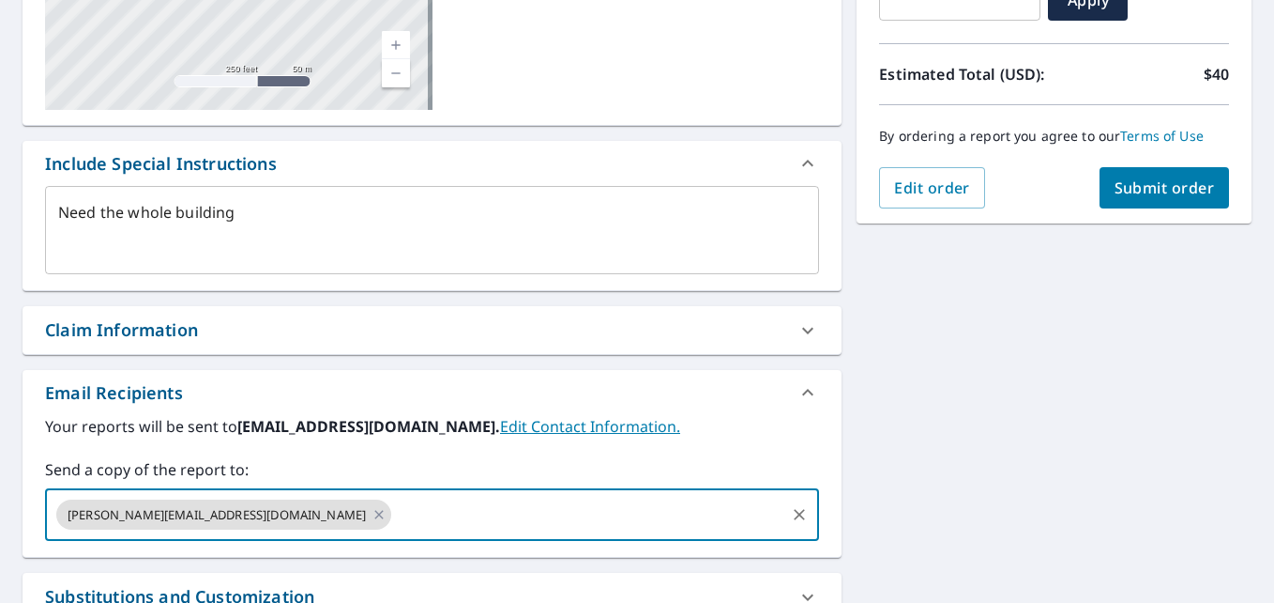
click at [970, 375] on div "[STREET_ADDRESS][GEOGRAPHIC_DATA] A standard road map Aerial A detailed look fr…" at bounding box center [637, 289] width 1274 height 982
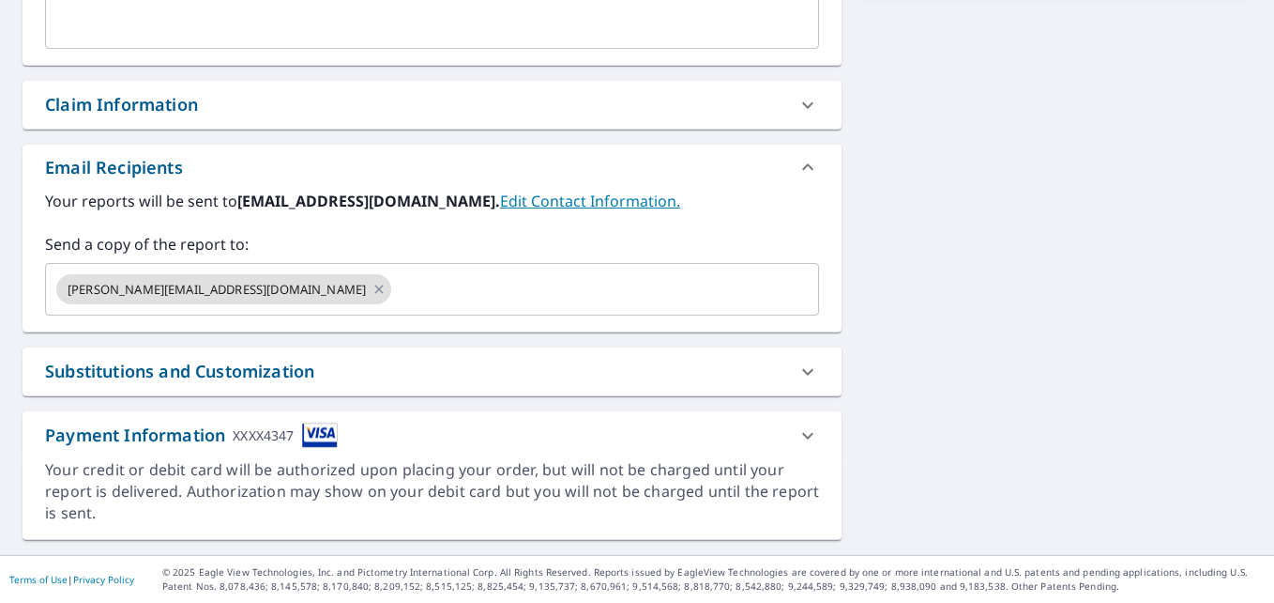
scroll to position [319, 0]
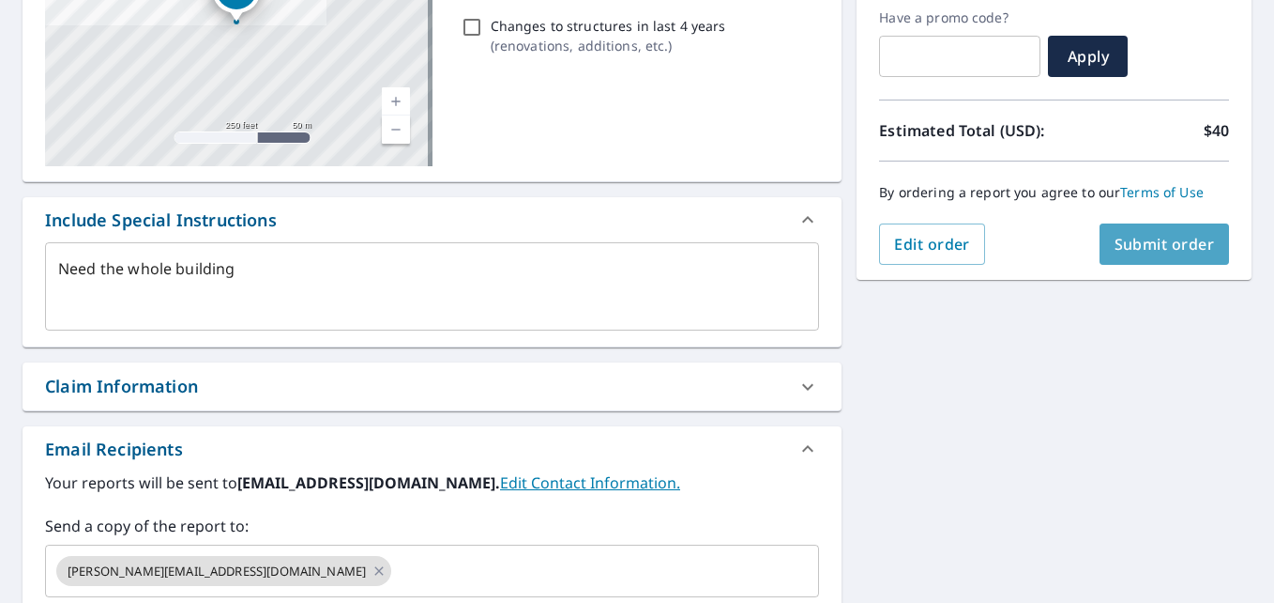
click at [1149, 250] on span "Submit order" at bounding box center [1165, 244] width 100 height 21
type textarea "x"
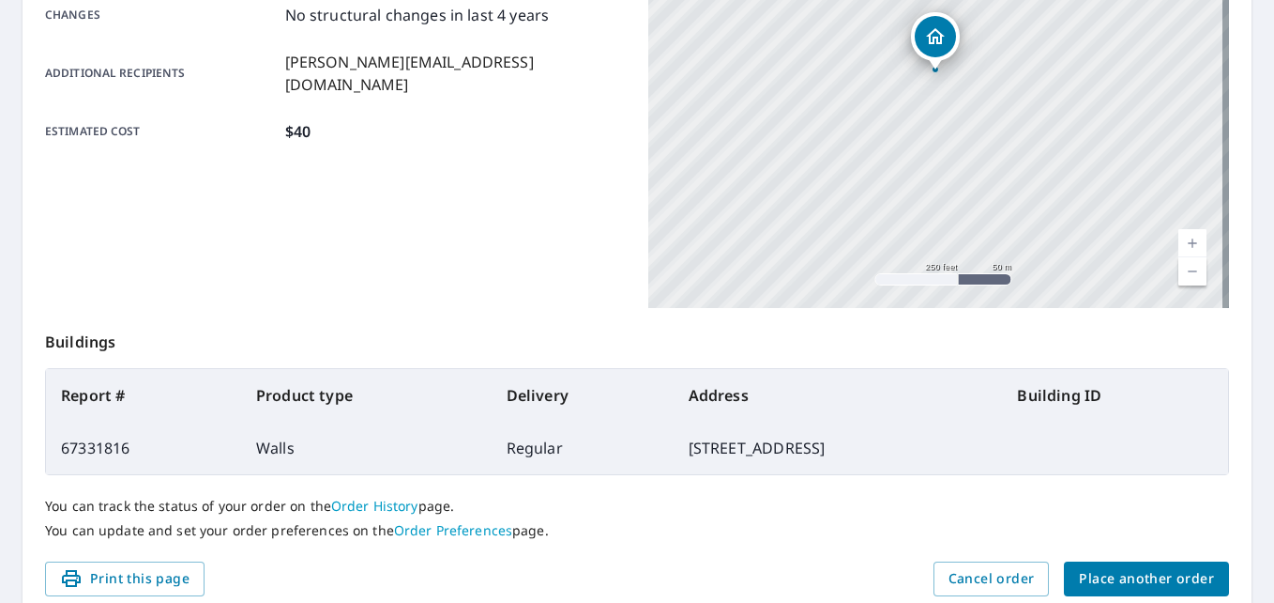
scroll to position [502, 0]
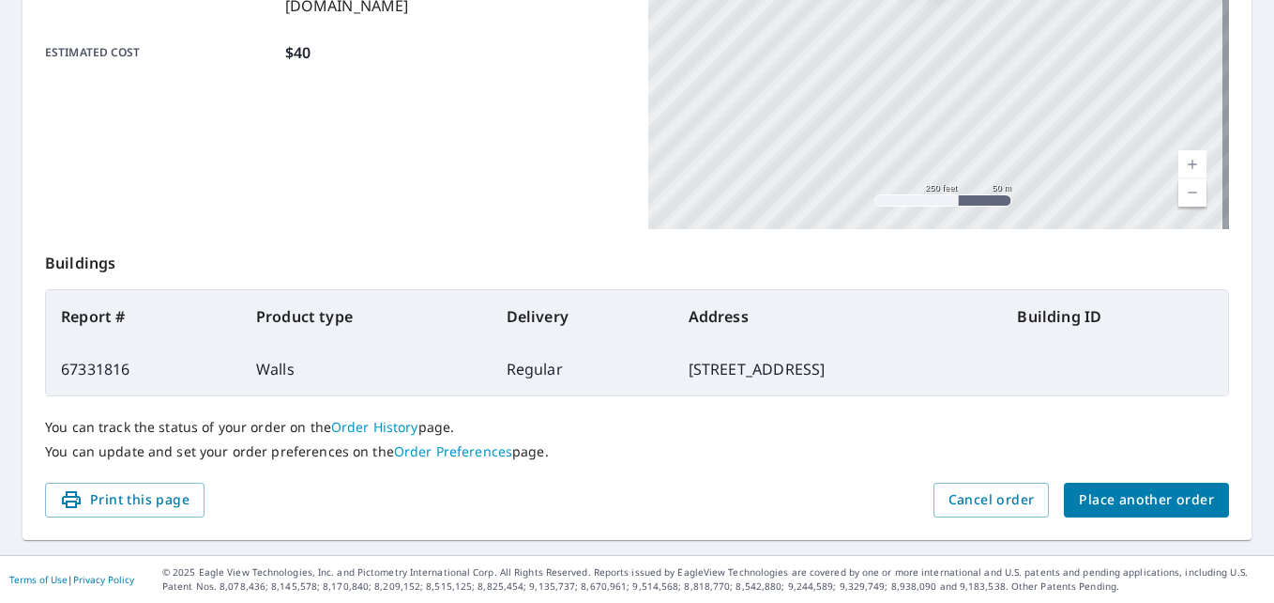
click at [1108, 507] on span "Place another order" at bounding box center [1146, 499] width 135 height 23
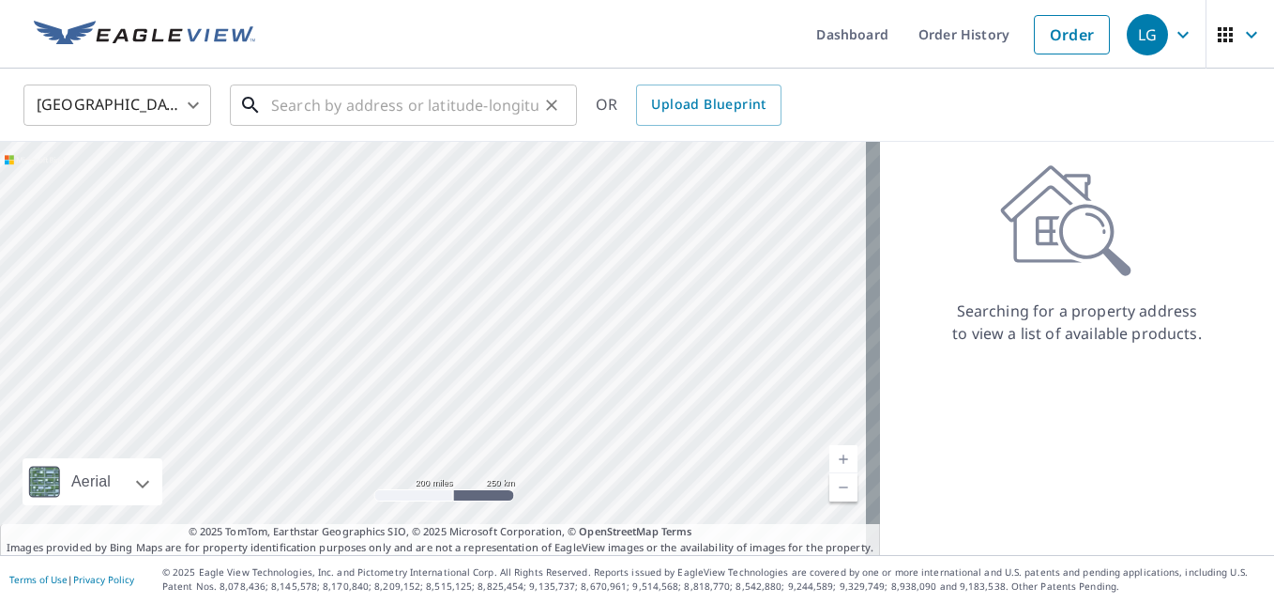
click at [447, 124] on input "text" at bounding box center [404, 105] width 267 height 53
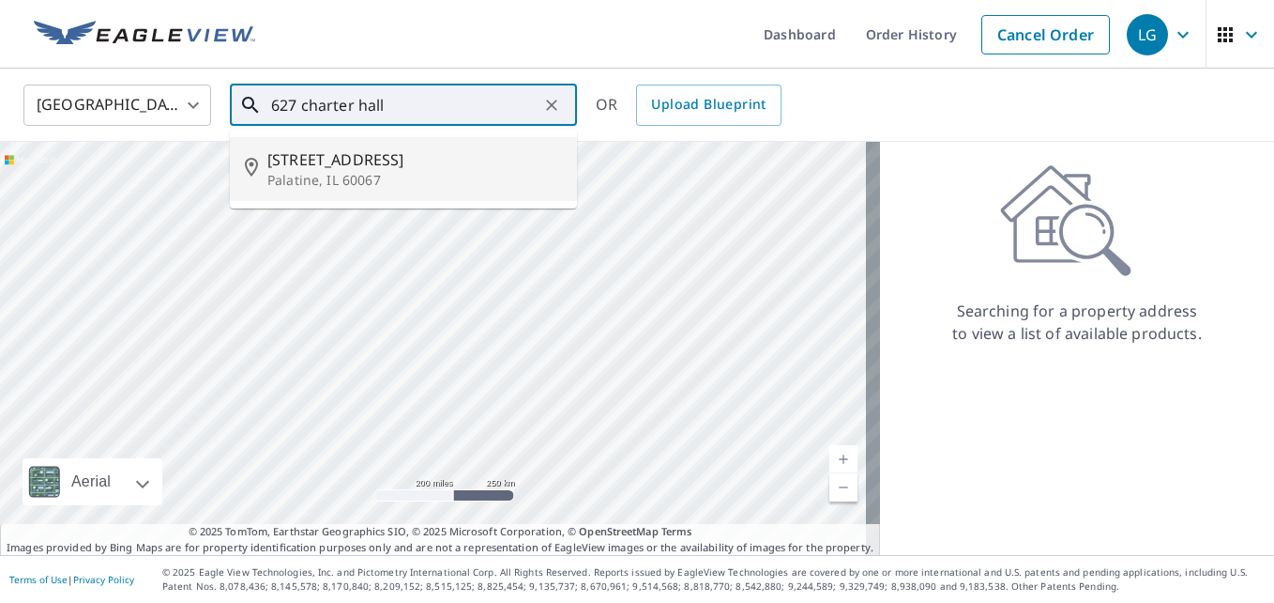
click at [304, 175] on p "Palatine, IL 60067" at bounding box center [414, 180] width 295 height 19
type input "[STREET_ADDRESS][PERSON_NAME]"
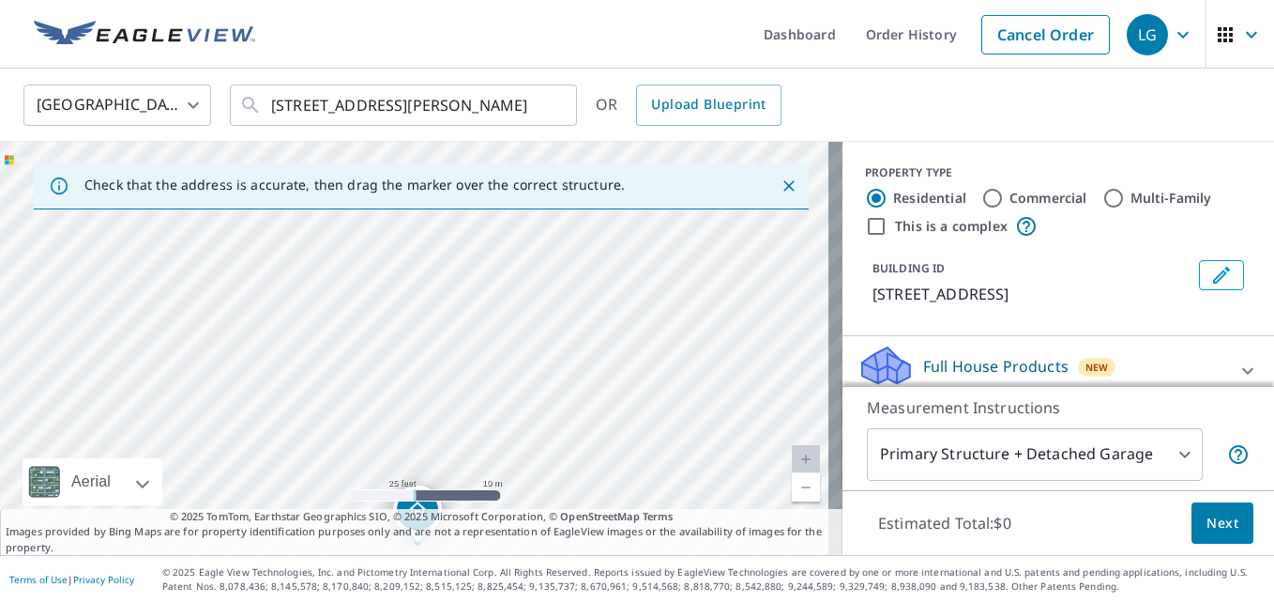
drag, startPoint x: 603, startPoint y: 353, endPoint x: 564, endPoint y: 557, distance: 207.3
click at [564, 557] on div "Dashboard Order History Cancel Order LG [GEOGRAPHIC_DATA] [GEOGRAPHIC_DATA] ​ […" at bounding box center [637, 301] width 1274 height 603
click at [589, 404] on div "[STREET_ADDRESS][PERSON_NAME]" at bounding box center [421, 348] width 843 height 413
drag, startPoint x: 624, startPoint y: 276, endPoint x: 616, endPoint y: 534, distance: 258.2
click at [616, 534] on div "Check that the address is accurate, then drag the marker over the correct struc…" at bounding box center [421, 348] width 843 height 413
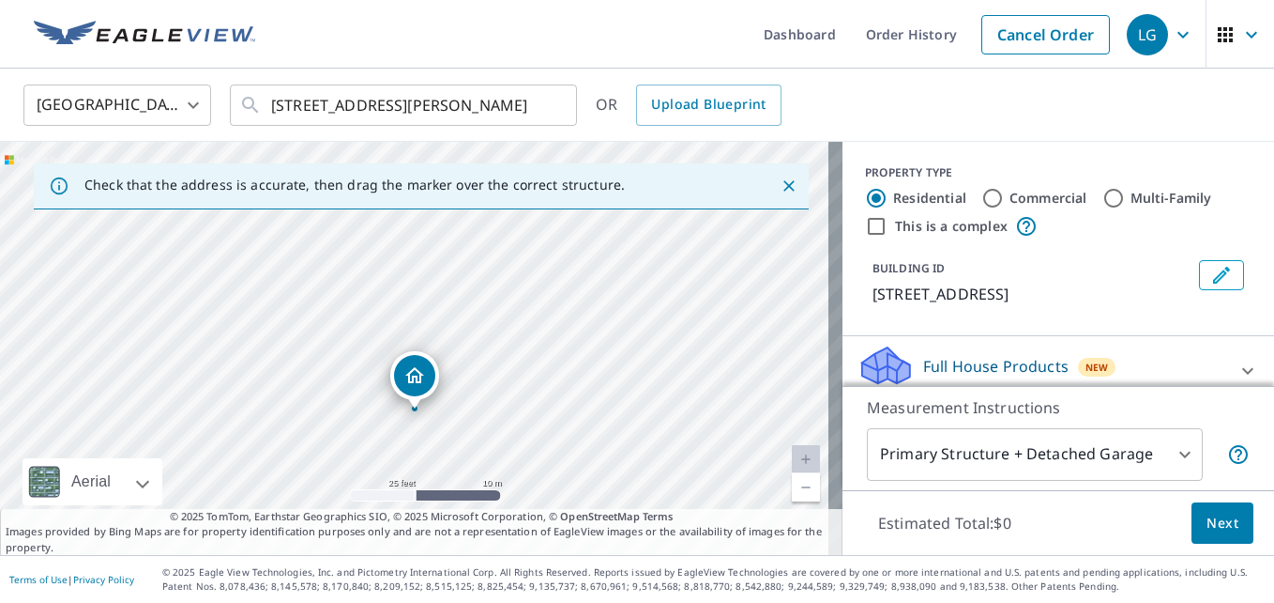
click at [614, 243] on div "[STREET_ADDRESS][PERSON_NAME]" at bounding box center [421, 348] width 843 height 413
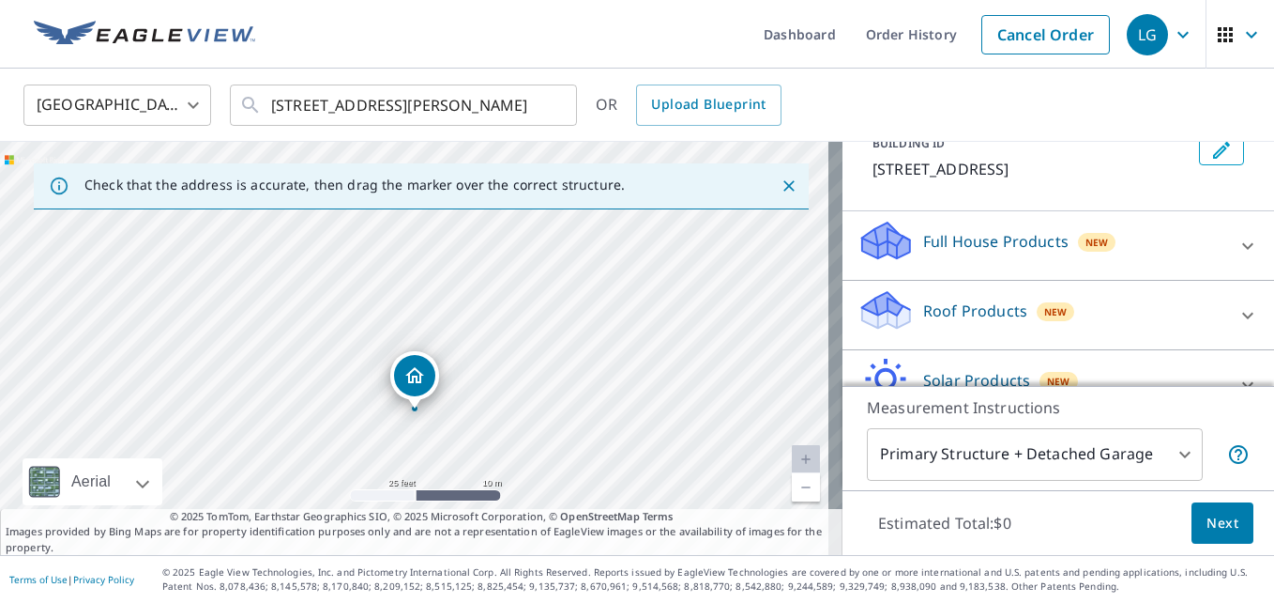
scroll to position [228, 0]
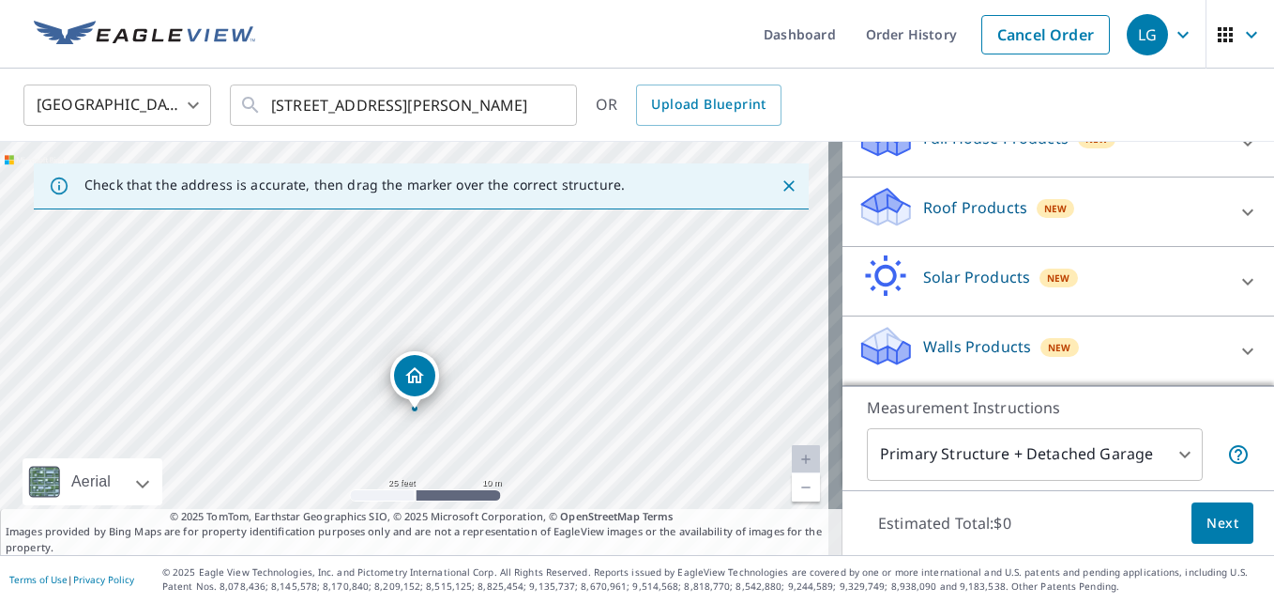
click at [981, 341] on p "Walls Products" at bounding box center [977, 346] width 108 height 23
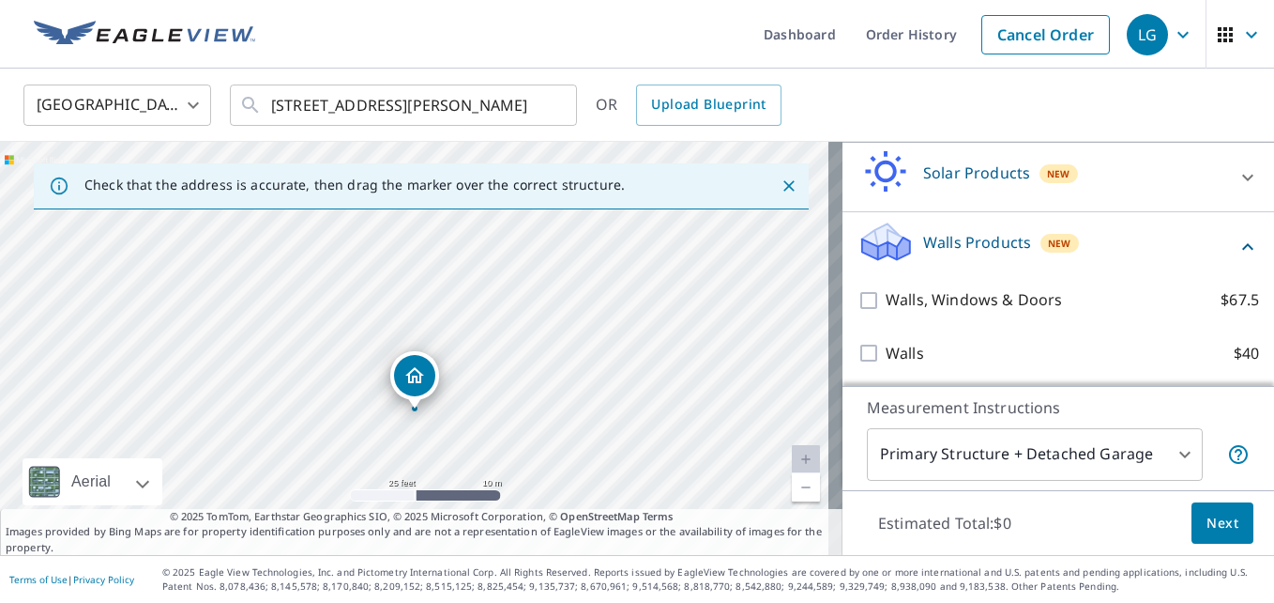
scroll to position [334, 0]
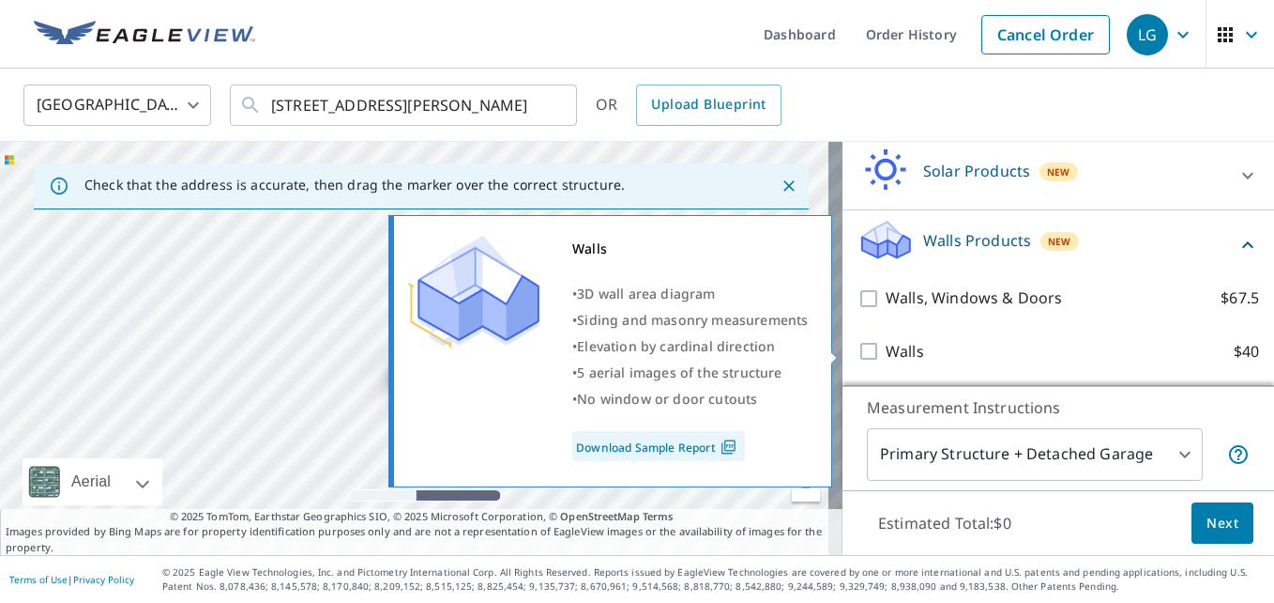
click at [905, 350] on p "Walls" at bounding box center [905, 351] width 38 height 23
click at [886, 350] on input "Walls $40" at bounding box center [872, 351] width 28 height 23
checkbox input "true"
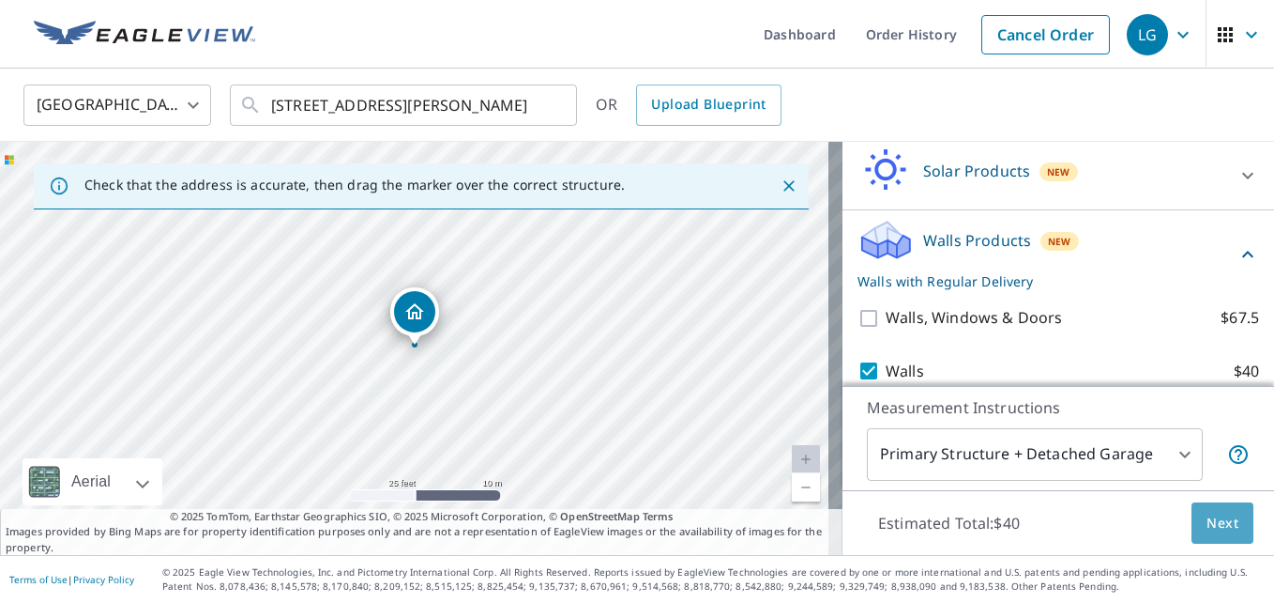
click at [1214, 518] on span "Next" at bounding box center [1223, 522] width 32 height 23
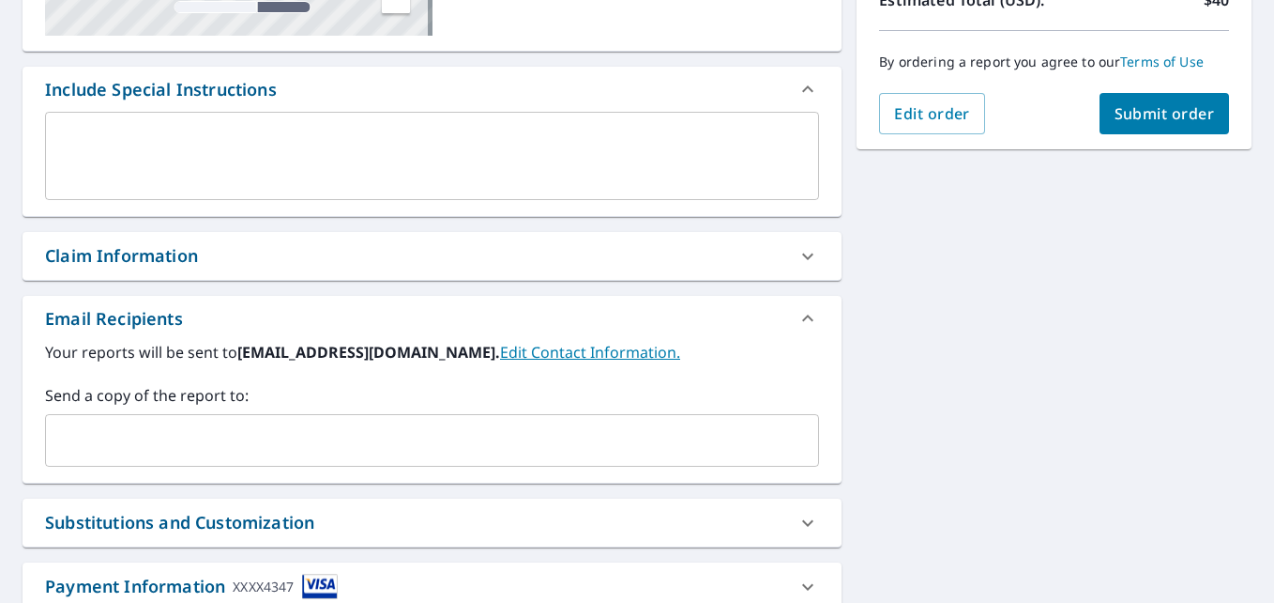
scroll to position [469, 0]
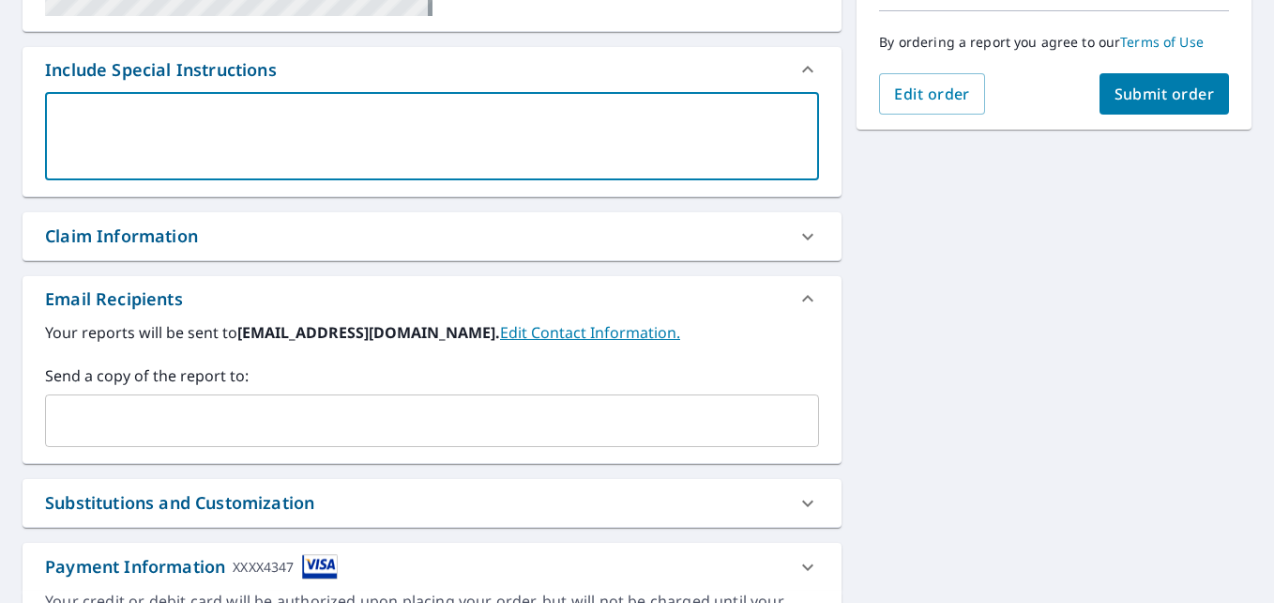
click at [118, 145] on textarea at bounding box center [432, 136] width 748 height 53
paste textarea "Need the whole building"
type textarea "Need the whole building"
type textarea "x"
type textarea "Need the whole building"
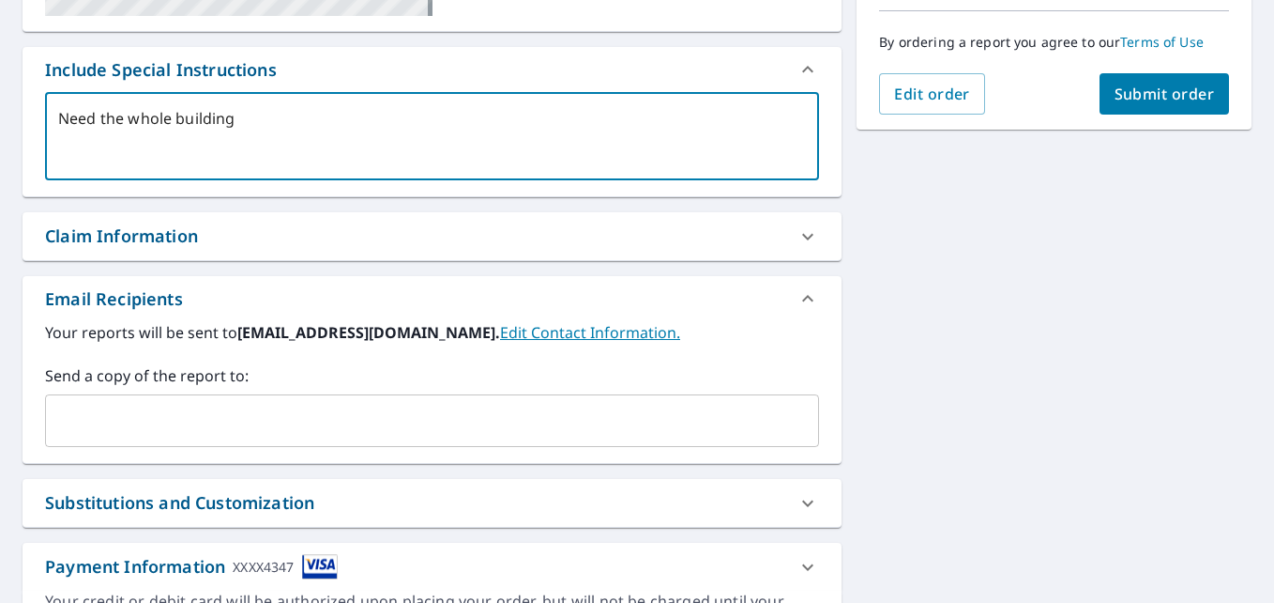
type textarea "x"
click at [122, 423] on input "text" at bounding box center [417, 421] width 729 height 36
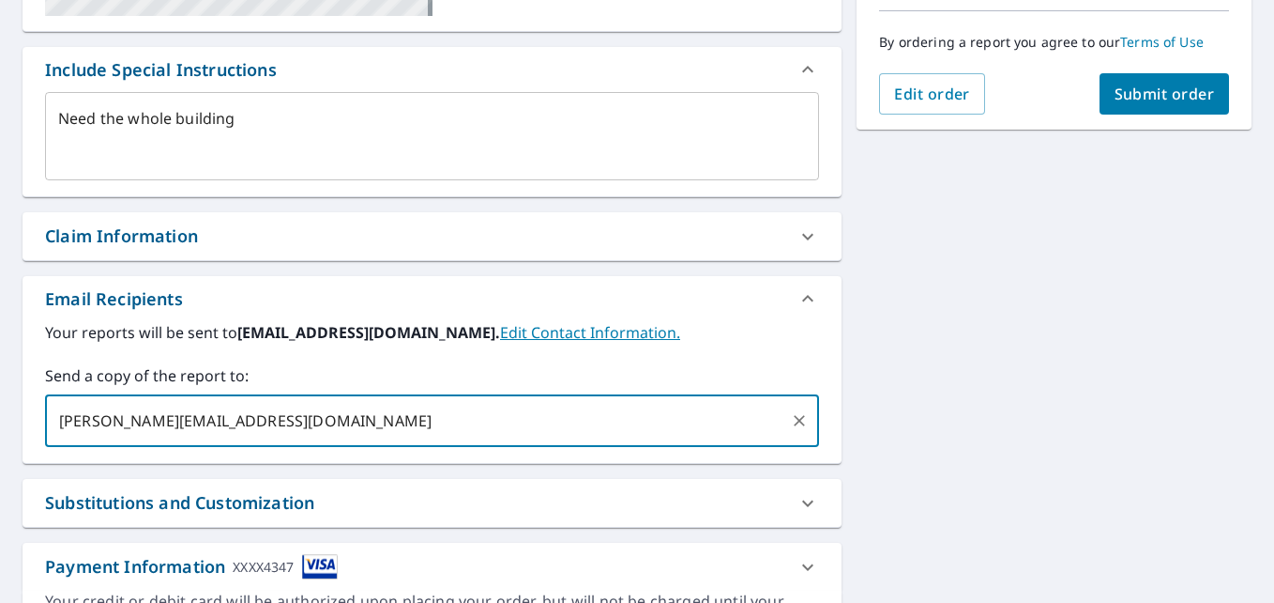
type input "[PERSON_NAME][EMAIL_ADDRESS][DOMAIN_NAME]"
click at [999, 329] on div "[STREET_ADDRESS][GEOGRAPHIC_DATA][PERSON_NAME] A standard road map Aerial A det…" at bounding box center [637, 195] width 1274 height 982
type textarea "x"
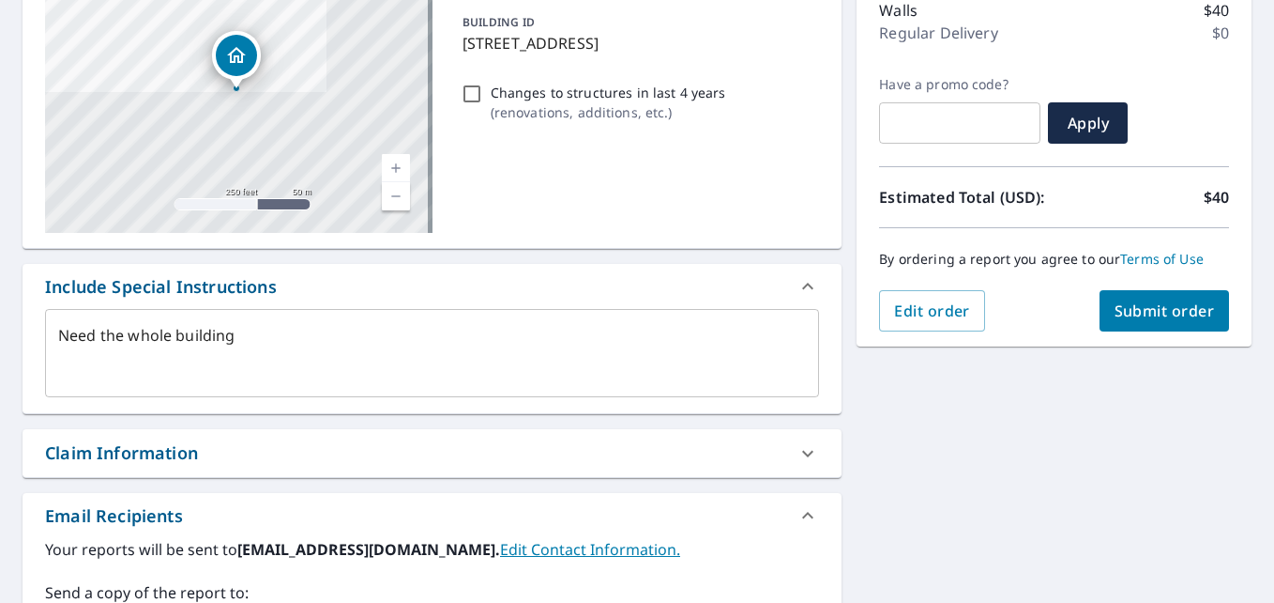
scroll to position [188, 0]
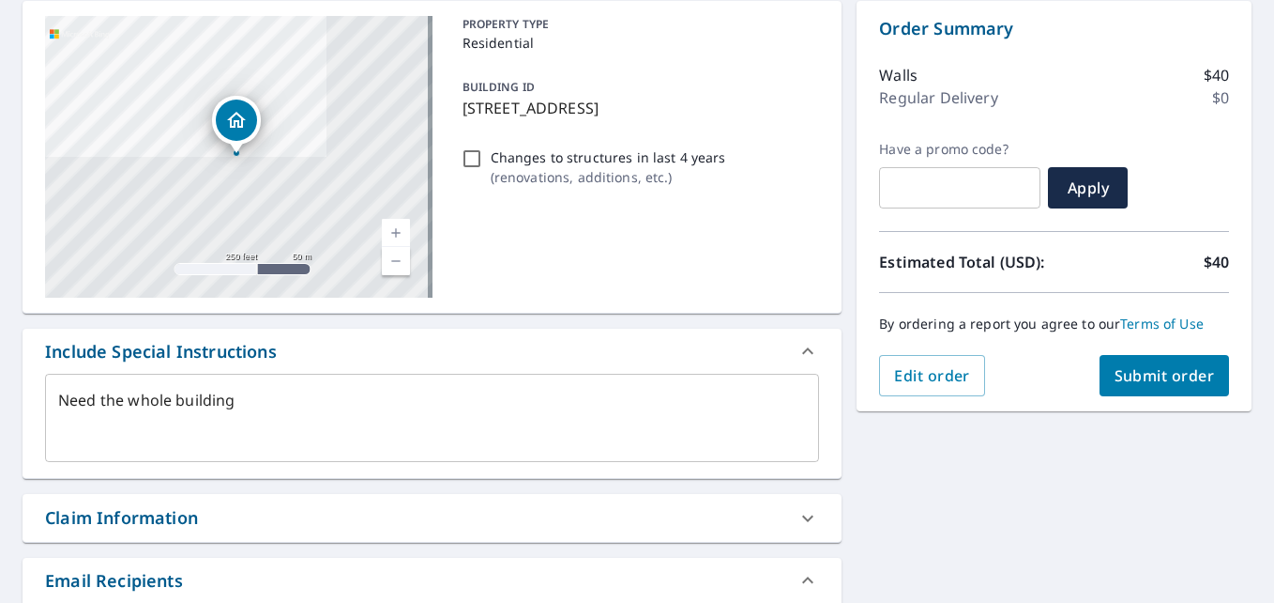
click at [1174, 374] on span "Submit order" at bounding box center [1165, 375] width 100 height 21
type textarea "x"
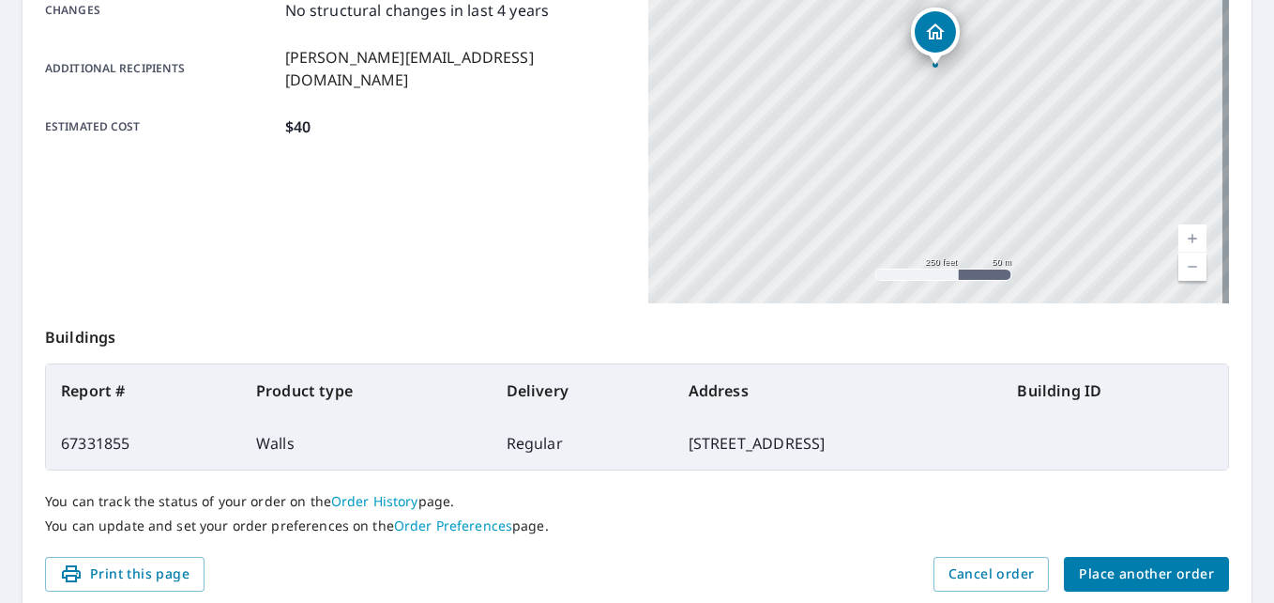
scroll to position [221, 0]
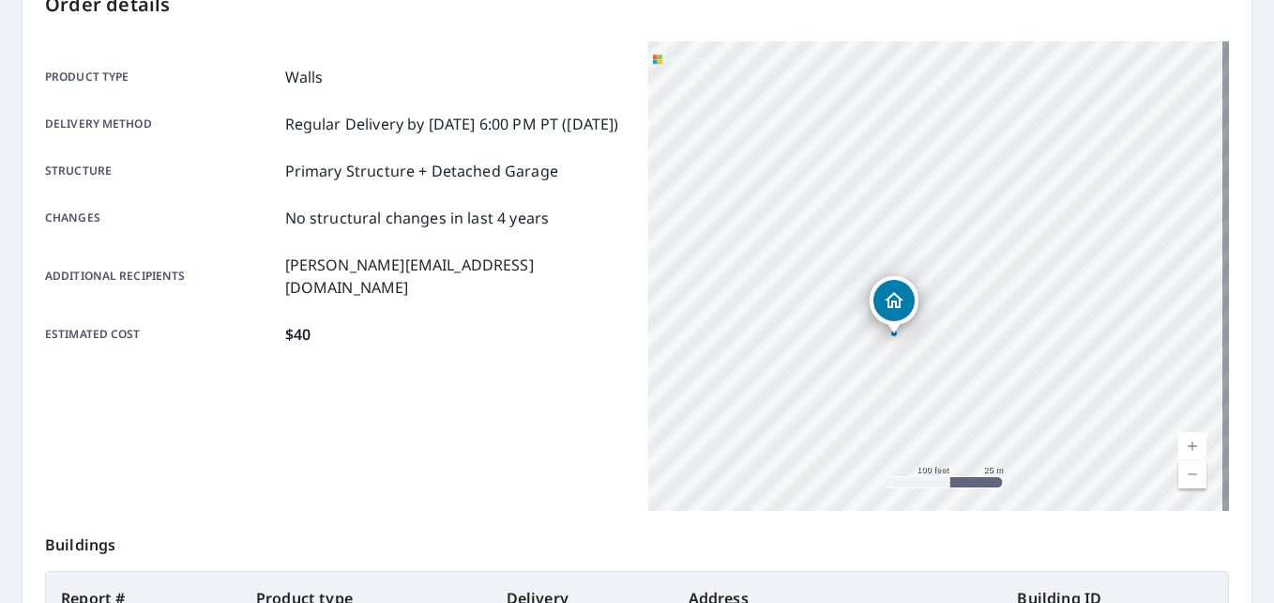
drag, startPoint x: 797, startPoint y: 194, endPoint x: 970, endPoint y: 390, distance: 261.9
click at [970, 390] on div "[STREET_ADDRESS][PERSON_NAME]" at bounding box center [938, 275] width 581 height 469
